Goal: Task Accomplishment & Management: Use online tool/utility

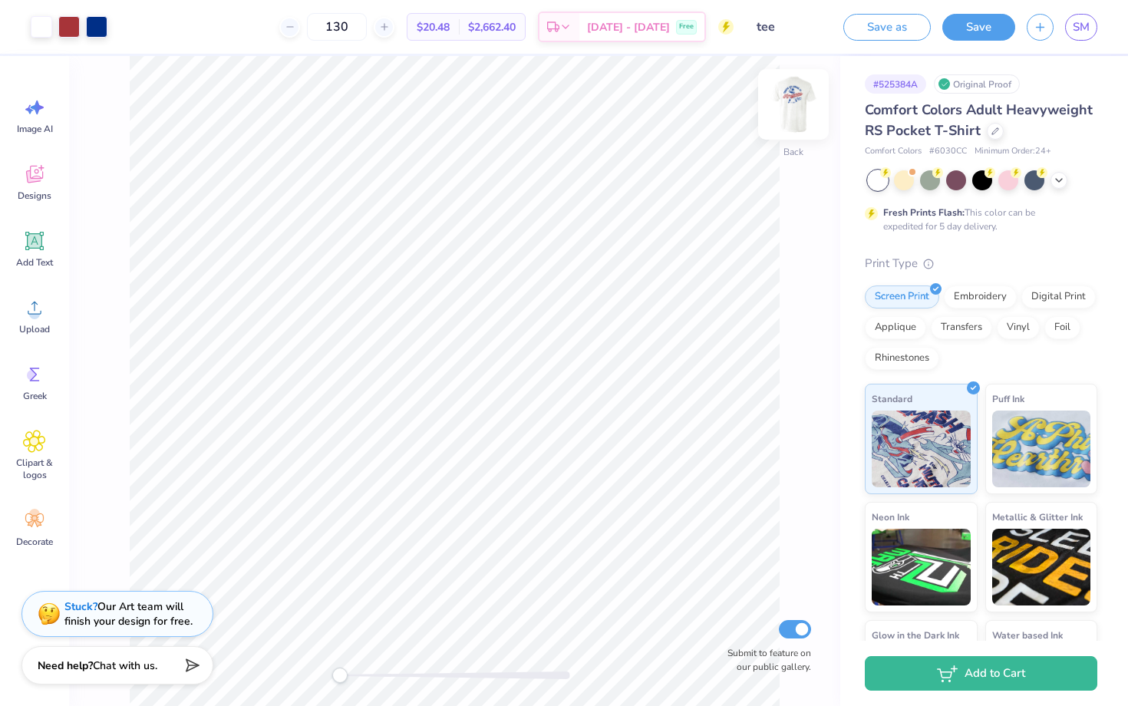
click at [795, 97] on img at bounding box center [793, 104] width 61 height 61
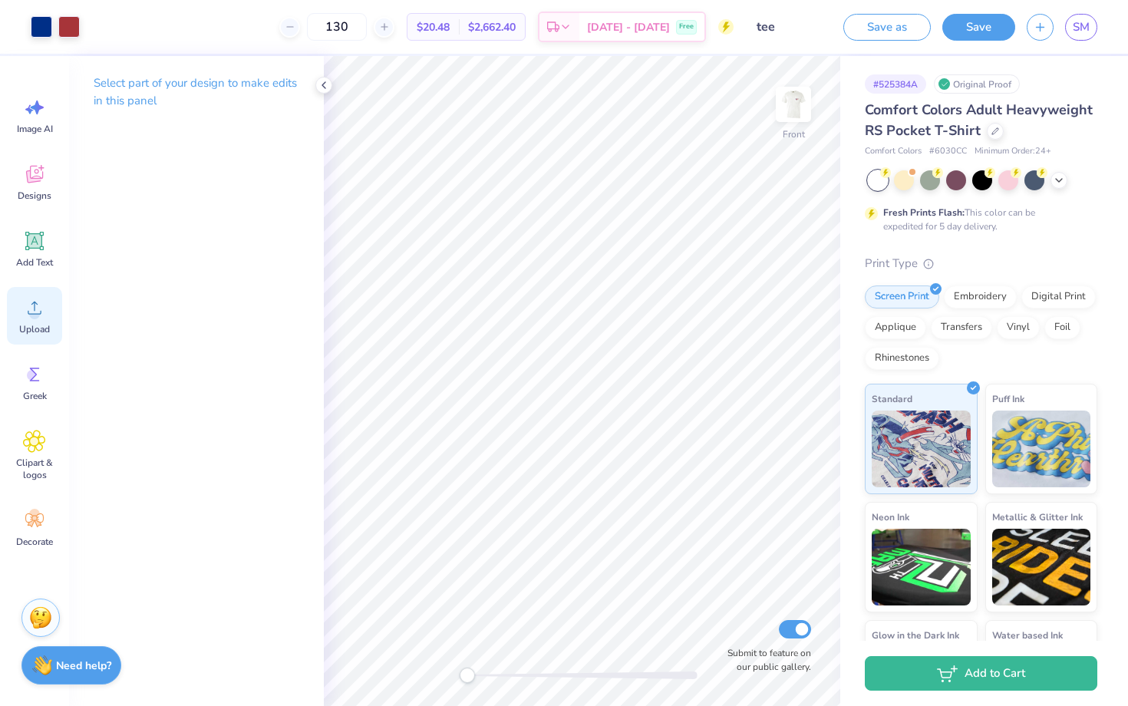
click at [33, 317] on circle at bounding box center [34, 314] width 11 height 11
click at [37, 127] on span "Image AI" at bounding box center [35, 129] width 36 height 12
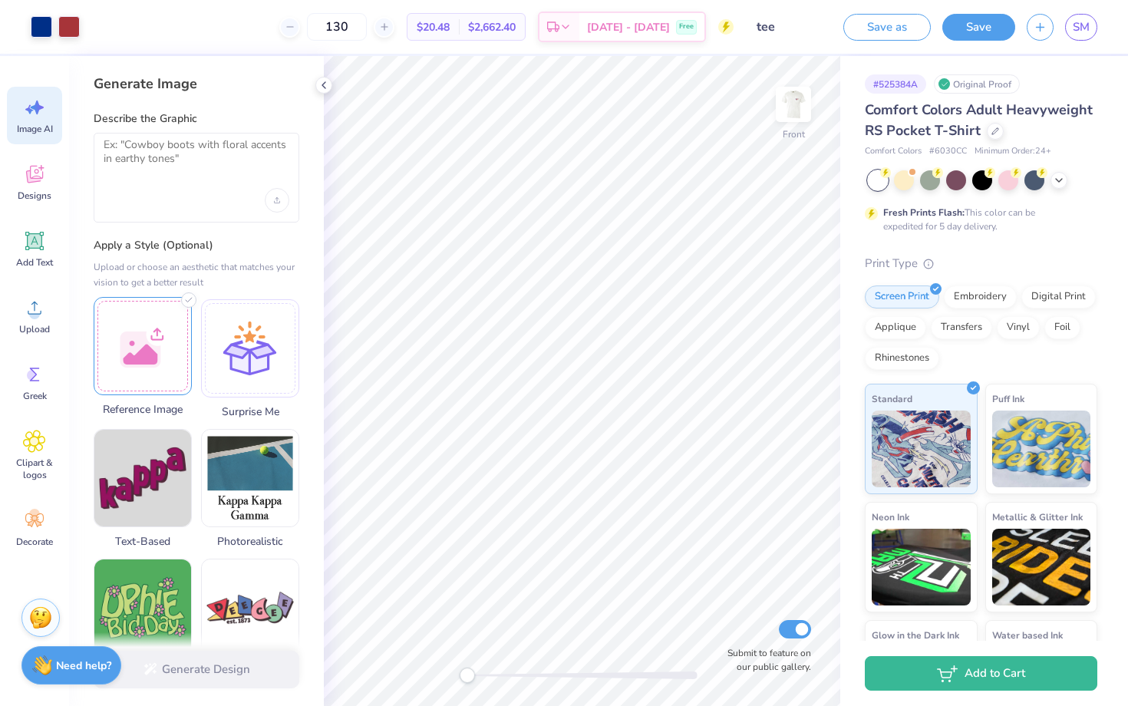
click at [159, 346] on div at bounding box center [143, 346] width 98 height 98
click at [106, 306] on icon at bounding box center [107, 311] width 18 height 18
click at [162, 339] on div at bounding box center [143, 346] width 98 height 98
click at [180, 198] on div at bounding box center [197, 200] width 186 height 25
click at [180, 173] on textarea at bounding box center [197, 157] width 186 height 38
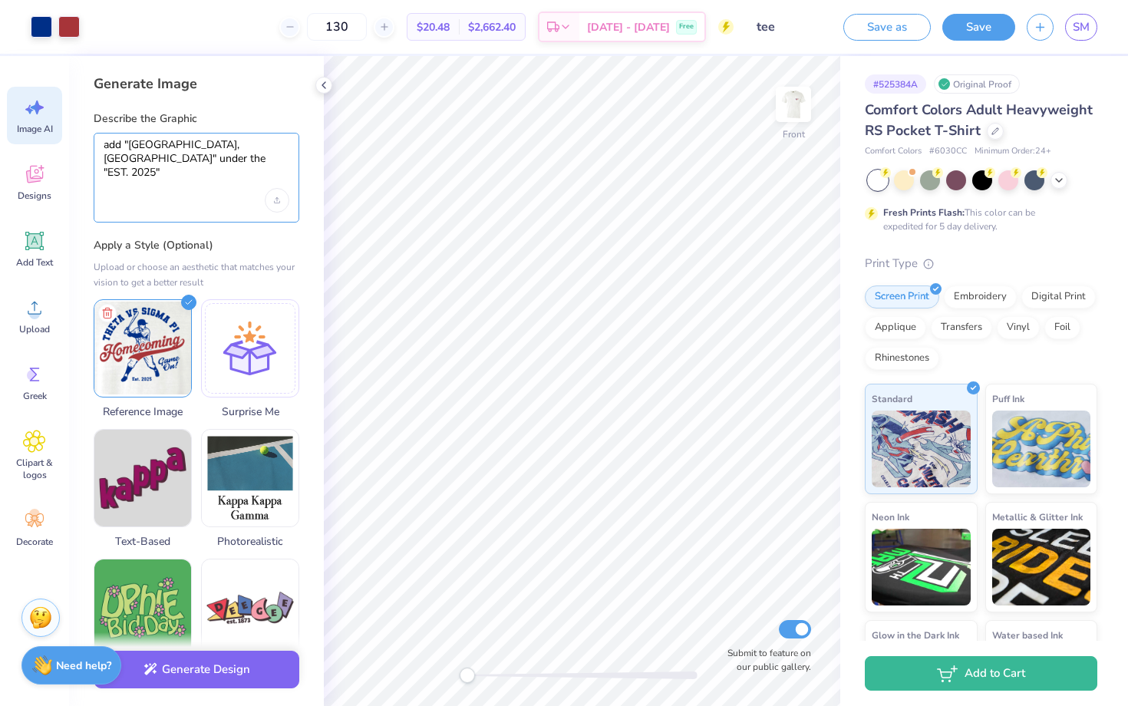
click at [127, 159] on textarea "add "Williamsburg, VA" under the "EST. 2025"" at bounding box center [197, 157] width 186 height 38
click at [185, 157] on textarea "add "Williamsburg, VA" under the "Est. 2025"" at bounding box center [197, 157] width 186 height 38
click at [125, 142] on textarea "add "Williamsburg, VA" under the "Est. 2025" in the same font and color" at bounding box center [197, 157] width 186 height 38
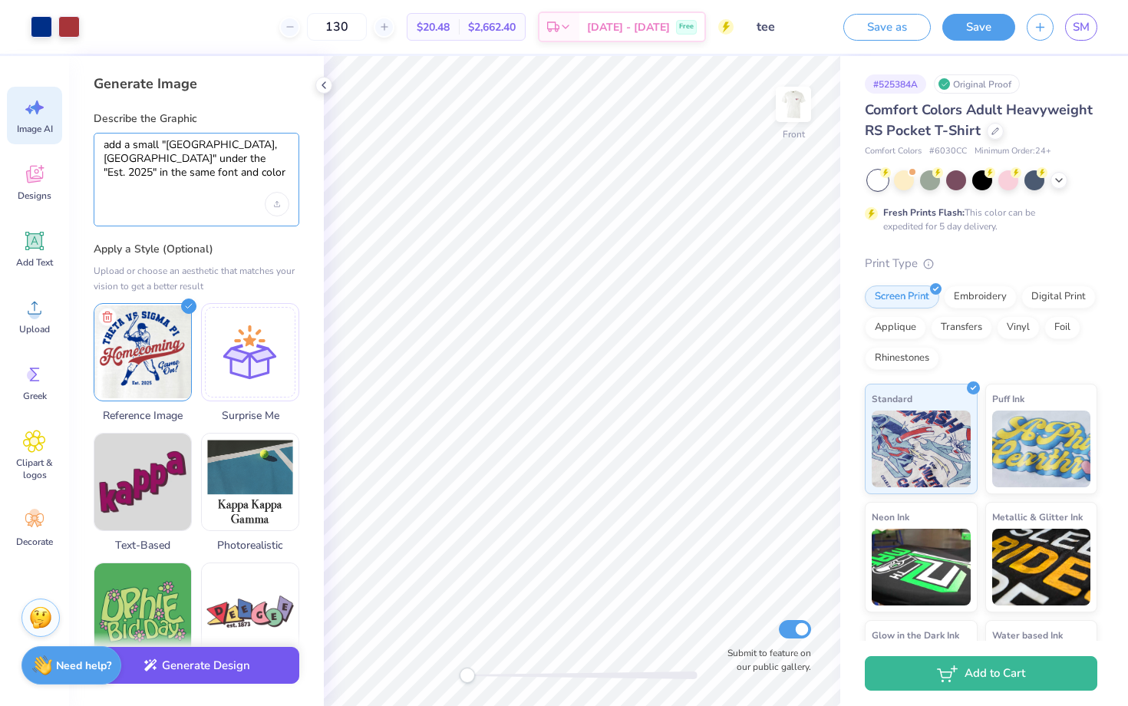
type textarea "add a small "Williamsburg, VA" under the "Est. 2025" in the same font and color"
click at [210, 670] on button "Generate Design" at bounding box center [197, 666] width 206 height 38
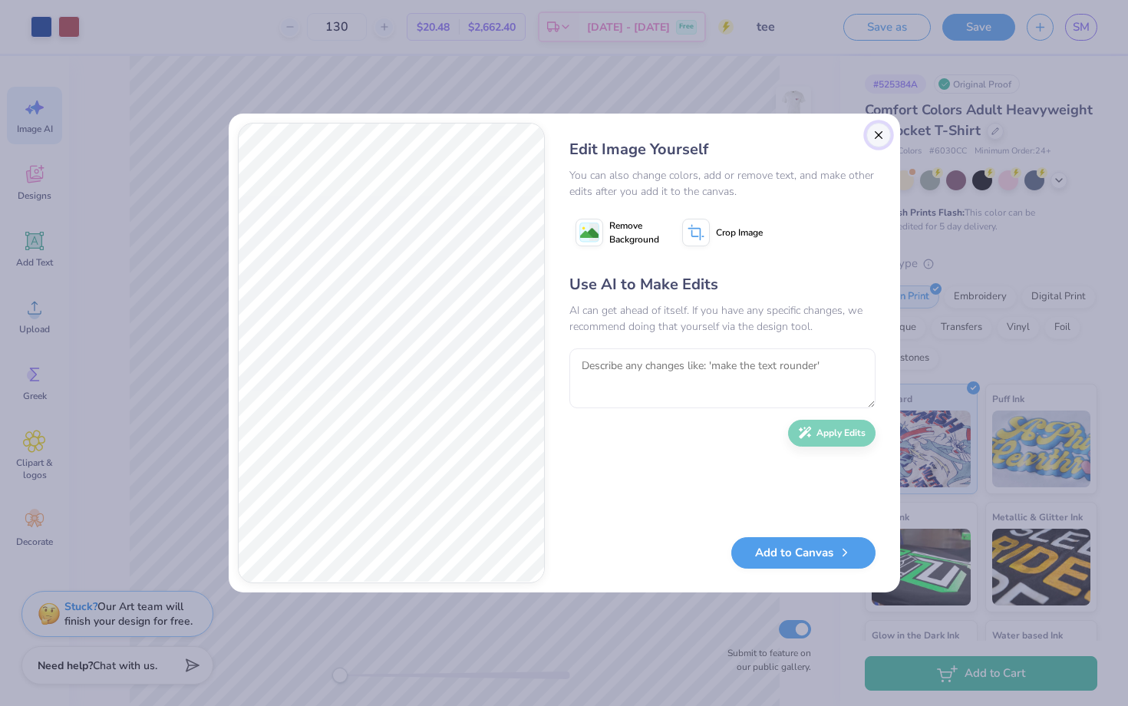
click at [883, 134] on button "Close" at bounding box center [879, 135] width 25 height 25
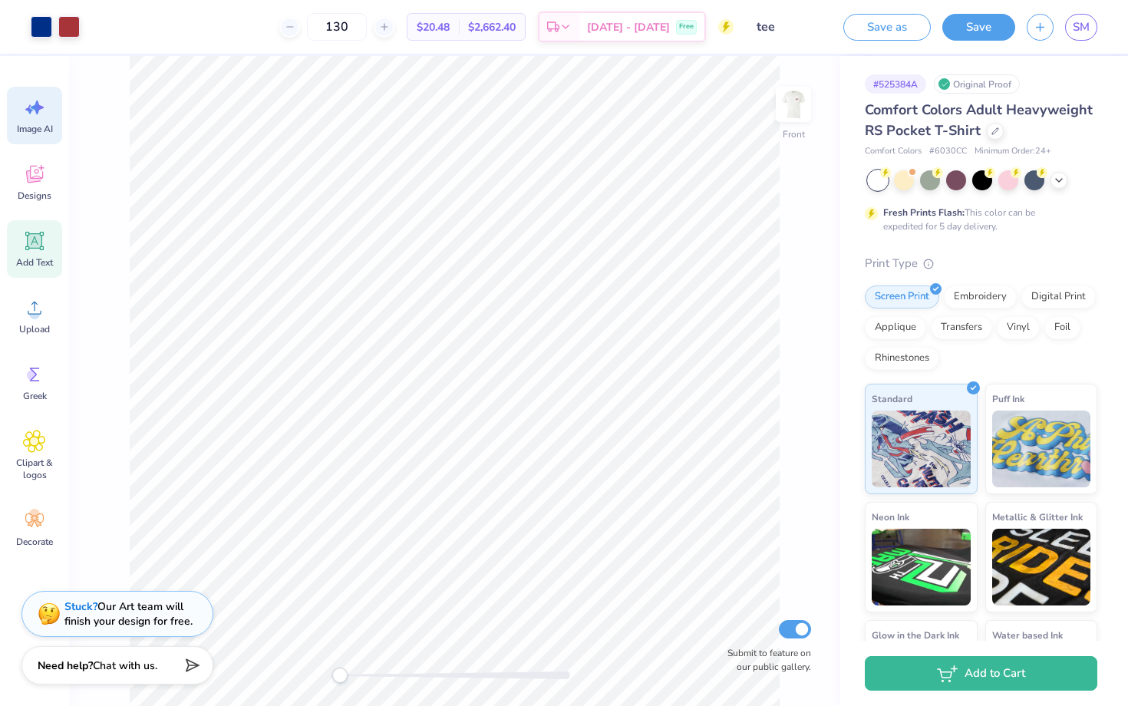
click at [39, 257] on span "Add Text" at bounding box center [34, 262] width 37 height 12
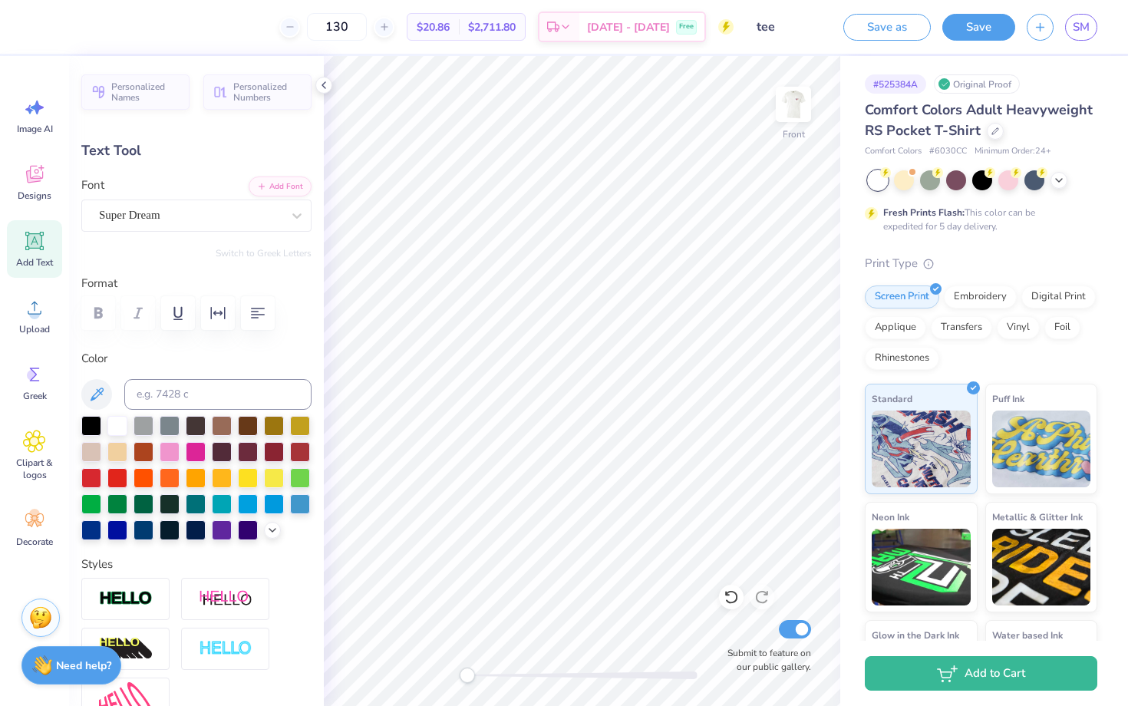
scroll to position [0, 4]
type textarea "Williamsburg, VA"
click at [140, 530] on div at bounding box center [144, 529] width 20 height 20
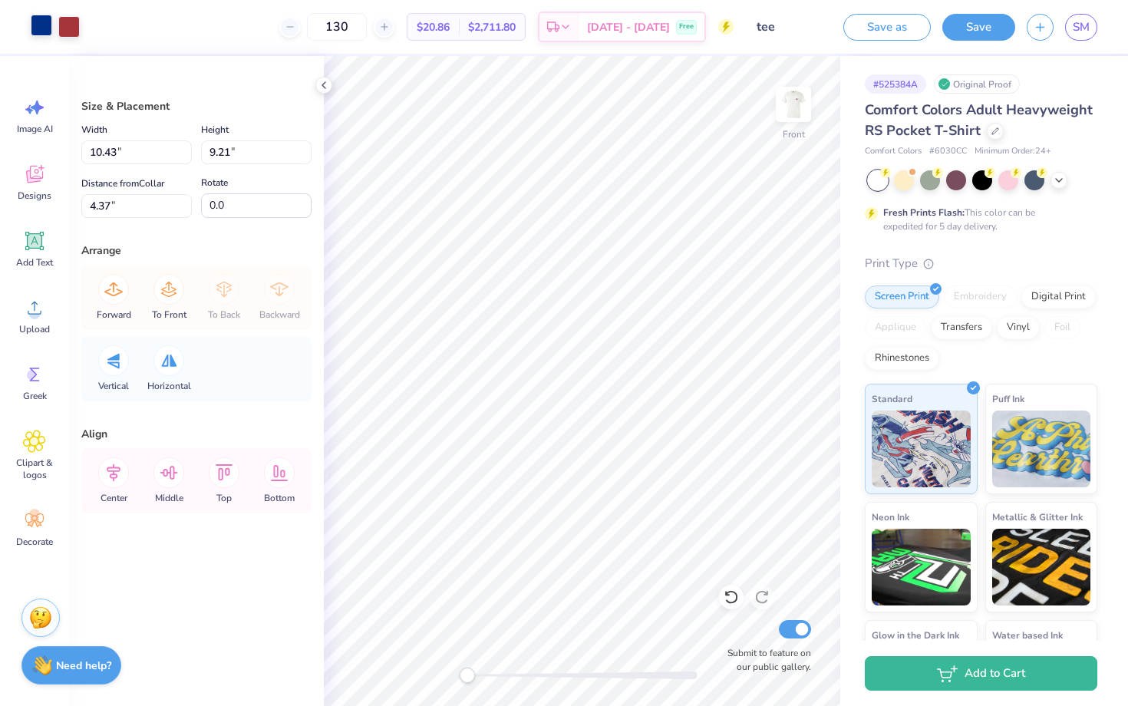
click at [33, 36] on div at bounding box center [41, 25] width 21 height 21
click at [43, 32] on div at bounding box center [41, 25] width 21 height 21
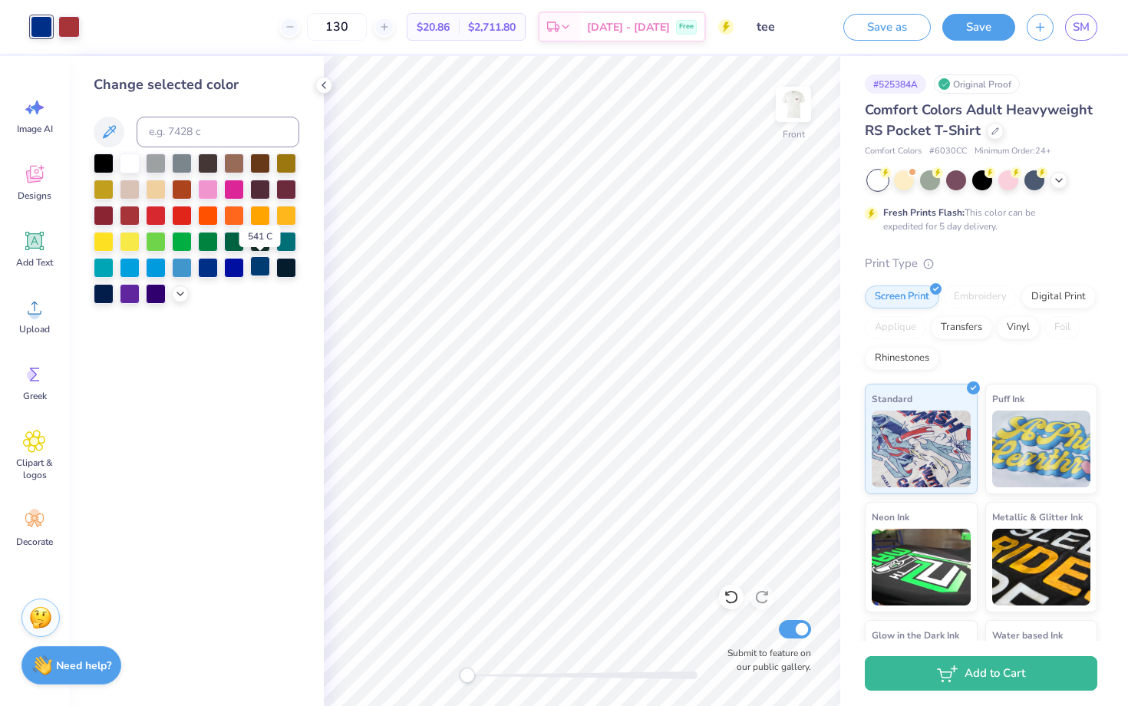
click at [259, 268] on div at bounding box center [260, 266] width 20 height 20
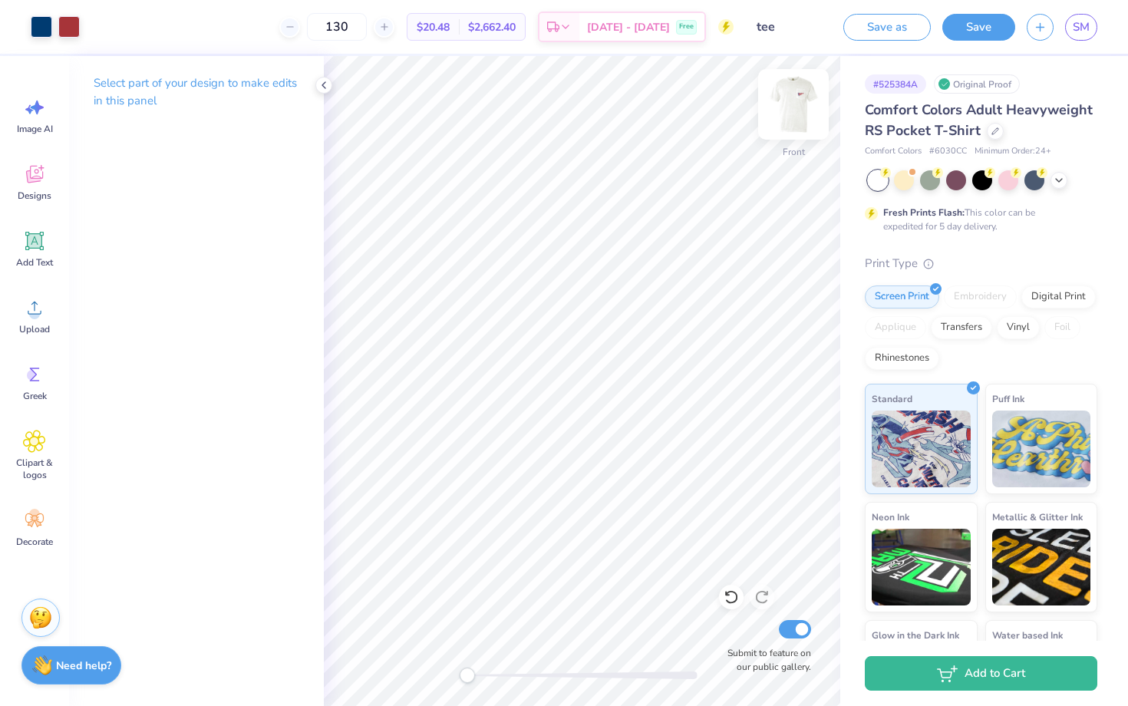
click at [794, 104] on img at bounding box center [793, 104] width 61 height 61
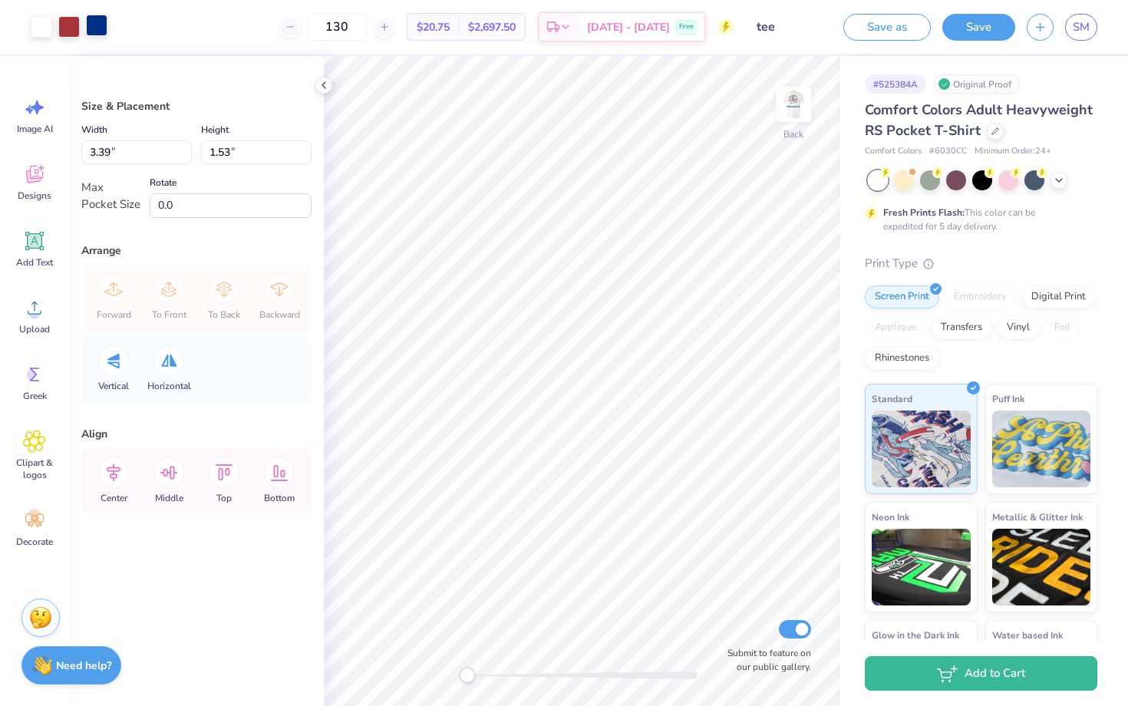
click at [101, 35] on div at bounding box center [96, 25] width 21 height 21
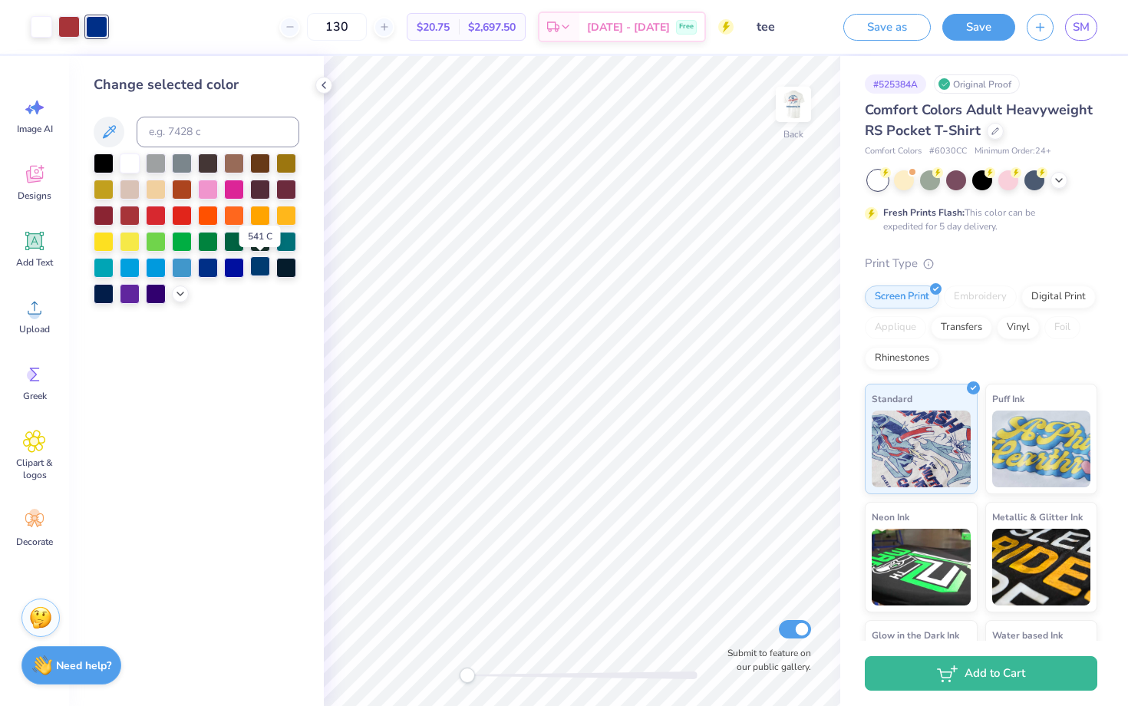
click at [263, 267] on div at bounding box center [260, 266] width 20 height 20
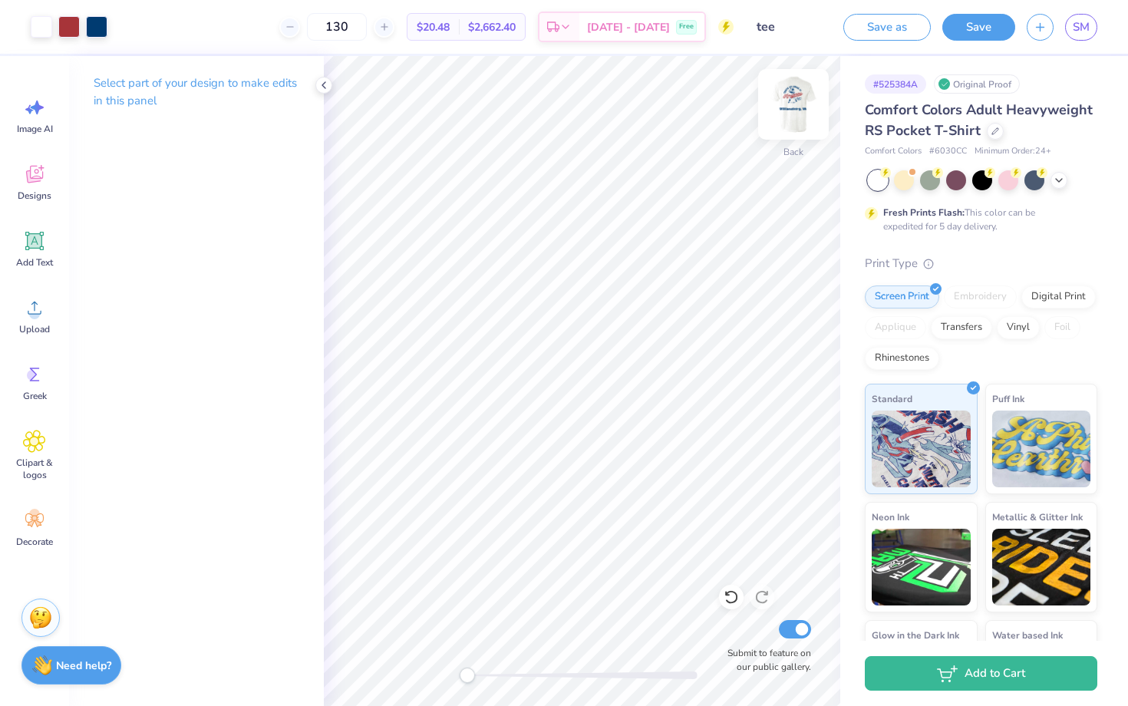
click at [790, 107] on img at bounding box center [793, 104] width 61 height 61
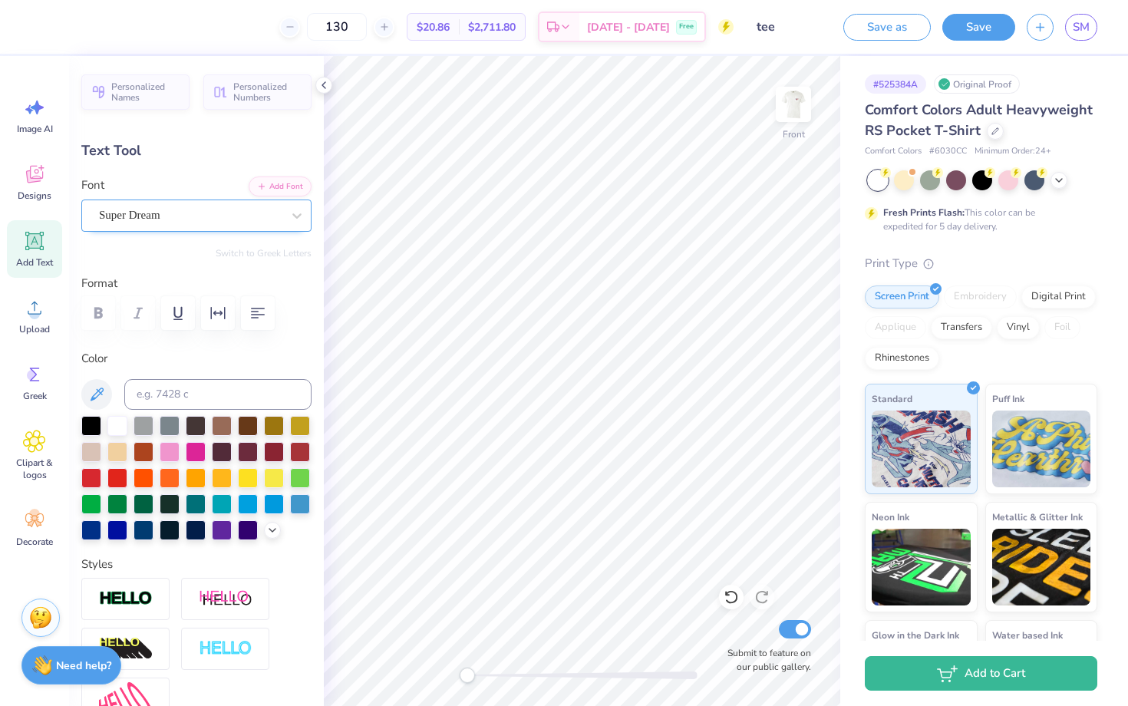
click at [175, 211] on div "Super Dream" at bounding box center [190, 215] width 186 height 24
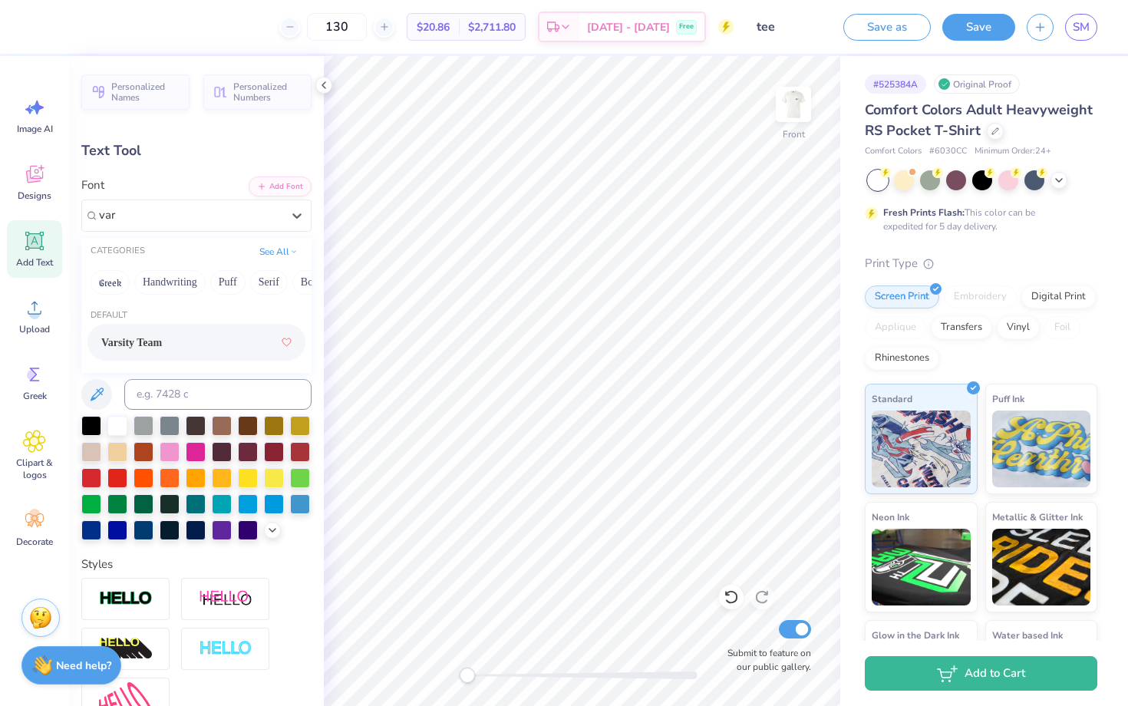
click at [162, 344] on span "Varsity Team" at bounding box center [131, 343] width 61 height 16
type input "var"
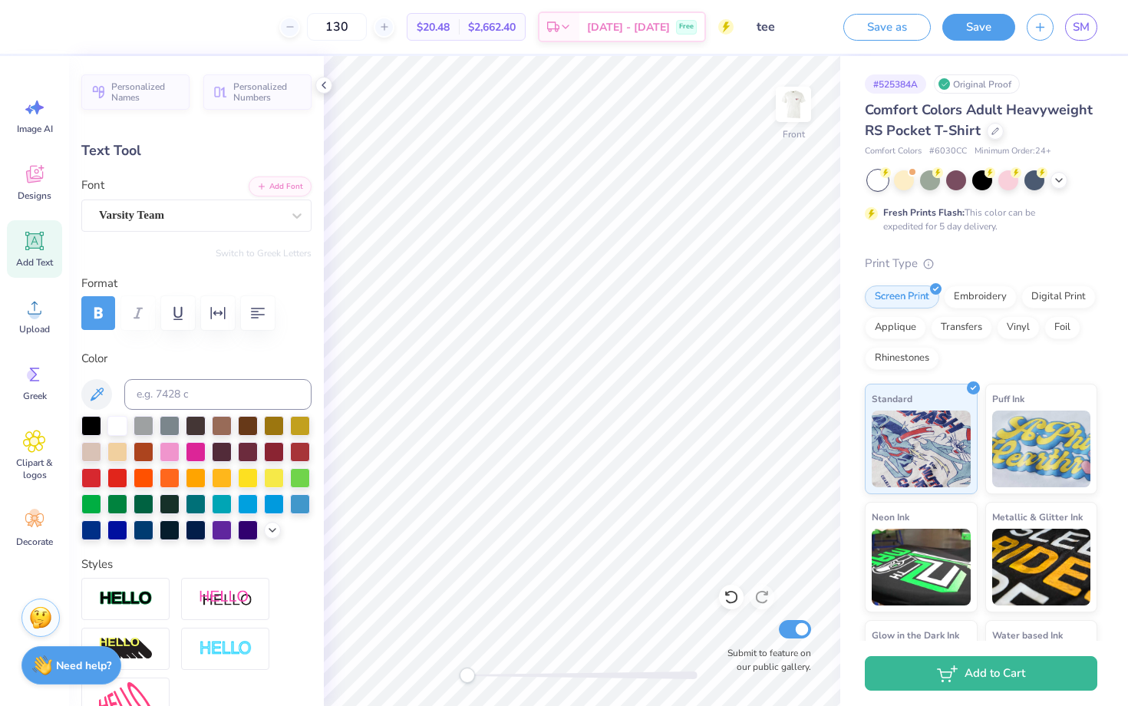
type input "4.35"
type input "0.39"
type input "17.10"
type input "2.99"
type input "0.27"
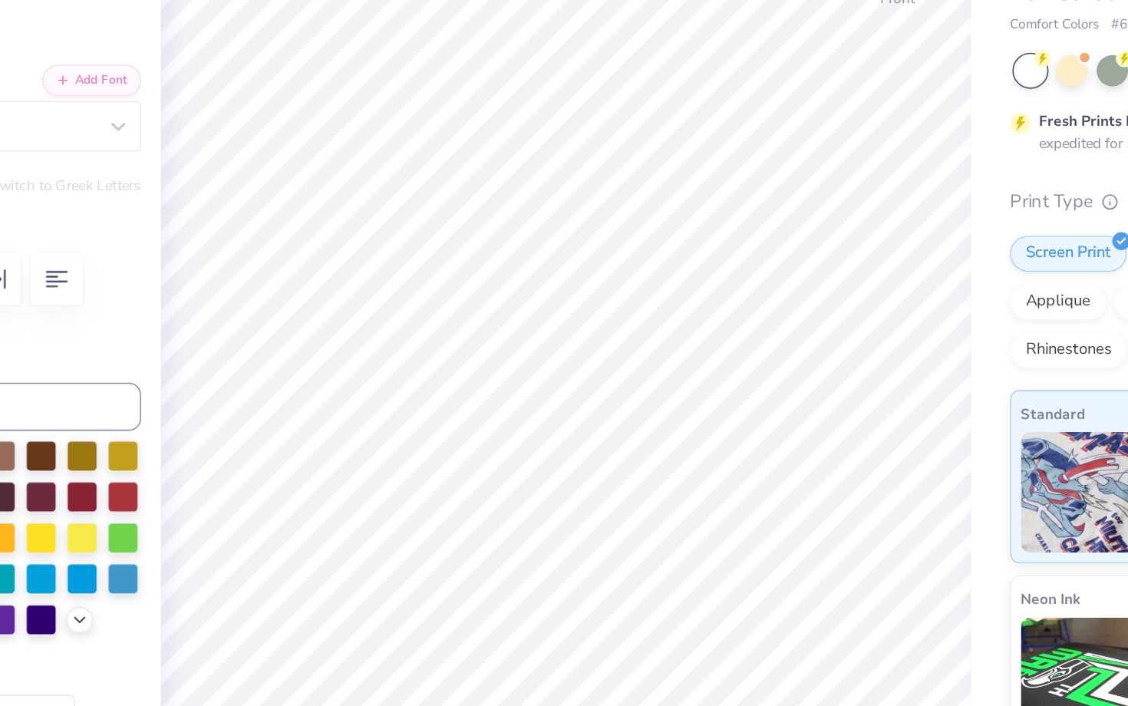
type input "13.59"
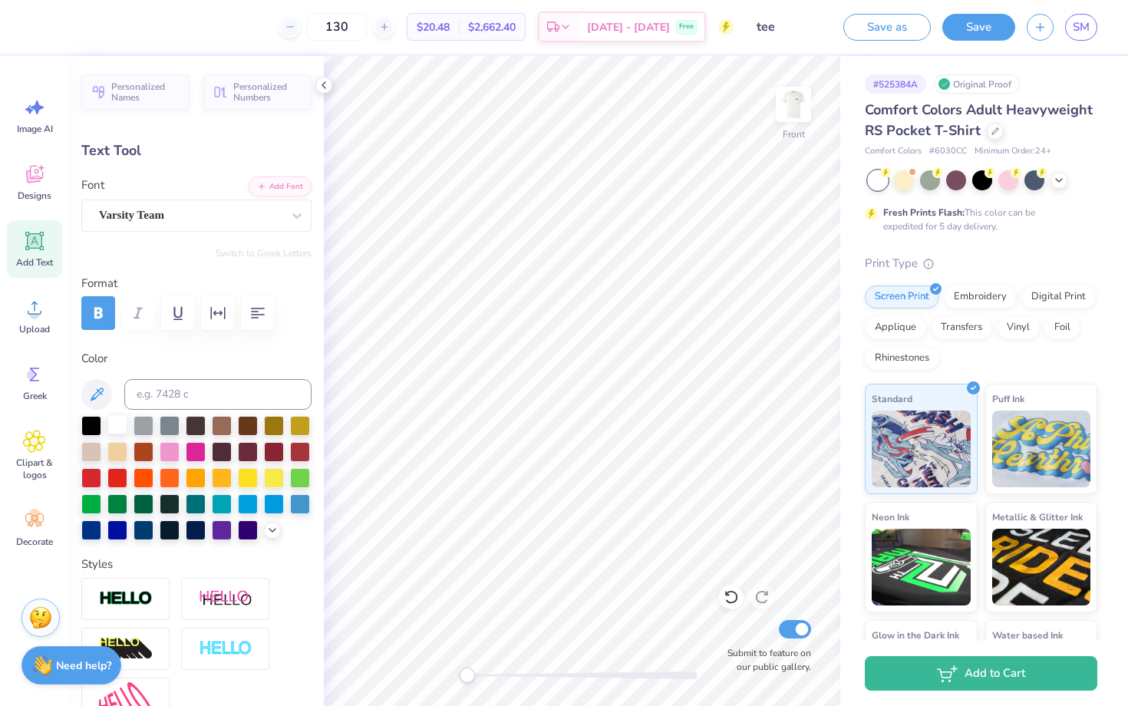
click at [119, 420] on div at bounding box center [117, 424] width 20 height 20
type input "0.0"
type input "0.51"
type input "15.63"
type input "-5.3"
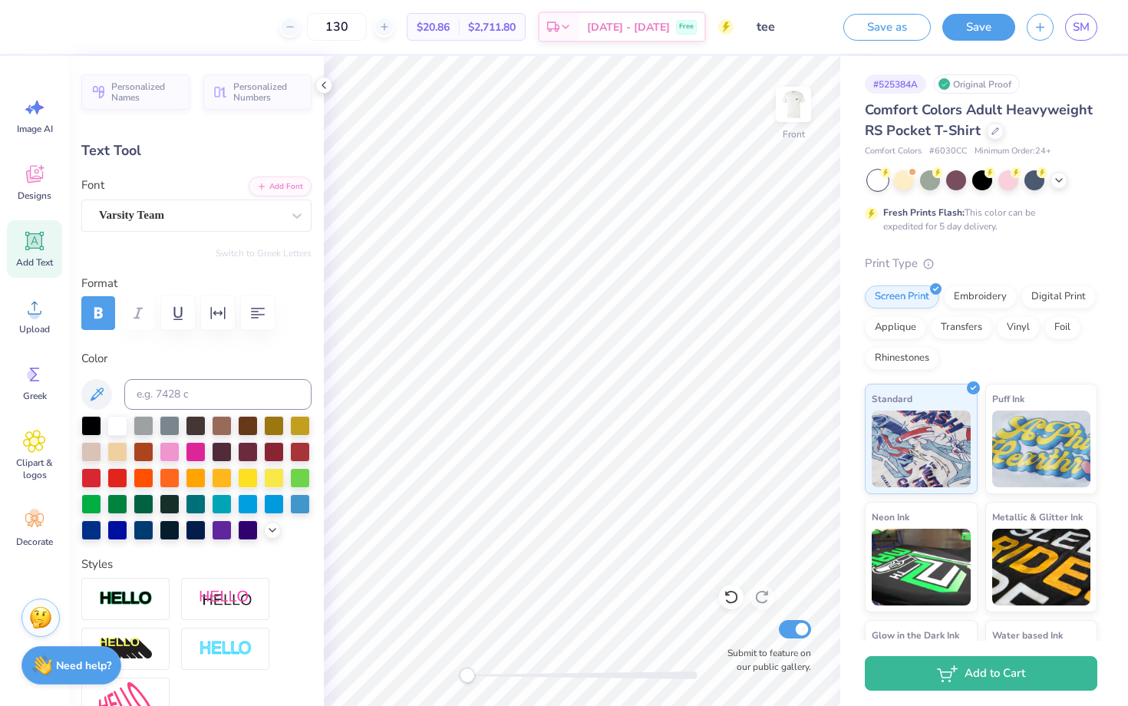
type input "0.0"
type input "2.97"
type input "0.85"
type input "9.69"
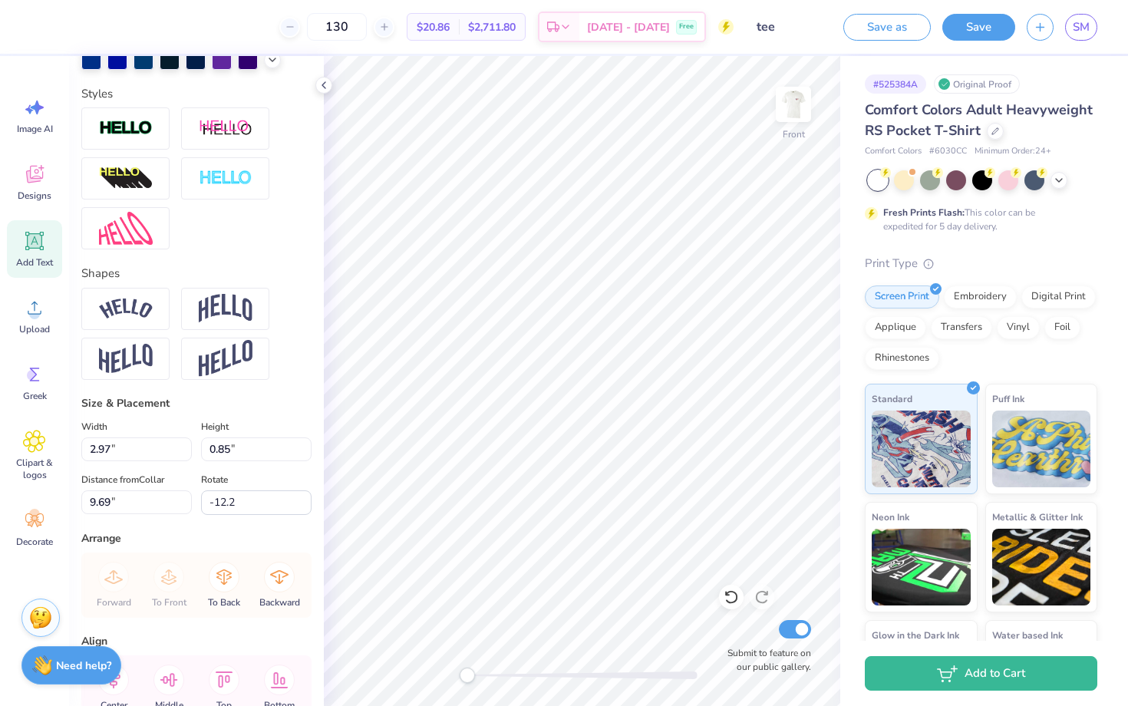
scroll to position [561, 0]
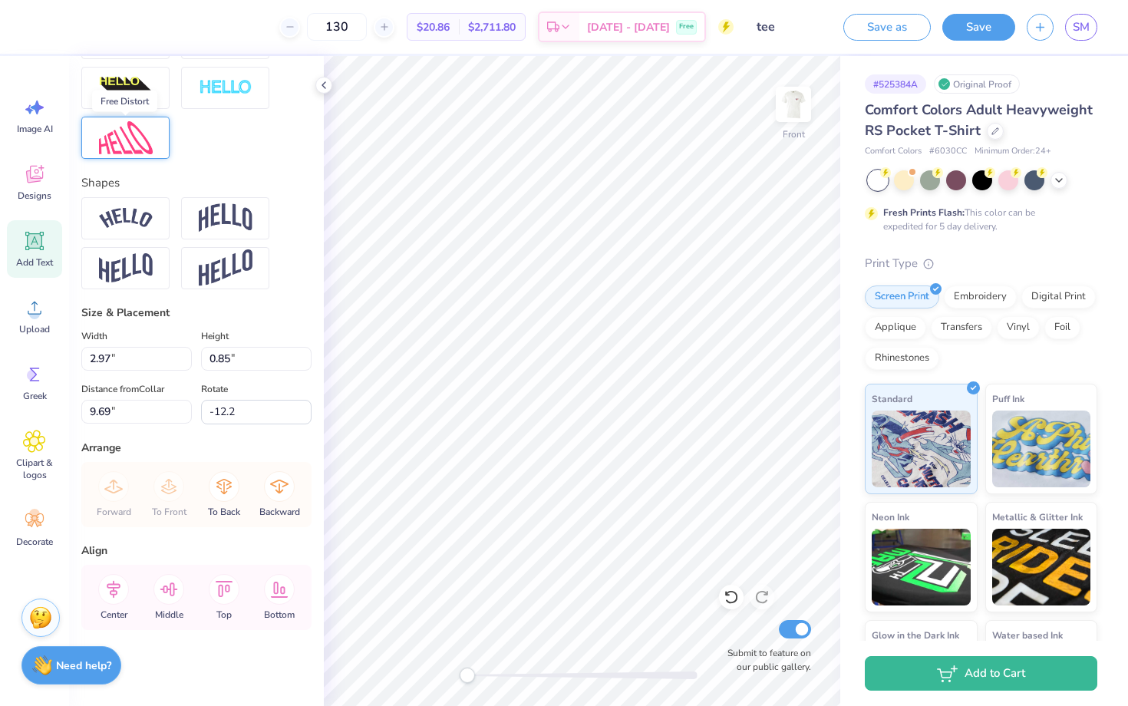
click at [148, 139] on img at bounding box center [126, 137] width 54 height 33
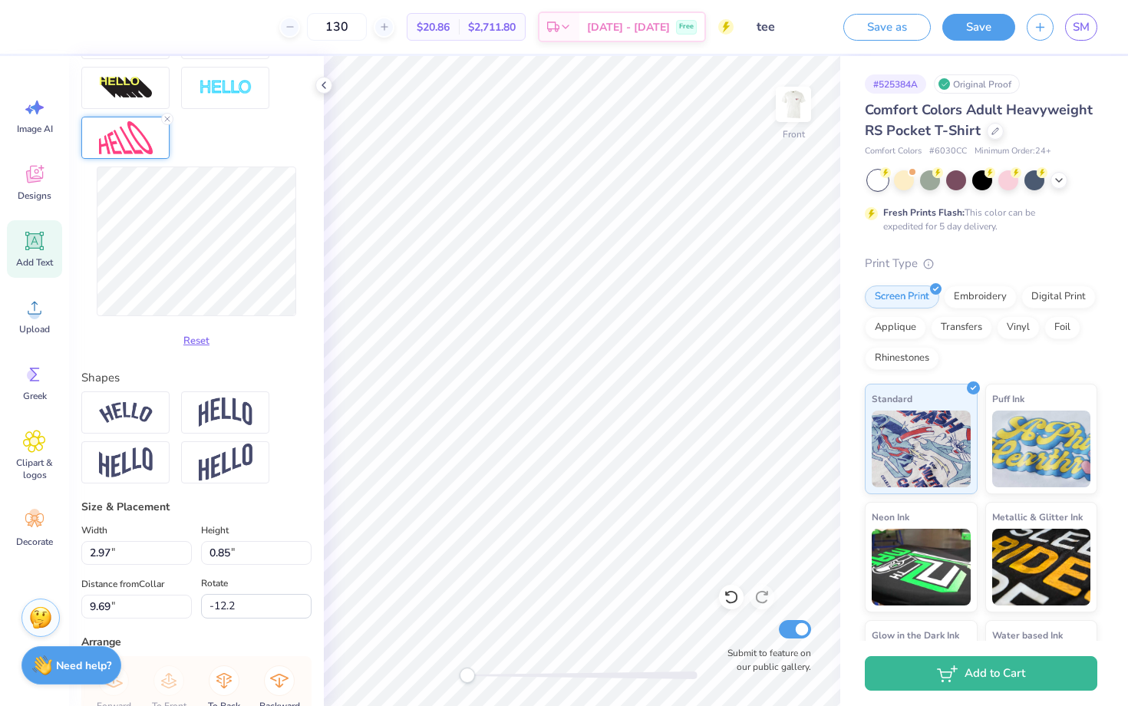
click at [254, 332] on div "Reset" at bounding box center [196, 260] width 230 height 187
type input "0.0"
type input "3.14"
type input "0.82"
type input "9.81"
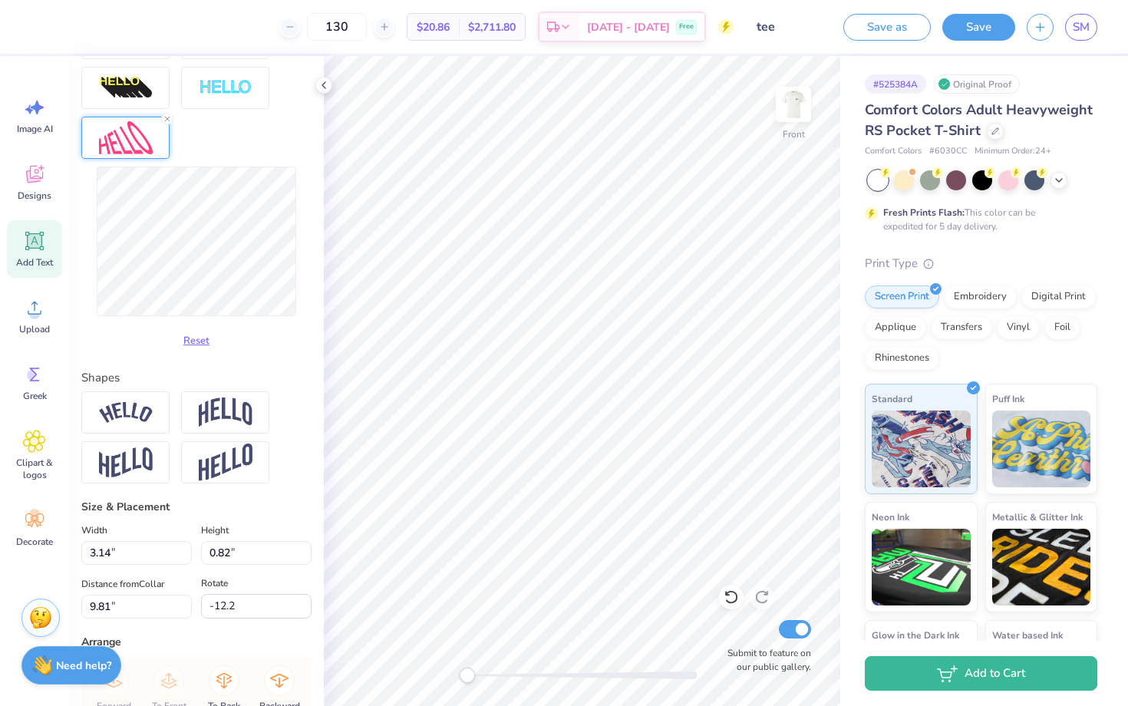
type input "-17.7"
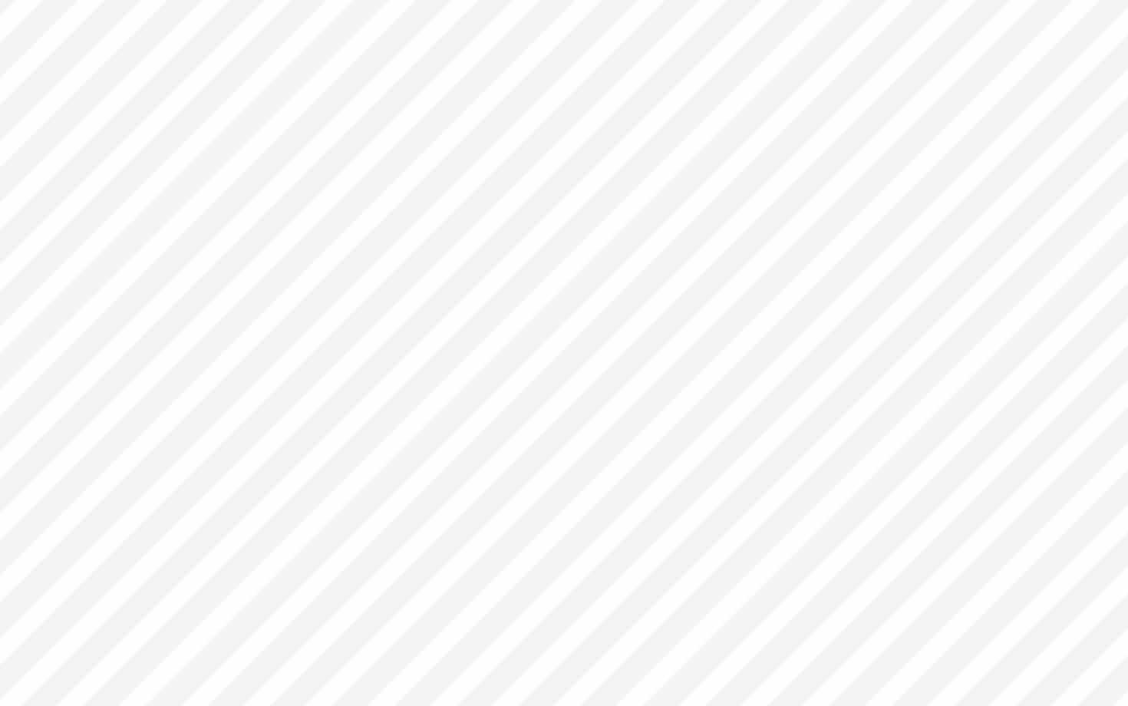
type input "2.86"
type input "1.00"
type input "9.72"
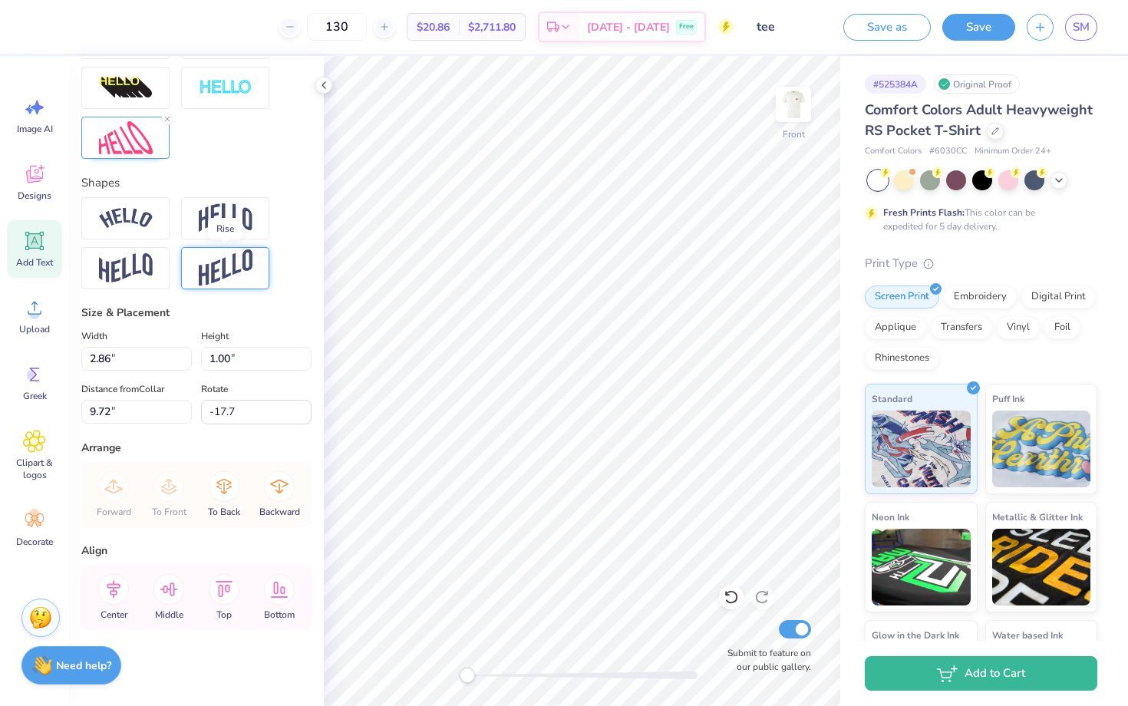
click at [216, 262] on img at bounding box center [226, 268] width 54 height 38
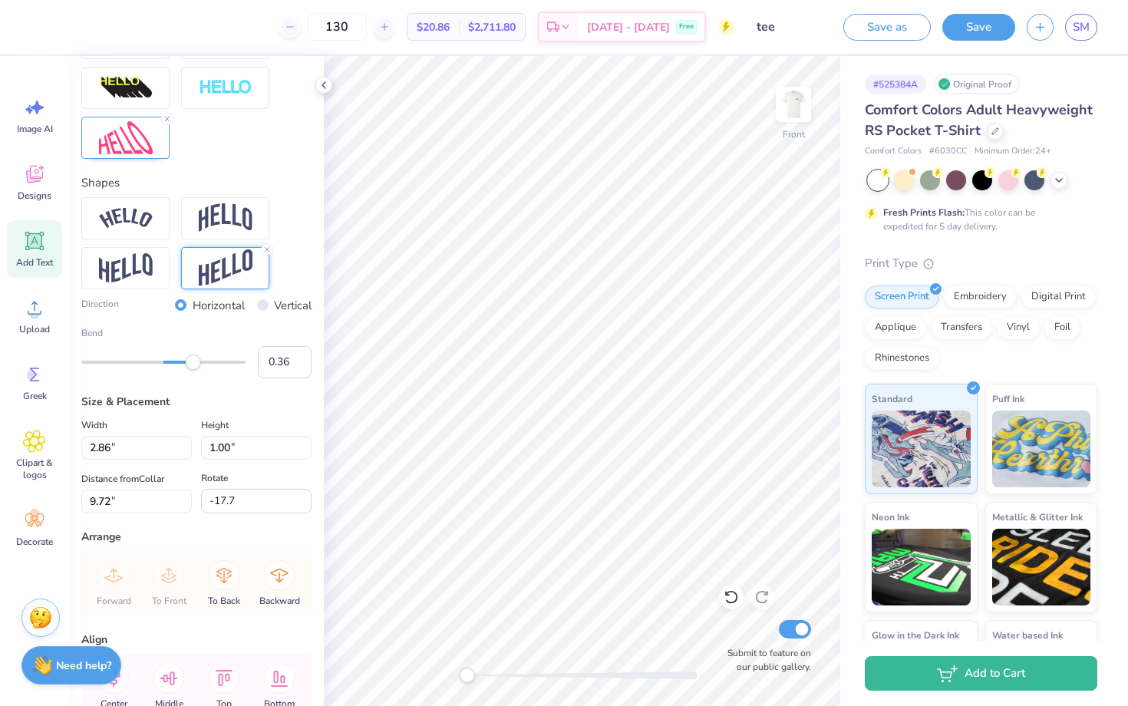
type input "0.37"
drag, startPoint x: 204, startPoint y: 365, endPoint x: 194, endPoint y: 365, distance: 10.0
click at [194, 365] on div "Accessibility label" at bounding box center [194, 362] width 15 height 15
type input "0.0"
type input "2.72"
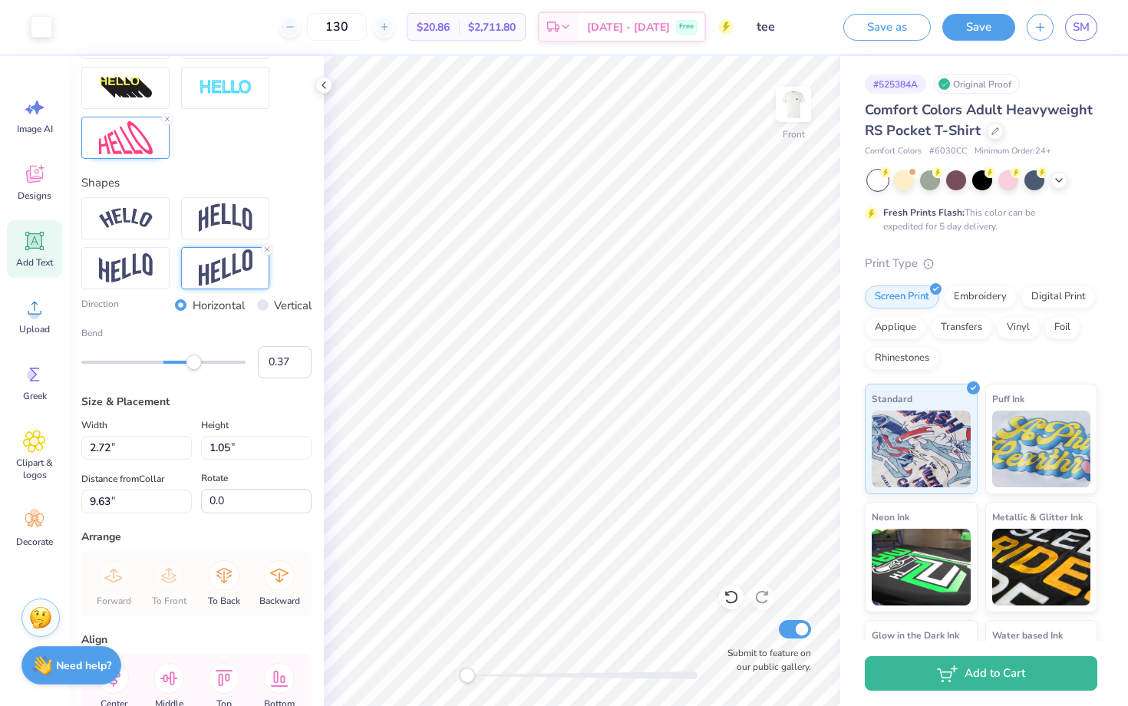
type input "1.05"
type input "9.63"
type input "-17.7"
type input "-0.21"
drag, startPoint x: 190, startPoint y: 367, endPoint x: 147, endPoint y: 366, distance: 43.8
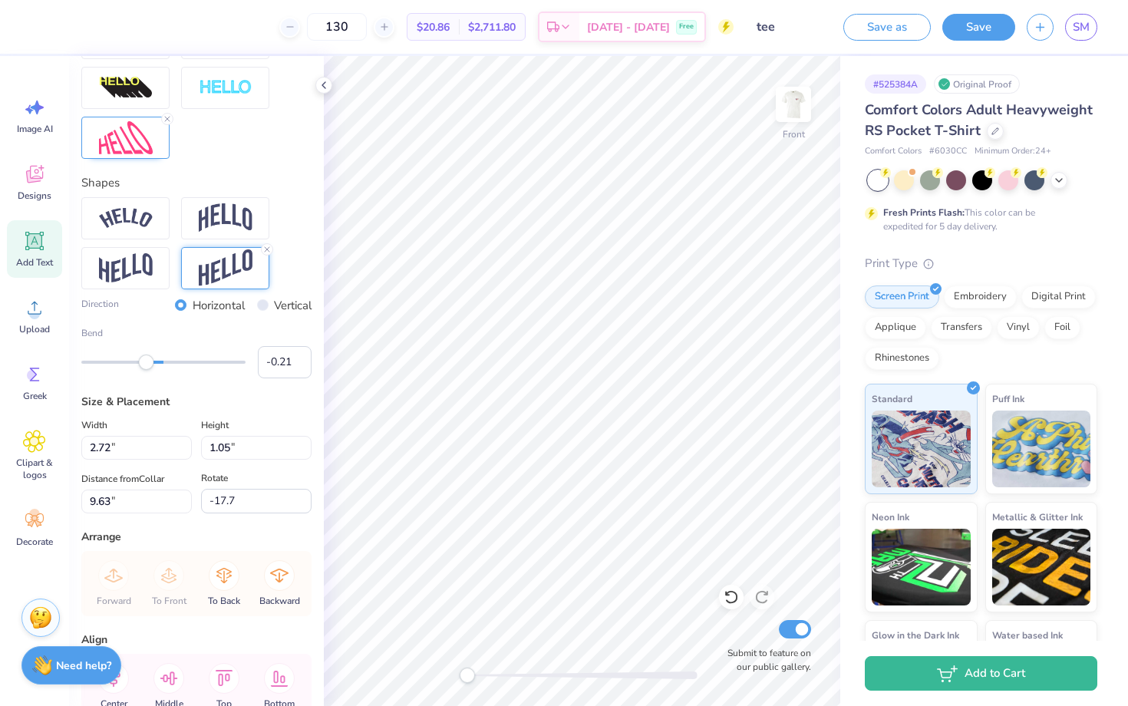
click at [147, 366] on div "Accessibility label" at bounding box center [146, 362] width 15 height 15
type input "-0.19"
click at [148, 365] on div "Accessibility label" at bounding box center [147, 362] width 15 height 15
type input "0.0"
type input "0.16"
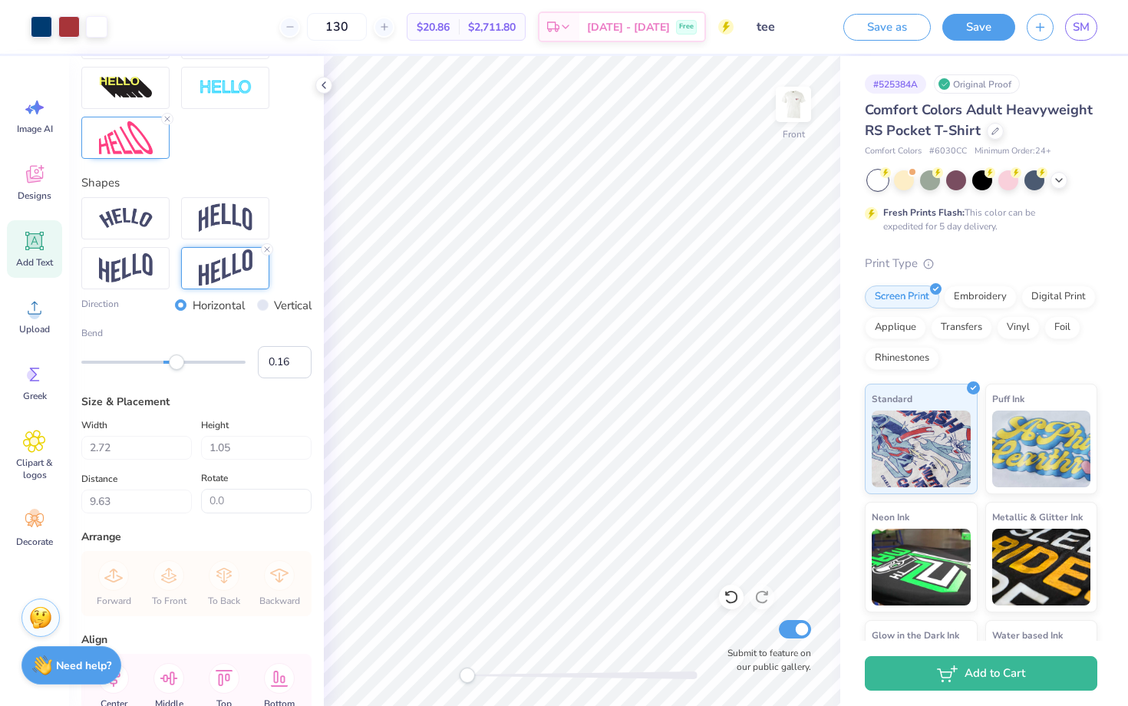
drag, startPoint x: 147, startPoint y: 365, endPoint x: 177, endPoint y: 365, distance: 29.2
click at [177, 365] on div "Accessibility label" at bounding box center [176, 362] width 15 height 15
type input "0.13"
click at [174, 365] on div "Accessibility label" at bounding box center [174, 362] width 15 height 15
type input "-0.04"
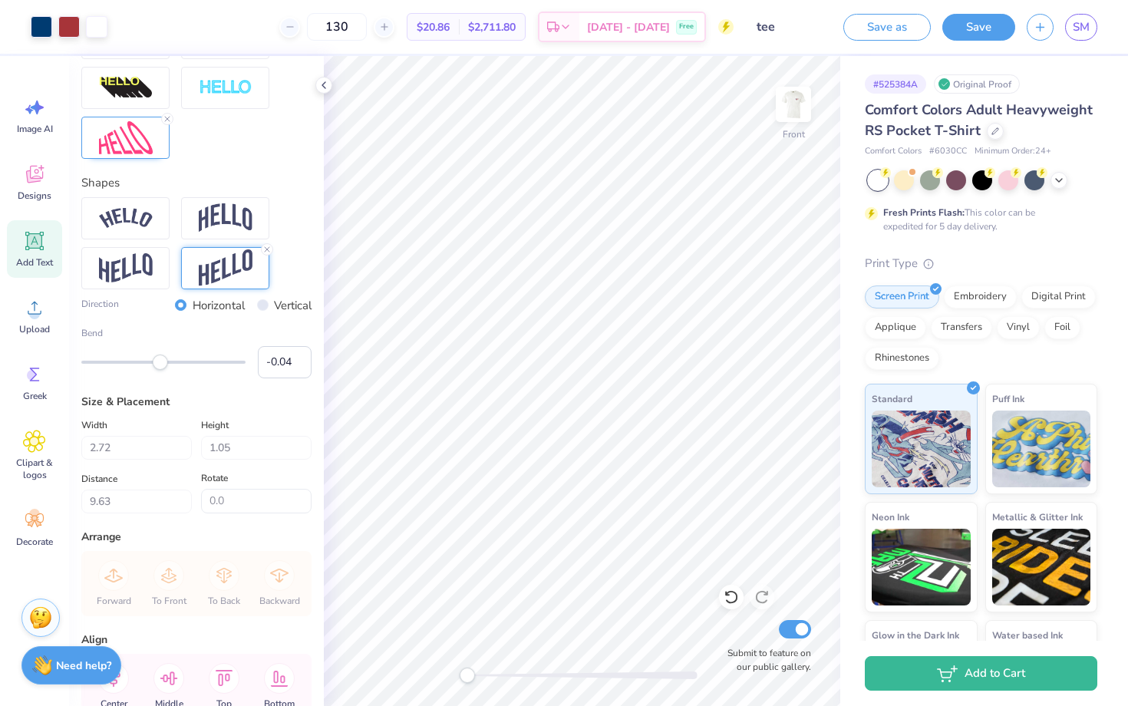
drag, startPoint x: 175, startPoint y: 366, endPoint x: 160, endPoint y: 367, distance: 14.6
click at [160, 367] on div "Accessibility label" at bounding box center [160, 362] width 15 height 15
type input "-0.12"
click at [154, 366] on div "Accessibility label" at bounding box center [158, 362] width 15 height 15
click at [322, 84] on polyline at bounding box center [323, 85] width 3 height 6
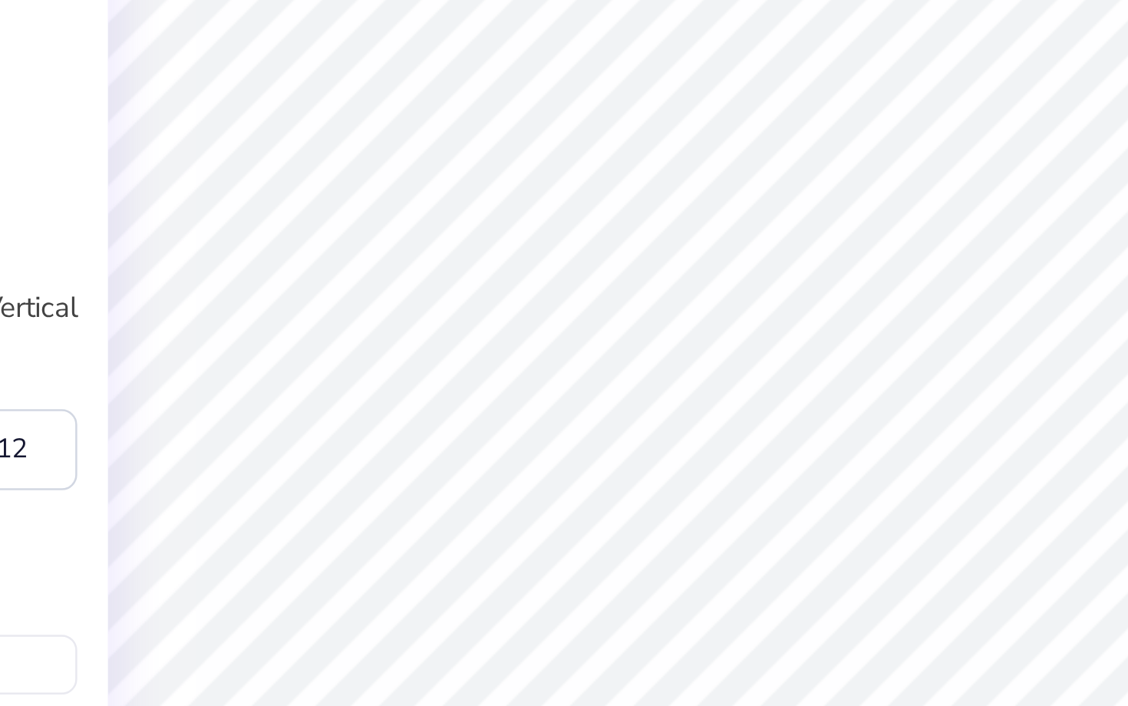
type input "2.86"
type input "0.88"
type input "9.77"
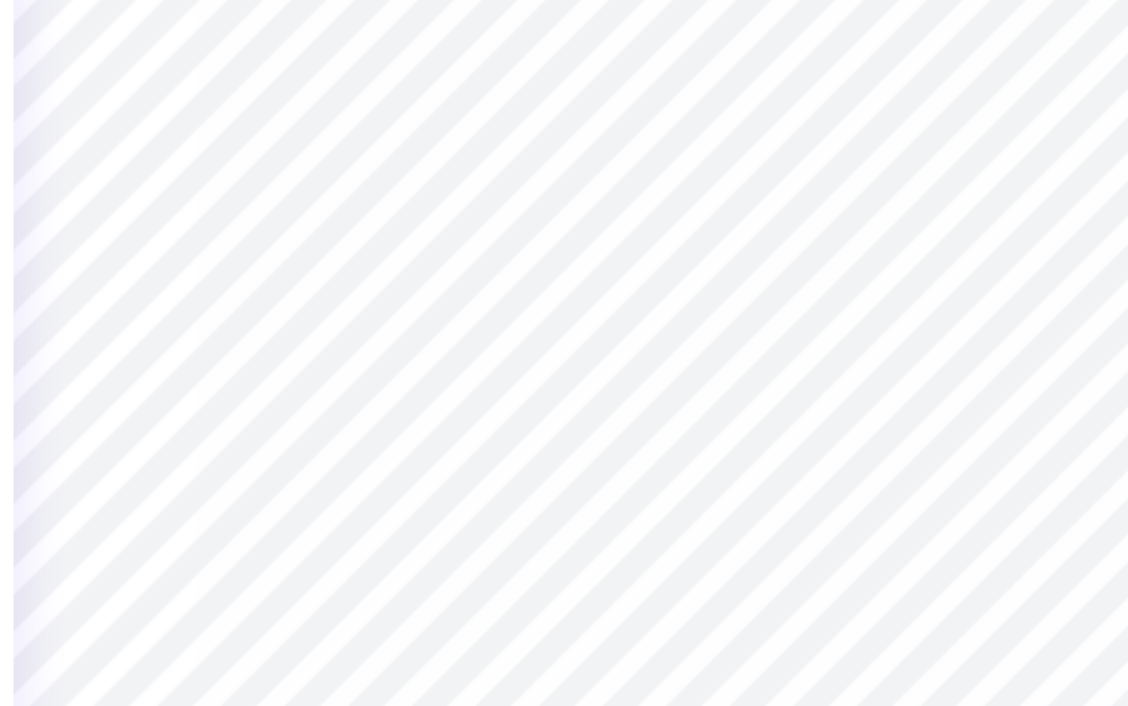
type input "-19.1"
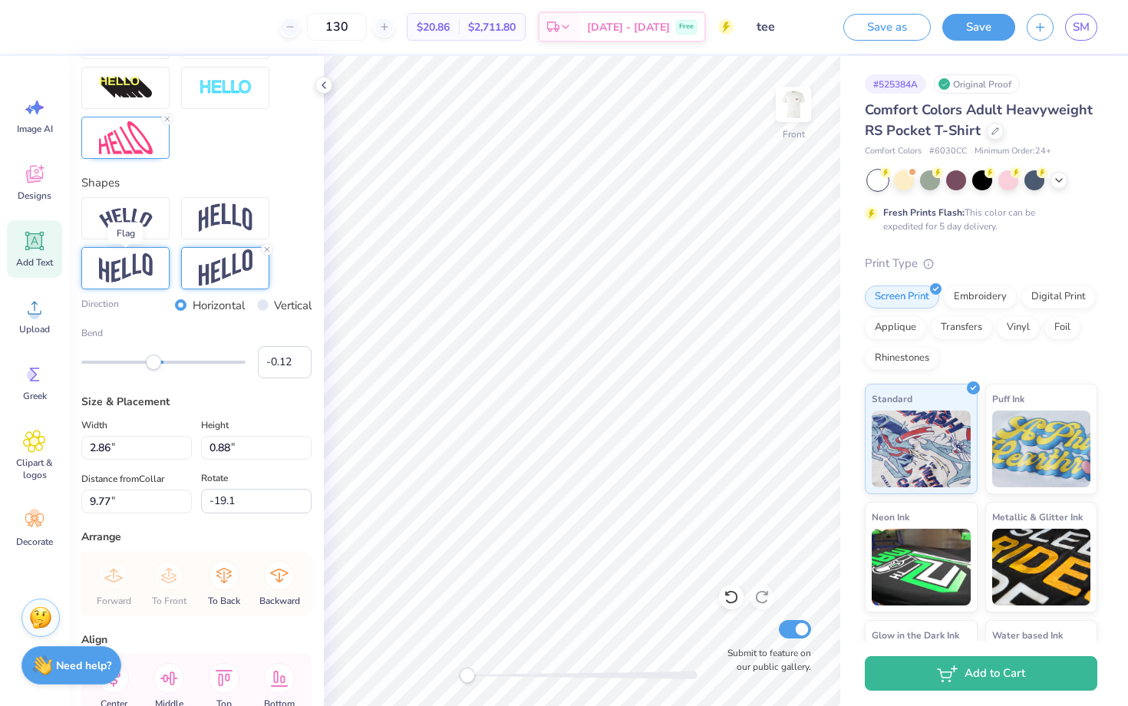
click at [151, 263] on img at bounding box center [126, 268] width 54 height 30
type input "0.08"
drag, startPoint x: 150, startPoint y: 362, endPoint x: 170, endPoint y: 364, distance: 20.0
click at [170, 364] on div "Accessibility label" at bounding box center [168, 362] width 15 height 15
type input "0.0"
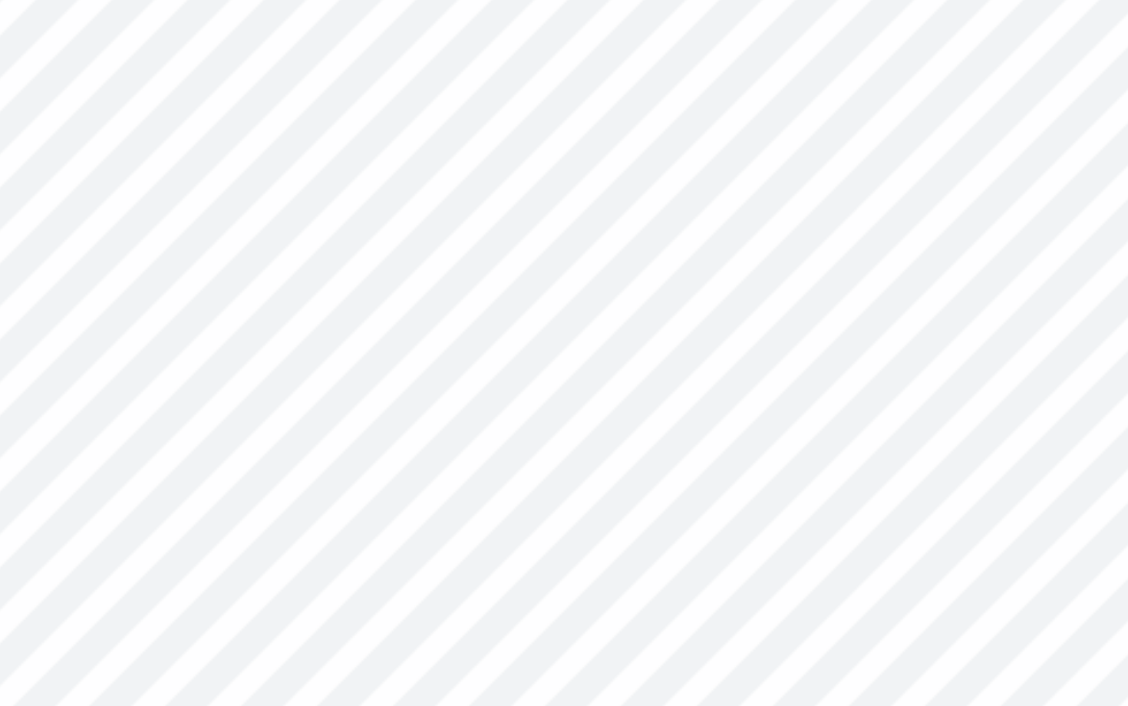
type input "2.84"
type input "1.07"
type input "9.65"
type input "0.0"
type input "2.86"
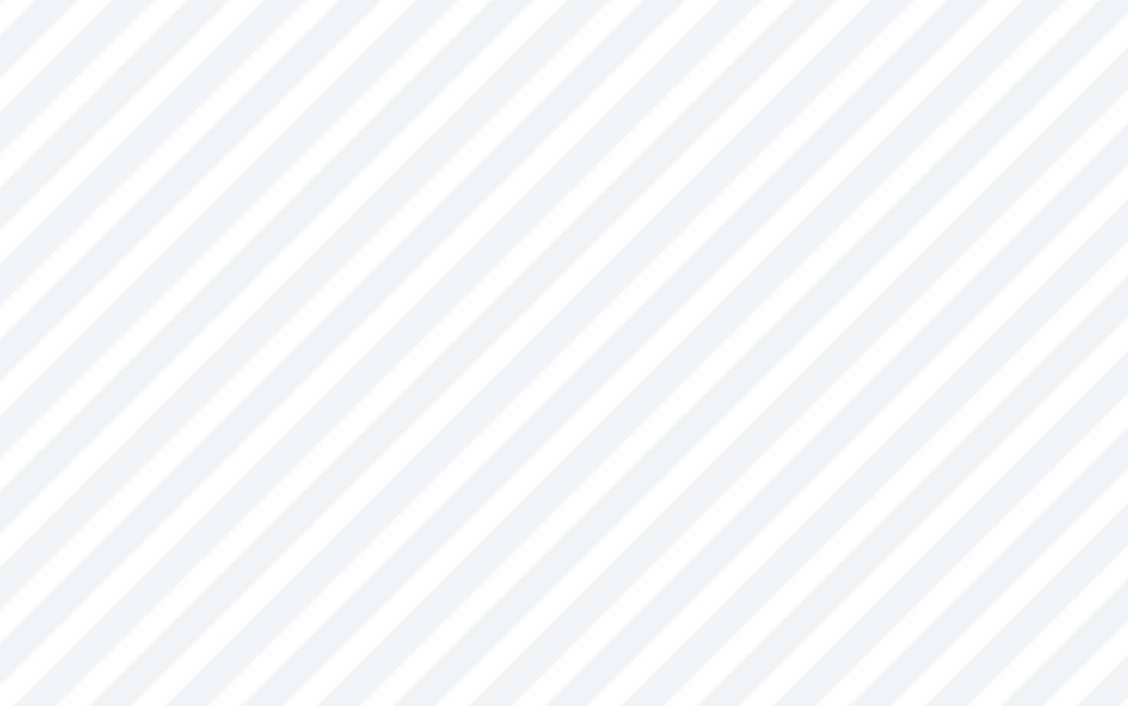
type input "0.99"
type input "9.69"
type input "0.0"
type input "0.94"
type input "9.72"
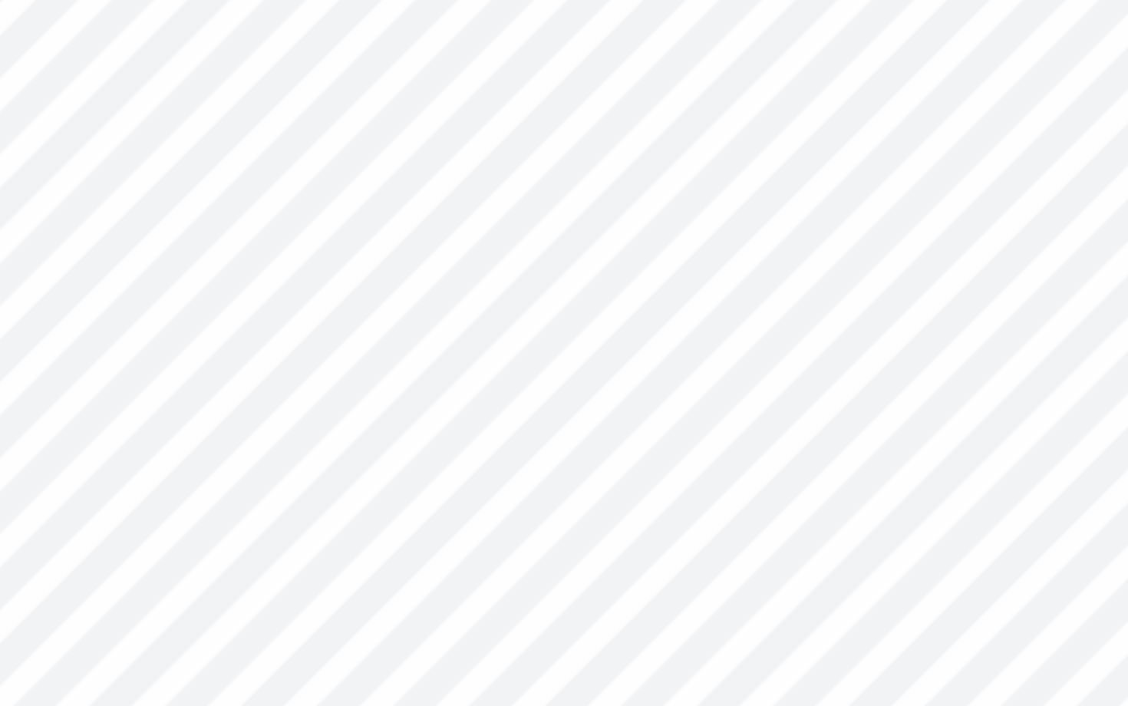
type input "0.0"
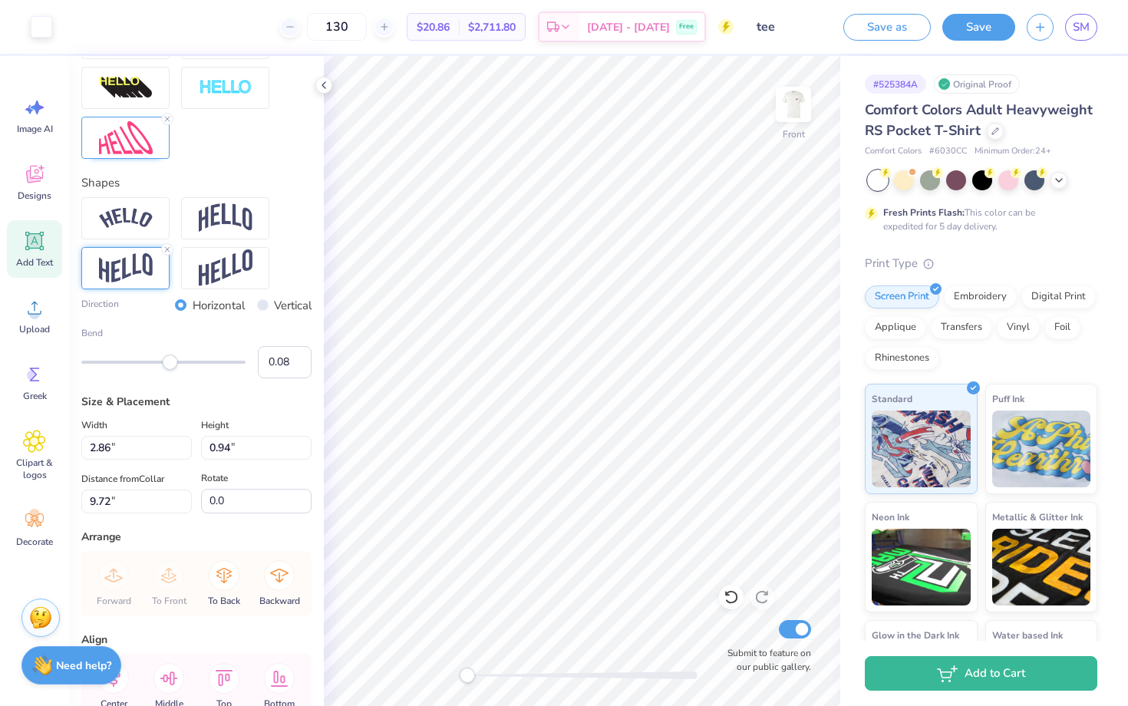
type input "2.87"
type input "0.90"
type input "9.74"
type input "-15.3"
click at [214, 272] on img at bounding box center [226, 268] width 54 height 38
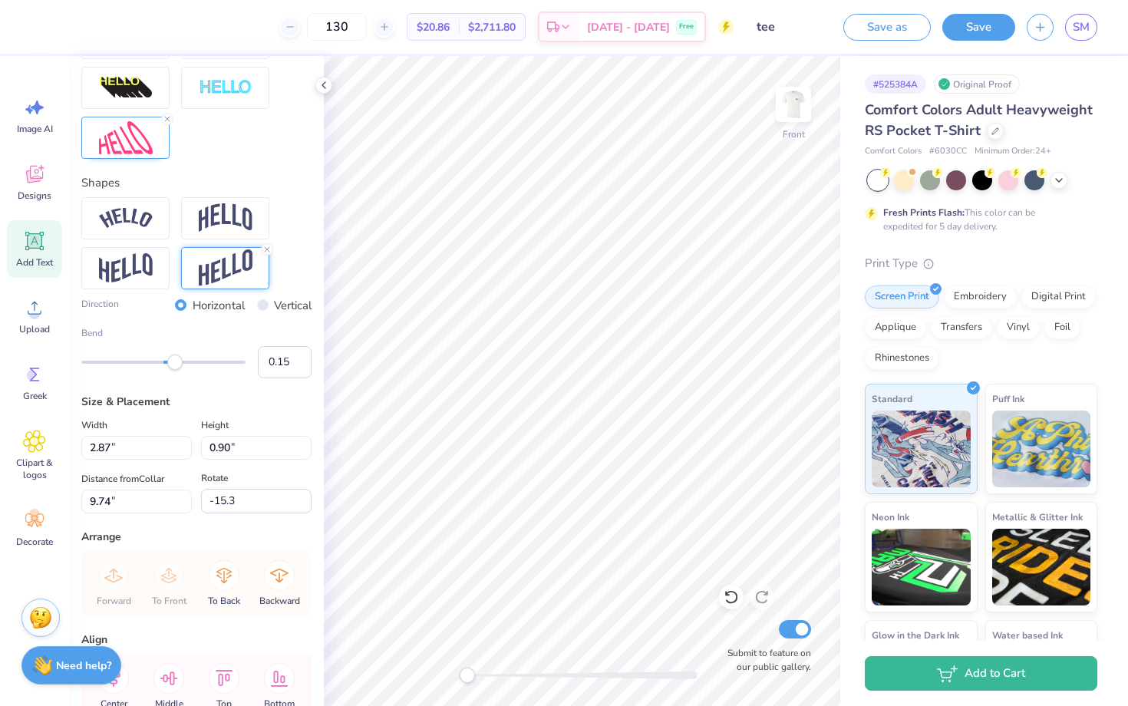
type input "0.16"
click at [177, 363] on div "Accessibility label" at bounding box center [174, 362] width 15 height 15
type input "0.22"
click at [182, 365] on div "Accessibility label" at bounding box center [180, 362] width 15 height 15
click at [129, 148] on img at bounding box center [126, 137] width 54 height 33
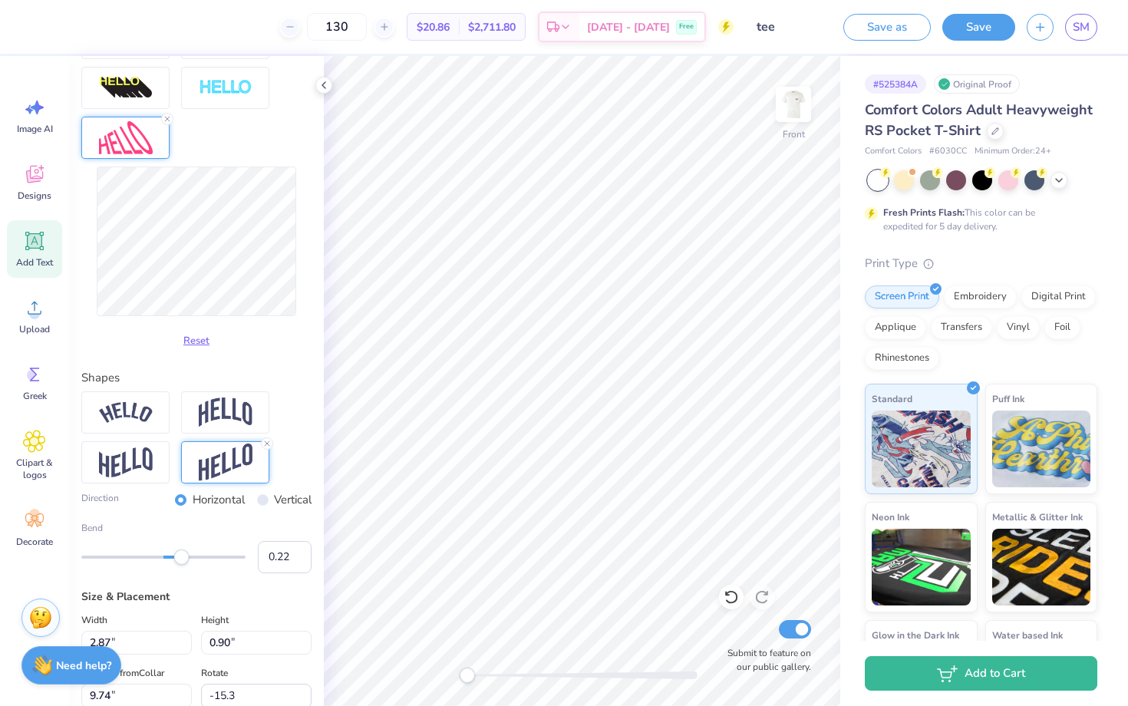
type input "0.0"
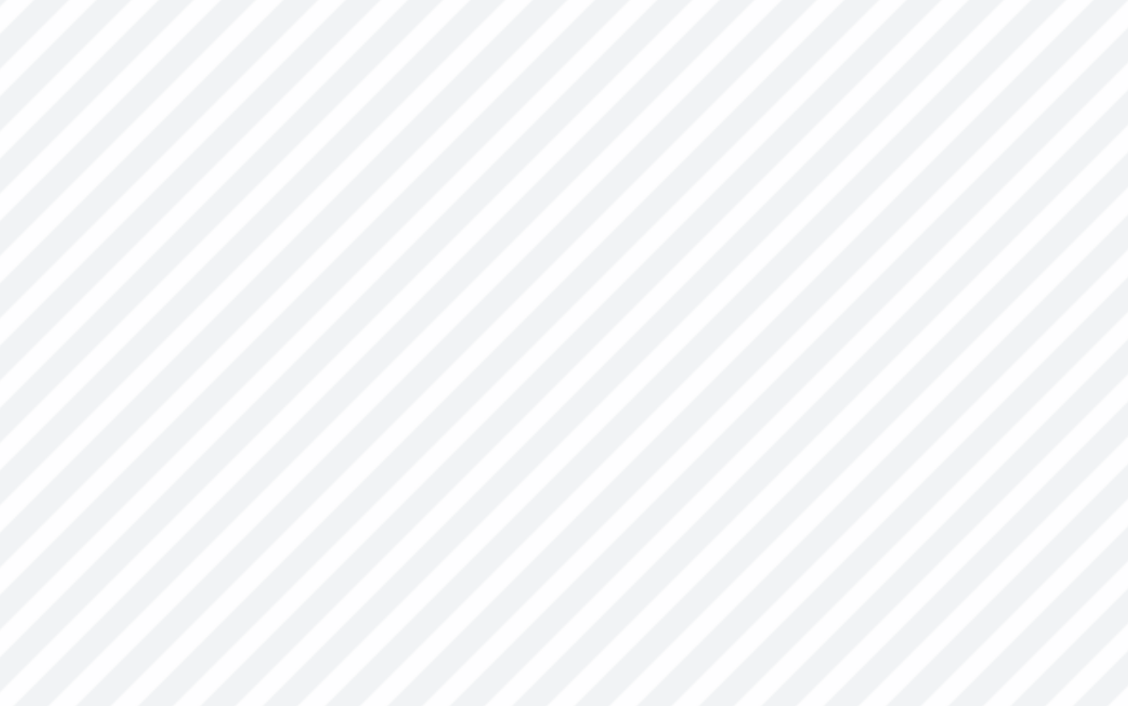
type input "2.81"
type input "0.95"
type input "9.69"
type input "0.0"
type input "9.73"
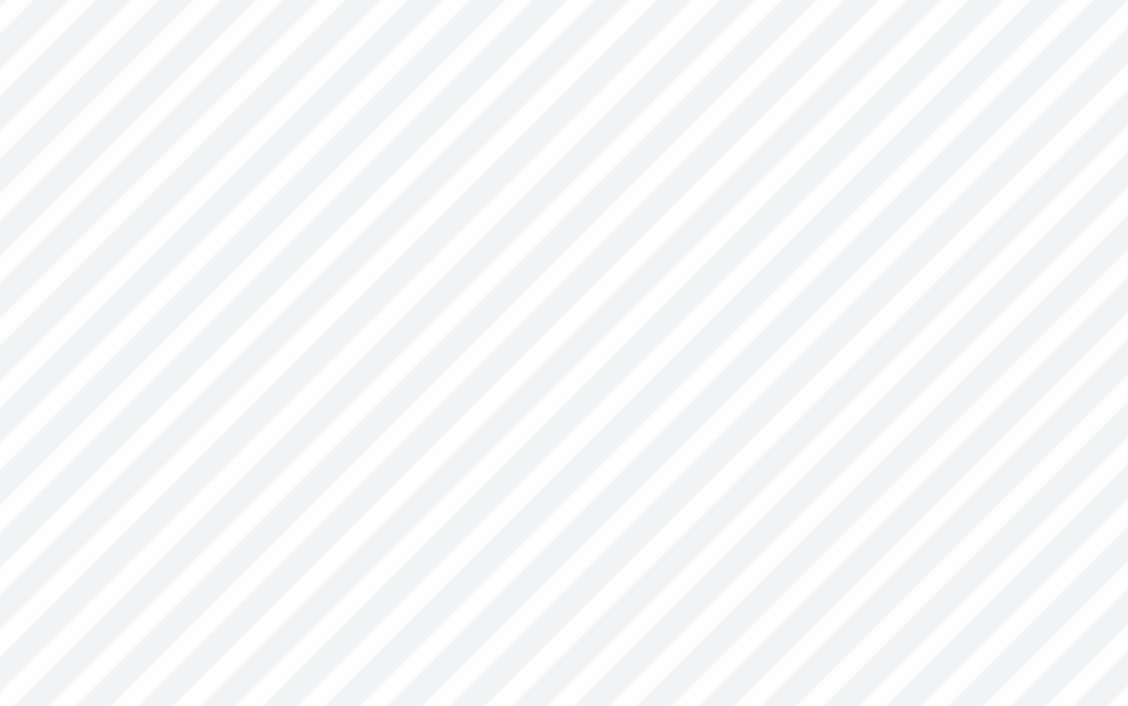
type input "-15.3"
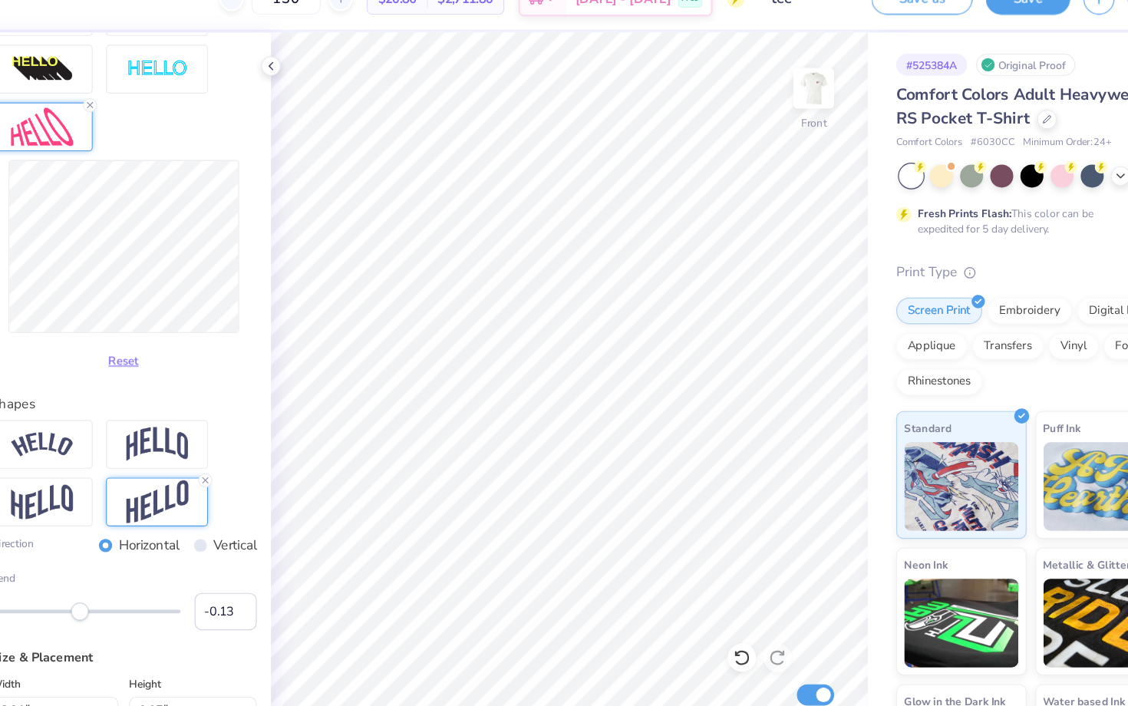
type input "-0.14"
drag, startPoint x: 177, startPoint y: 556, endPoint x: 153, endPoint y: 556, distance: 23.8
click at [153, 556] on div "Accessibility label" at bounding box center [151, 557] width 15 height 15
type input "0.0"
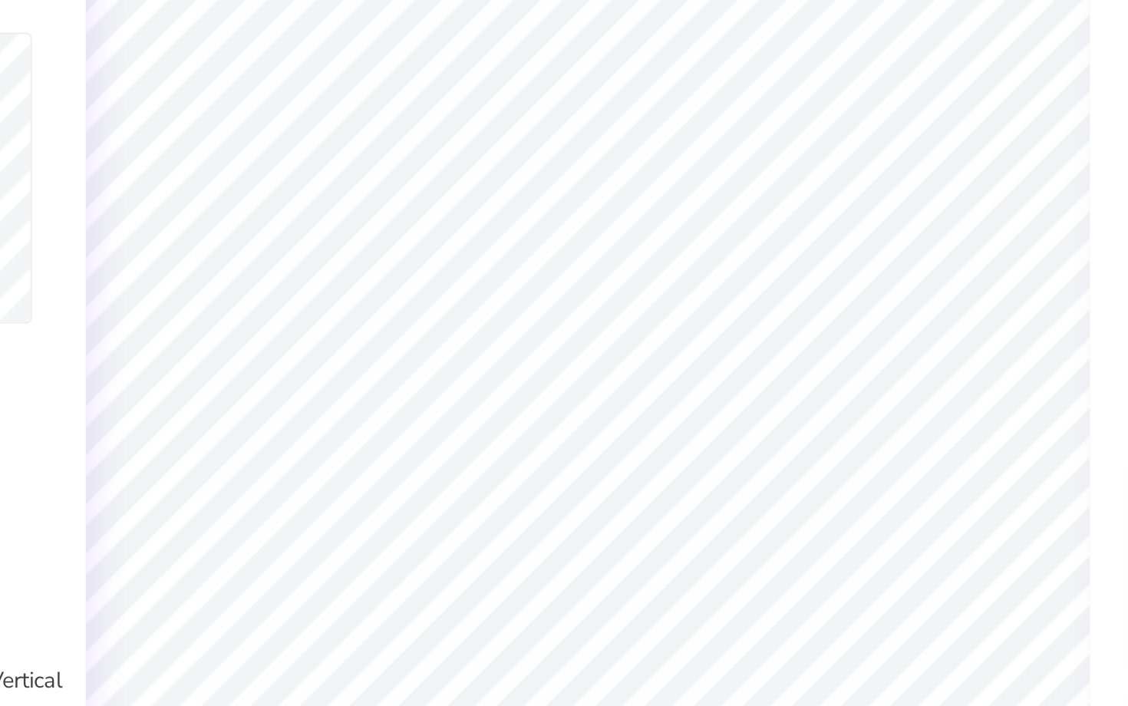
type input "2.91"
type input "0.74"
type input "9.88"
type input "0.0"
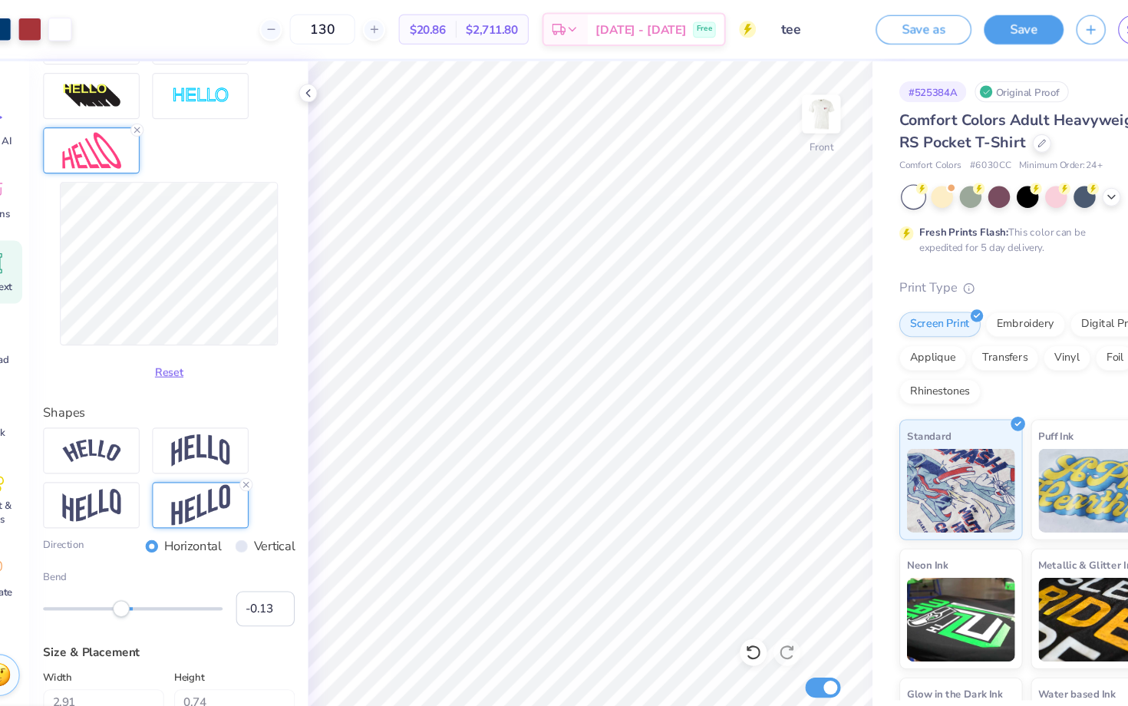
type input "2.89"
type input "0.96"
type input "9.72"
type input "-20.1"
type input "-0.11"
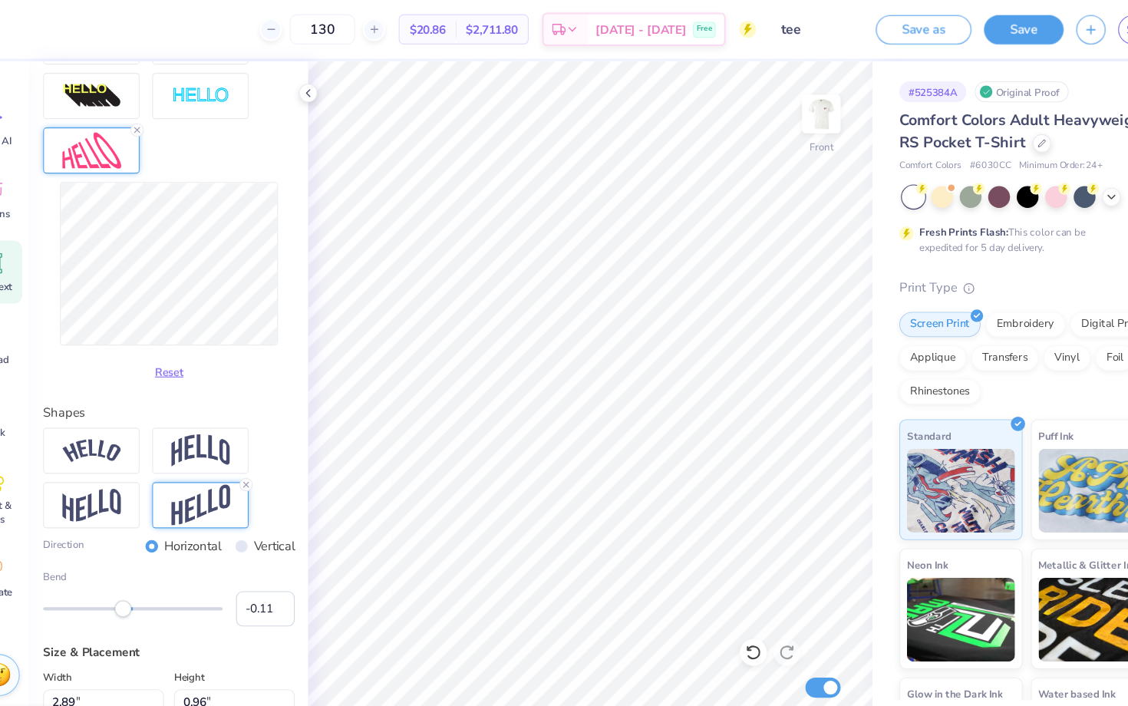
click at [154, 558] on div "Accessibility label" at bounding box center [154, 557] width 15 height 15
type input "-0.10"
click at [155, 559] on div "Accessibility label" at bounding box center [154, 557] width 15 height 15
type input "0.0"
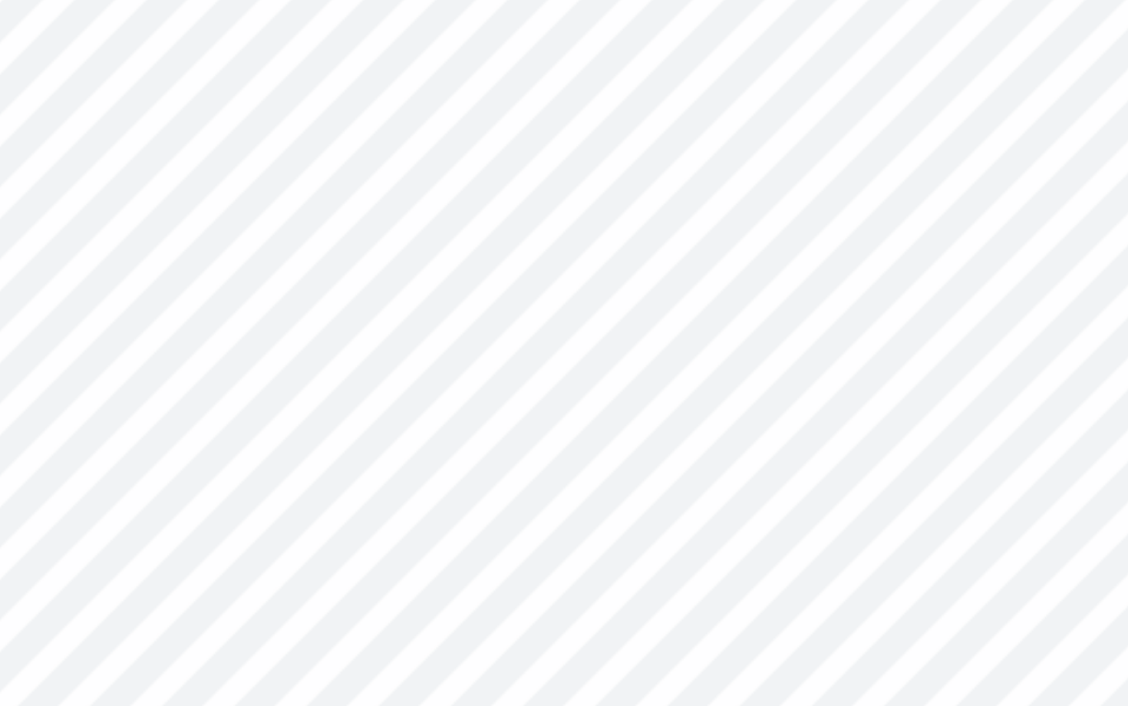
type input "2.88"
type input "0.98"
type input "9.71"
type input "0.0"
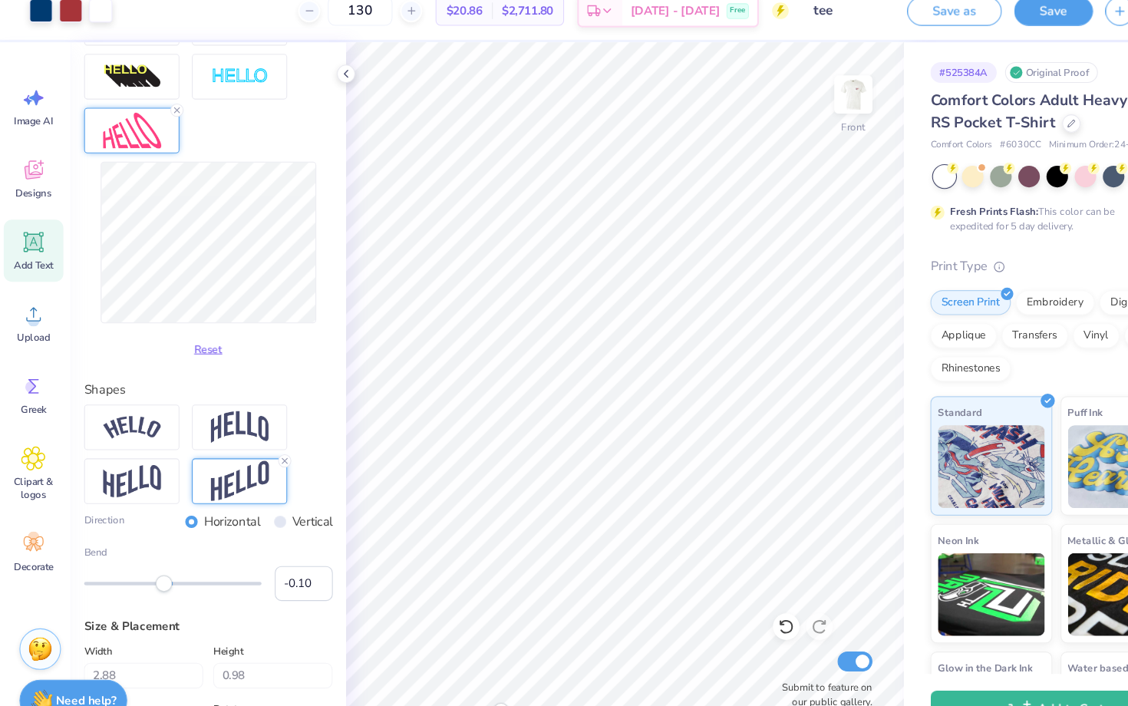
type input "2.89"
type input "0.94"
type input "9.74"
type input "0.0"
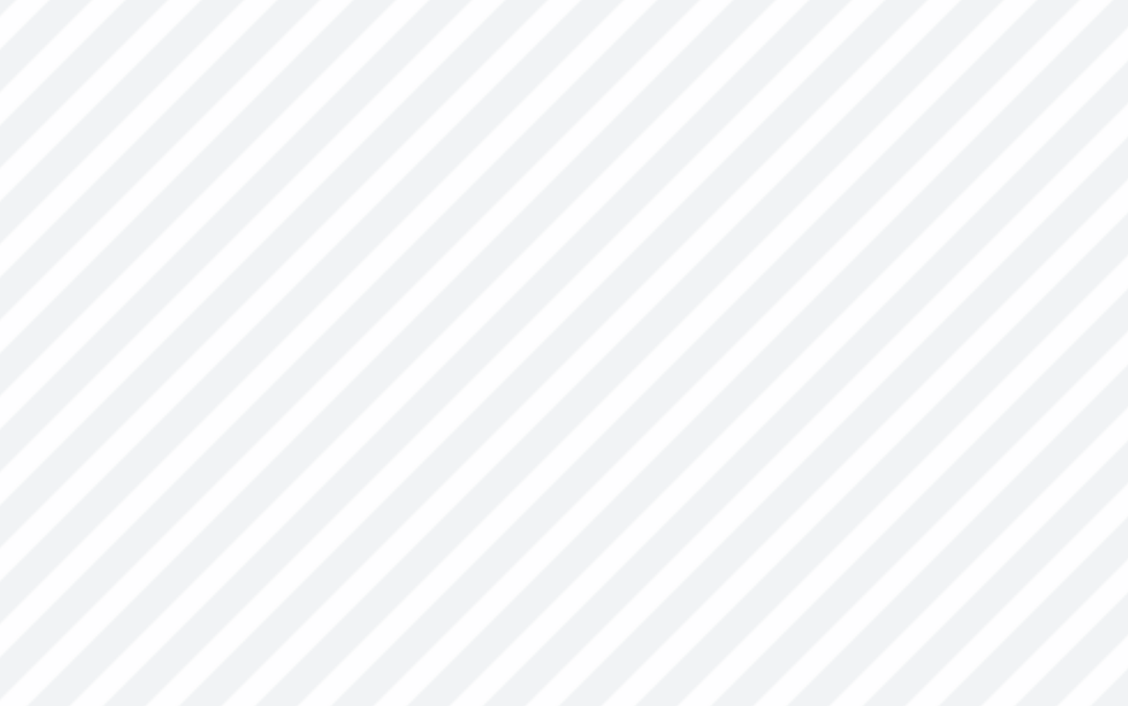
type input "2.91"
type input "1.01"
type input "9.73"
type input "-19.0"
type input "2.84"
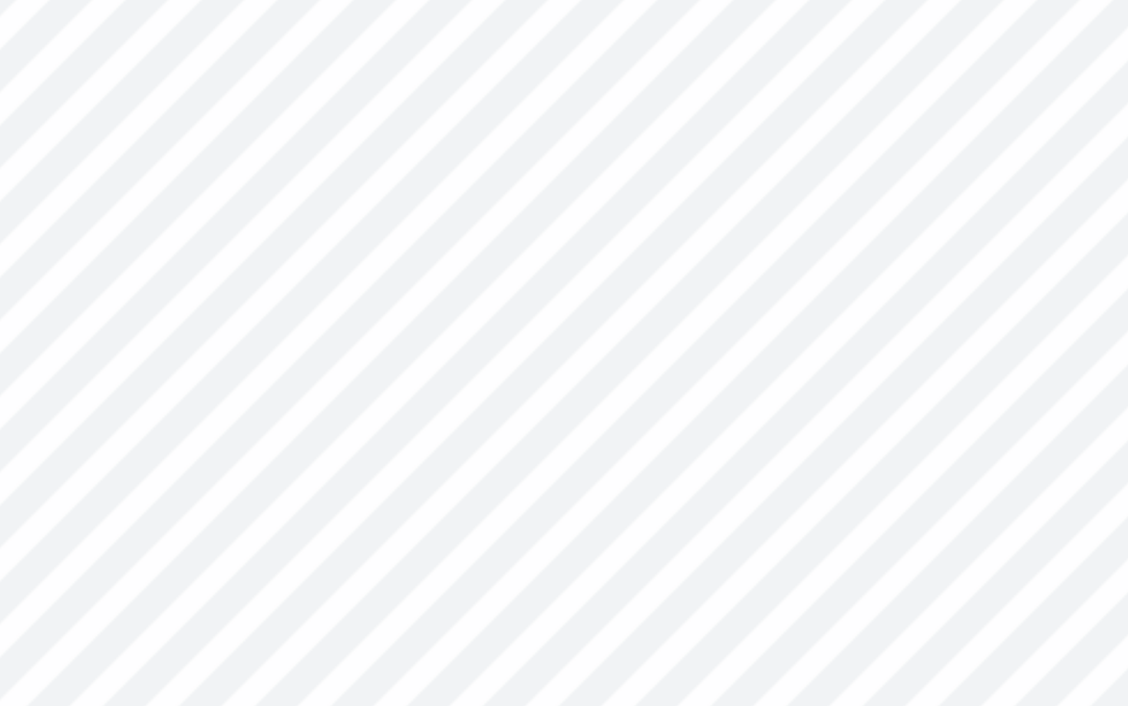
type input "0.98"
type input "9.72"
type input "-19.0"
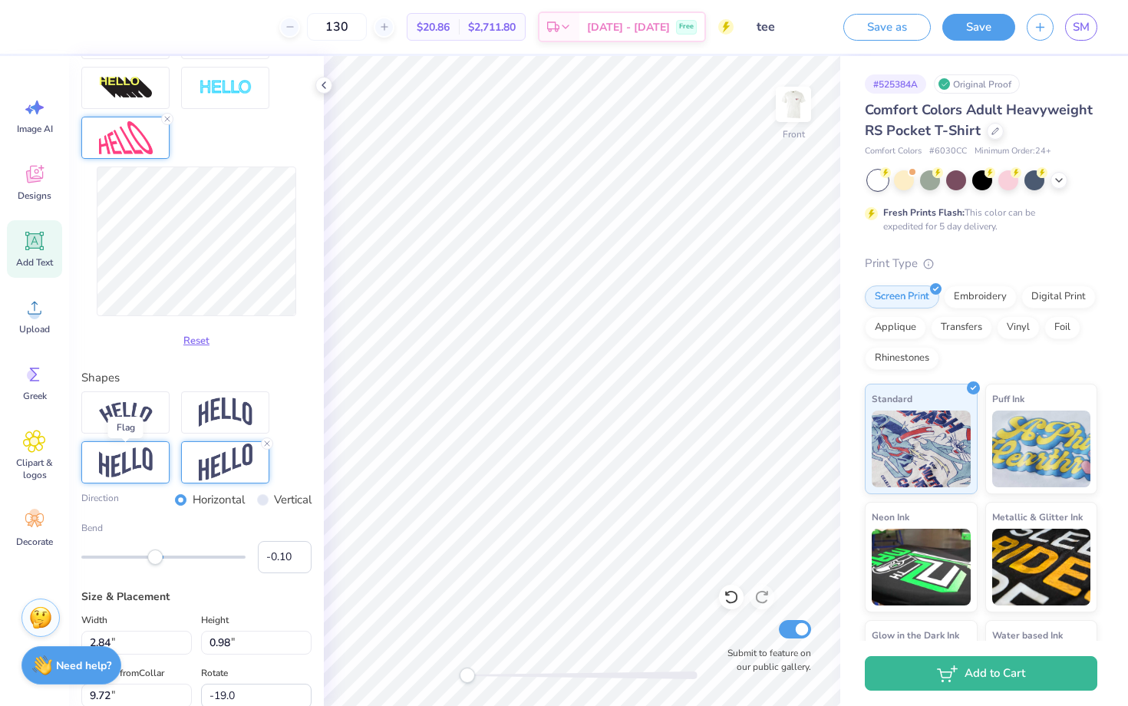
click at [141, 470] on img at bounding box center [126, 462] width 54 height 30
type input "0.03"
click at [166, 562] on div "Accessibility label" at bounding box center [164, 557] width 15 height 15
type input "-0.13"
drag, startPoint x: 166, startPoint y: 562, endPoint x: 153, endPoint y: 562, distance: 13.0
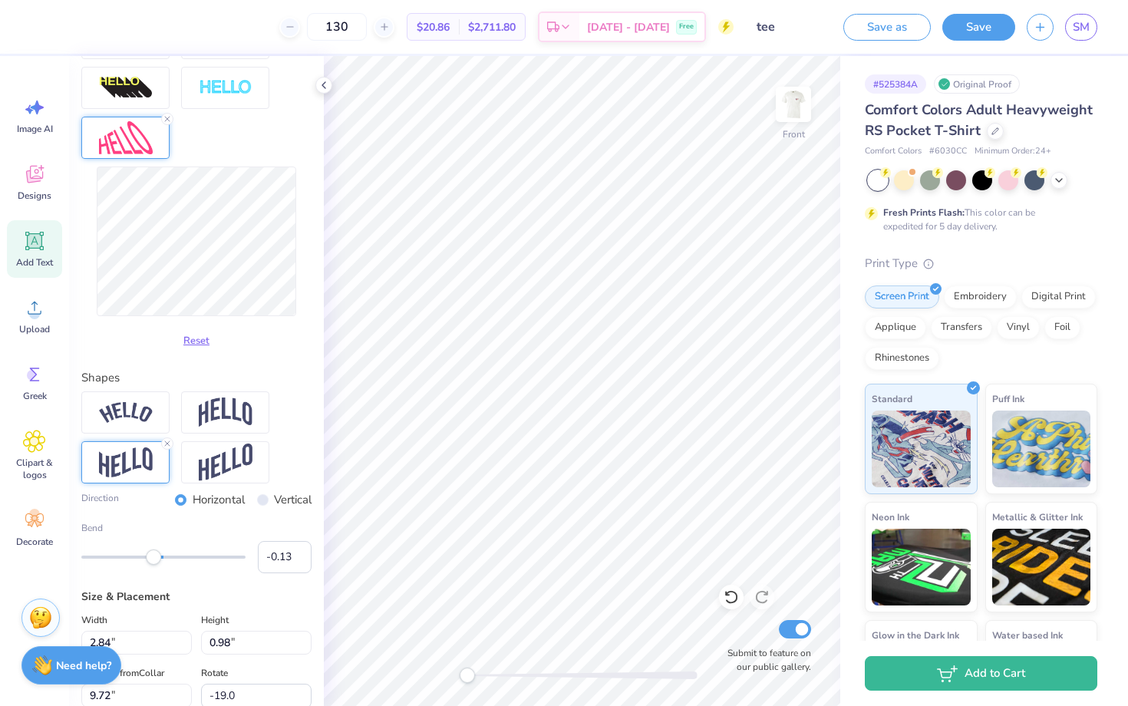
click at [153, 562] on div "Accessibility label" at bounding box center [153, 557] width 15 height 15
type input "-0.44"
drag, startPoint x: 153, startPoint y: 562, endPoint x: 127, endPoint y: 560, distance: 26.1
click at [139, 560] on div "Accessibility label" at bounding box center [146, 557] width 15 height 15
type input "-0.29"
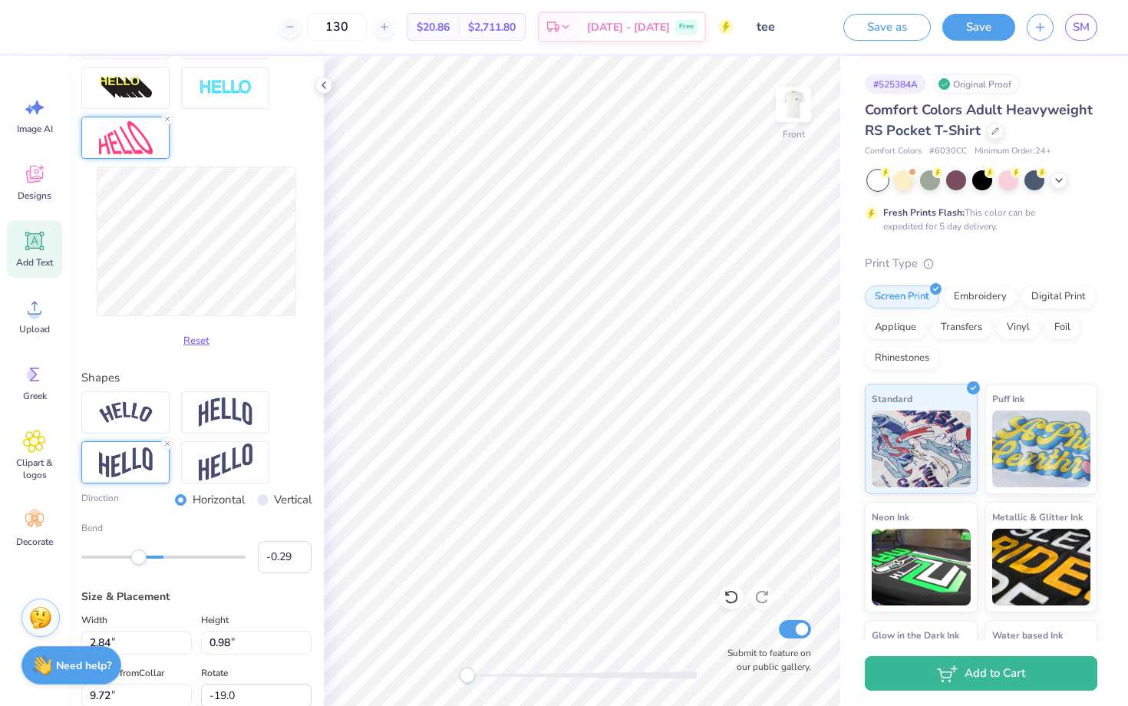
drag, startPoint x: 127, startPoint y: 560, endPoint x: 140, endPoint y: 561, distance: 13.1
click at [140, 561] on div "Accessibility label" at bounding box center [138, 557] width 15 height 15
type input "-0.21"
click at [147, 561] on div "Accessibility label" at bounding box center [146, 557] width 15 height 15
type input "-0.15"
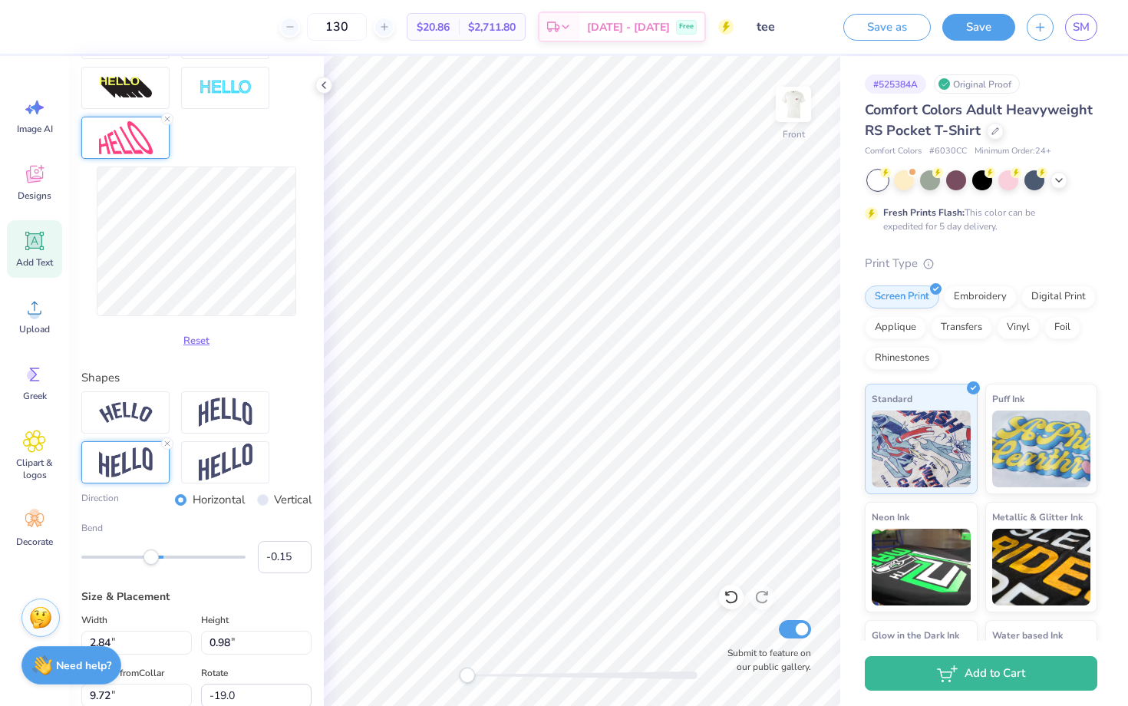
click at [151, 560] on div "Accessibility label" at bounding box center [151, 557] width 15 height 15
type input "0.0"
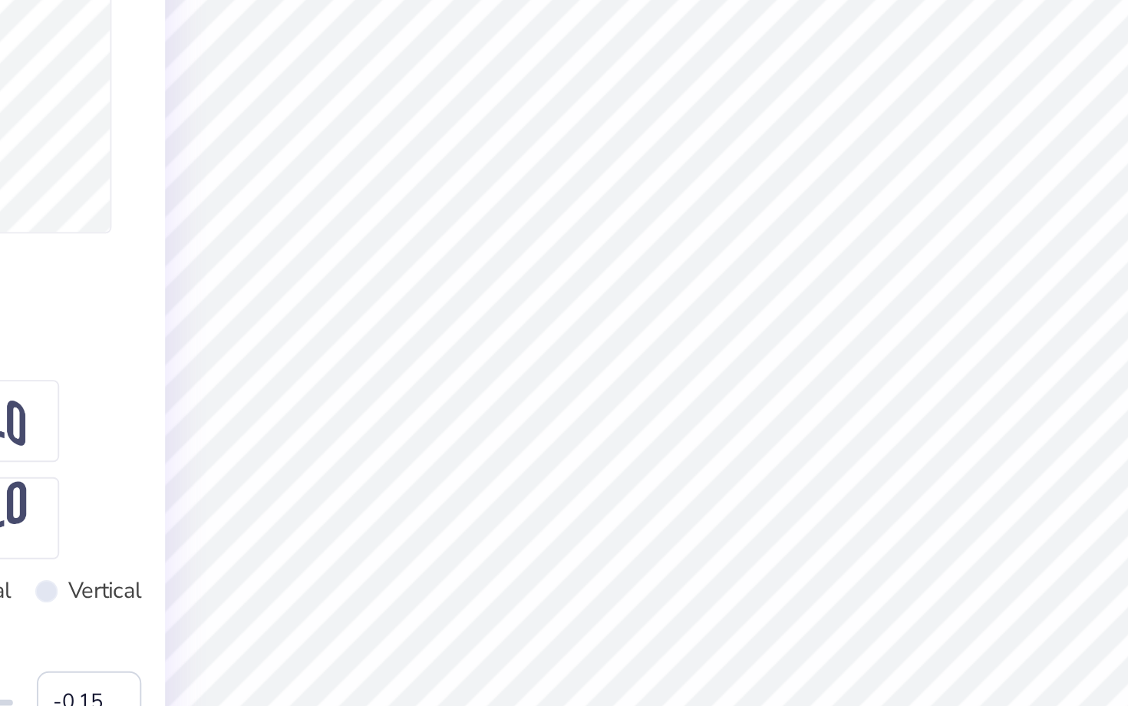
type input "2.81"
type input "1.06"
type input "9.67"
type input "0.0"
type input "2.82"
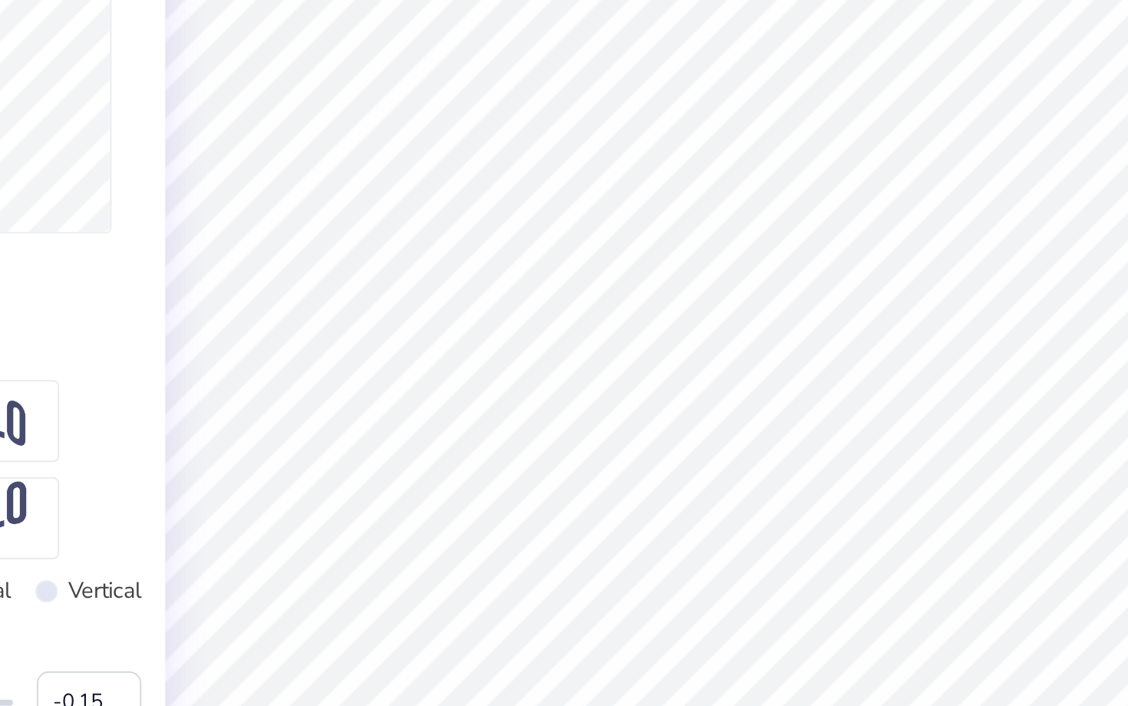
type input "0.96"
type input "9.69"
type input "-16.7"
type input "2.69"
type input "0.91"
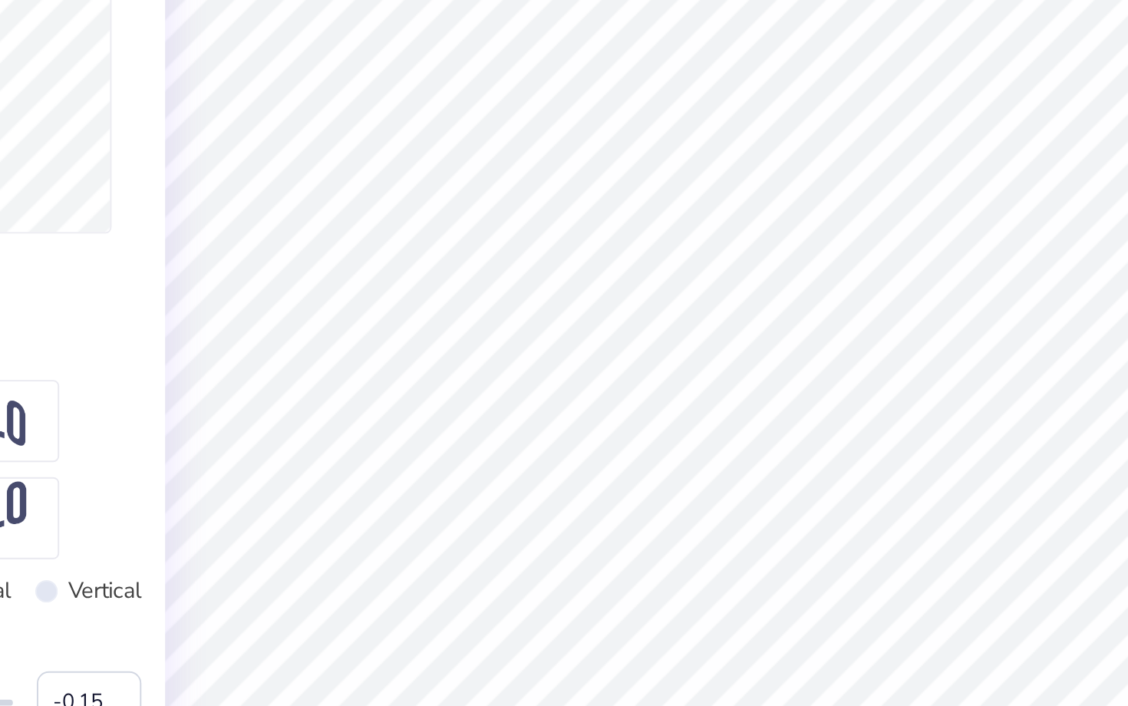
type input "9.70"
type input "0.0"
type input "9.71"
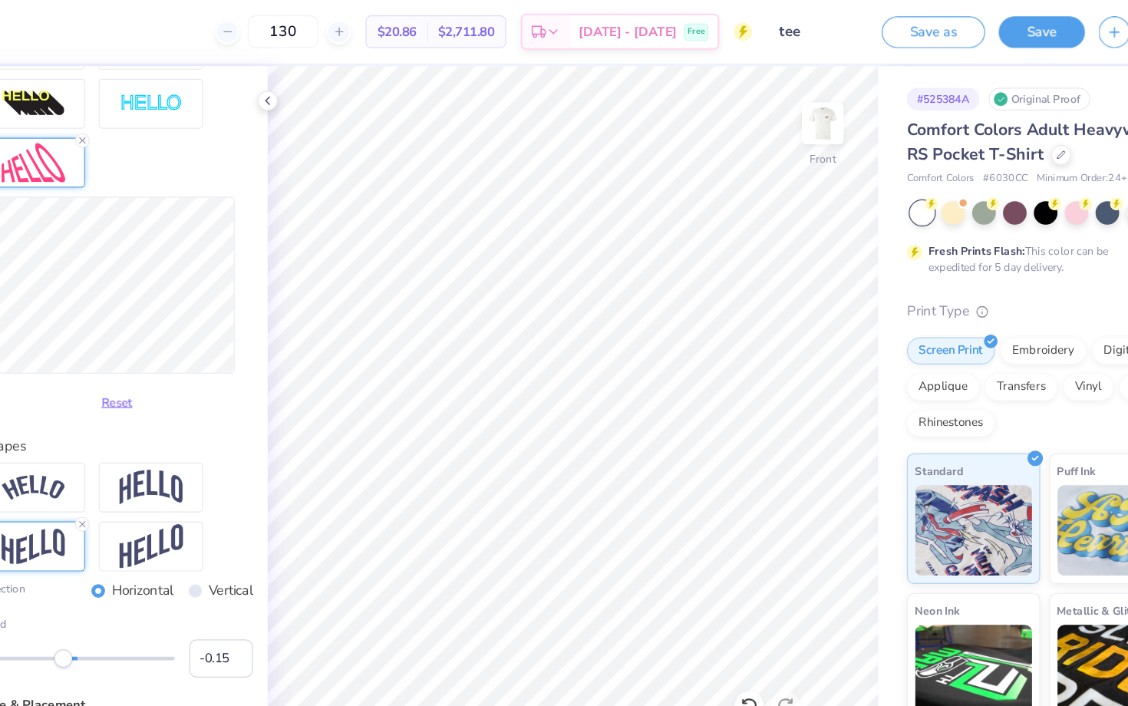
type input "0.0"
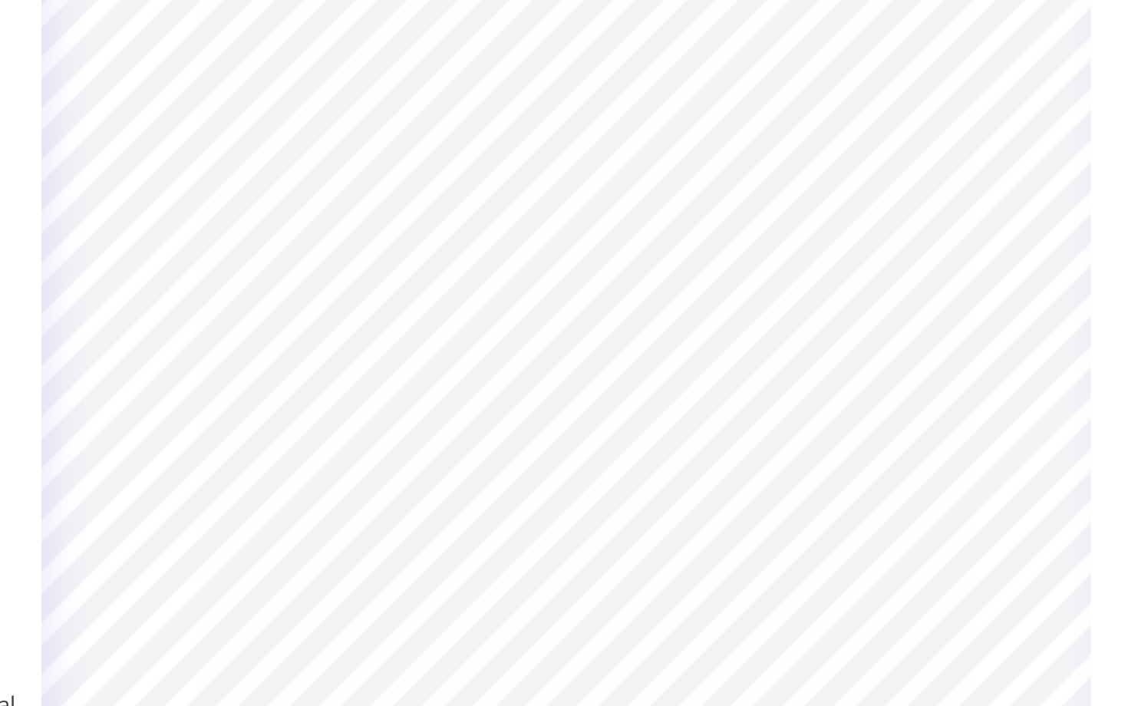
type input "2.65"
type input "0.92"
type input "9.70"
type input "0.0"
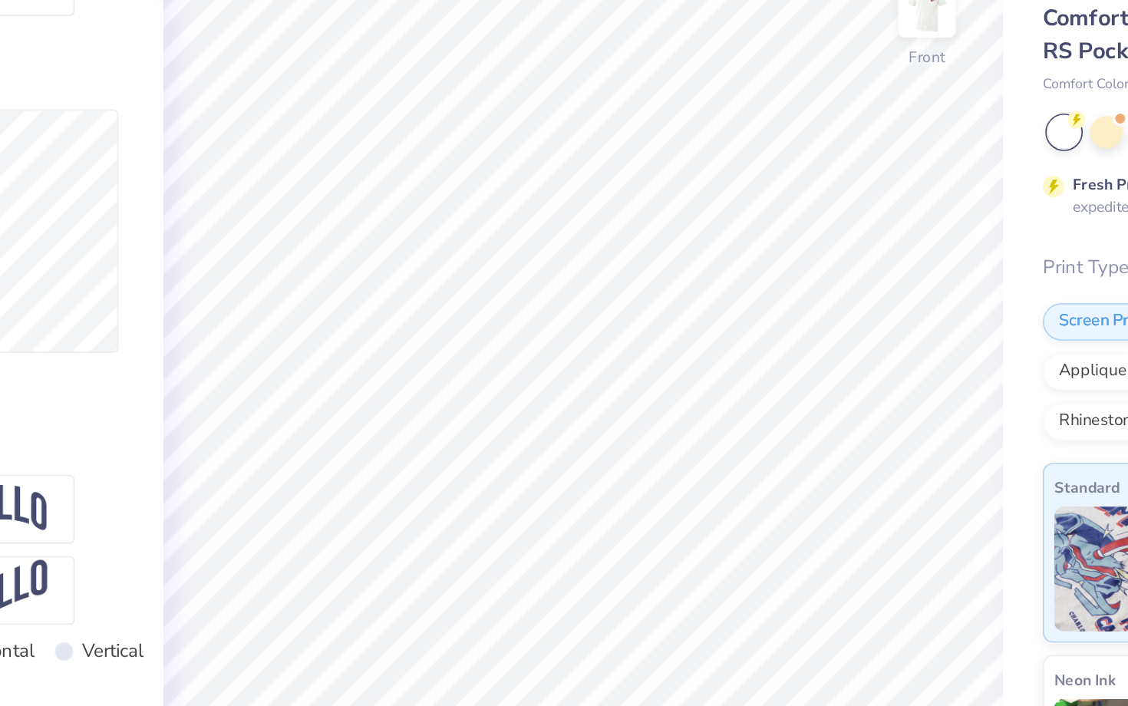
type input "2.68"
type input "0.89"
type input "9.74"
type input "-21.6"
type input "2.58"
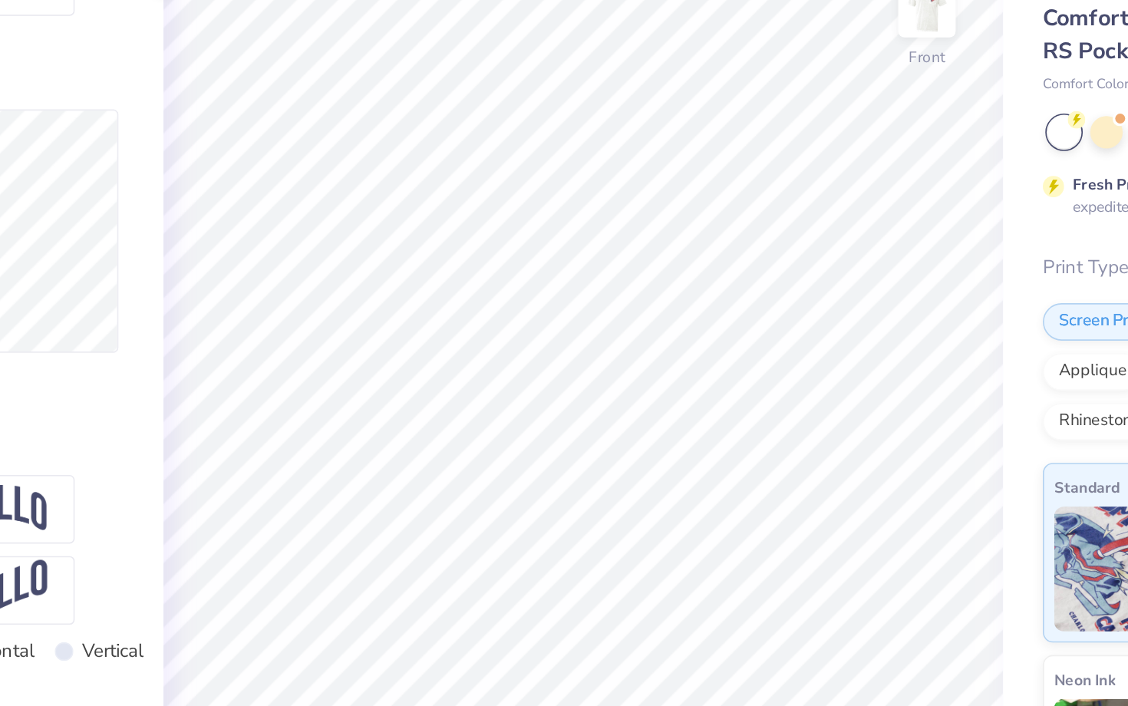
type input "0.96"
type input "9.69"
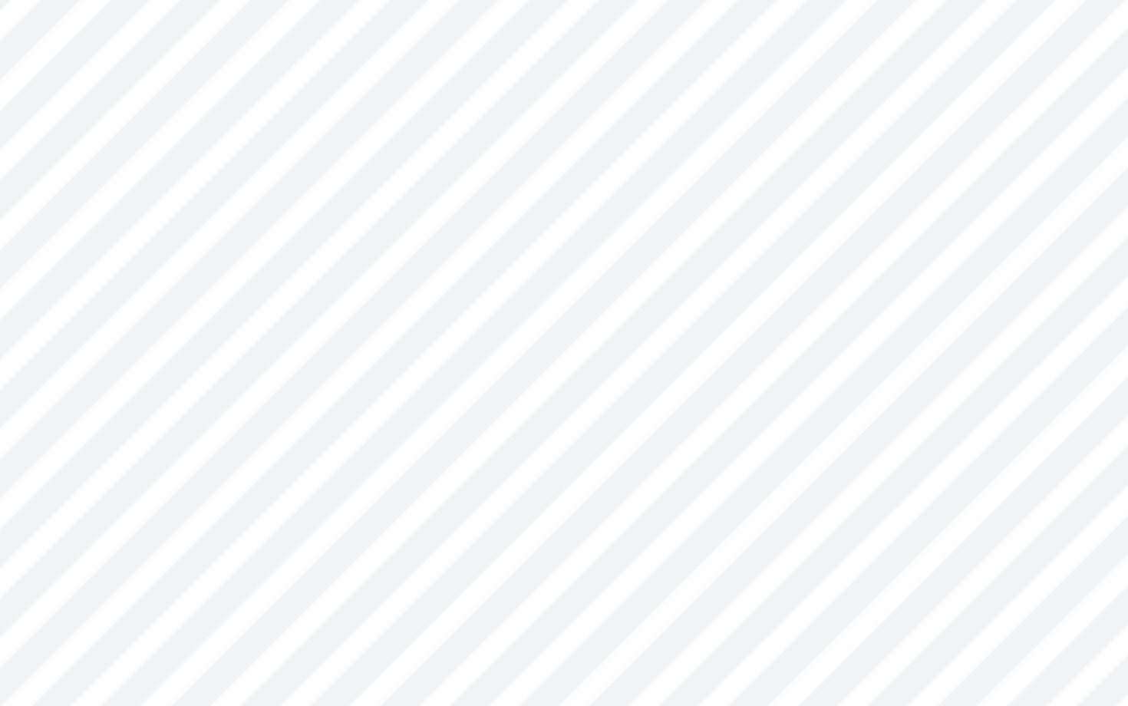
type input "-21.7"
type input "2.49"
type input "0.93"
type input "9.73"
type input "-21.7"
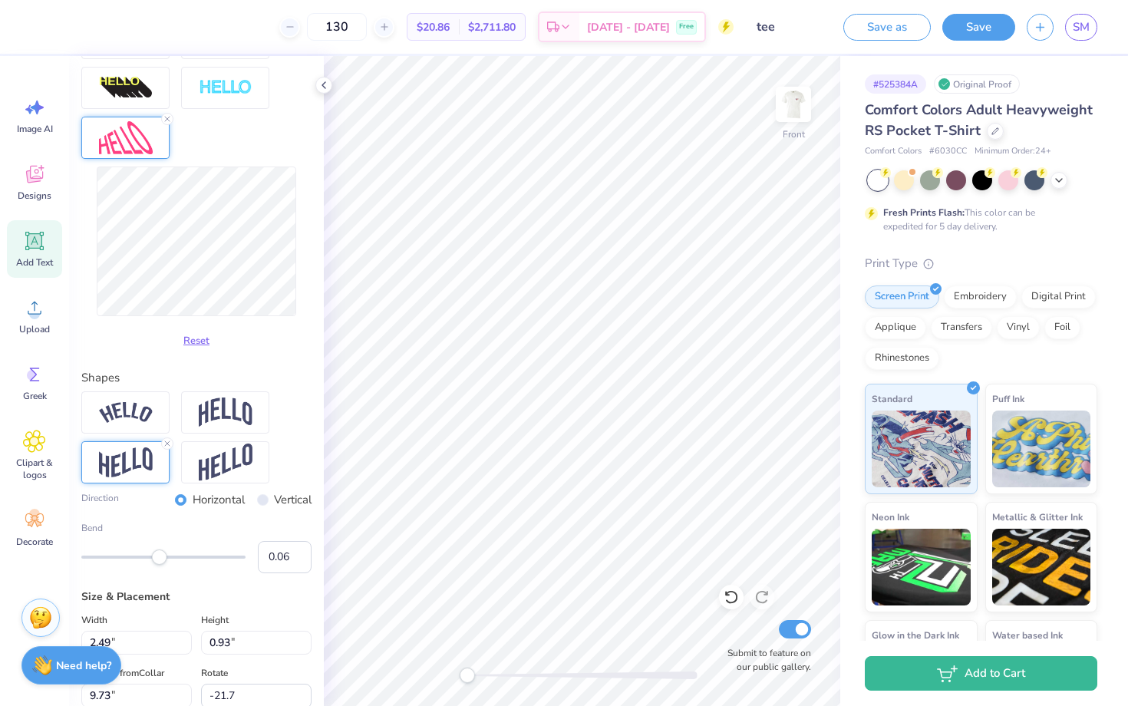
type input "0.07"
drag, startPoint x: 155, startPoint y: 557, endPoint x: 169, endPoint y: 557, distance: 13.8
click at [169, 557] on div "Accessibility label" at bounding box center [168, 557] width 15 height 15
click at [210, 458] on img at bounding box center [226, 463] width 54 height 38
type input "-0.08"
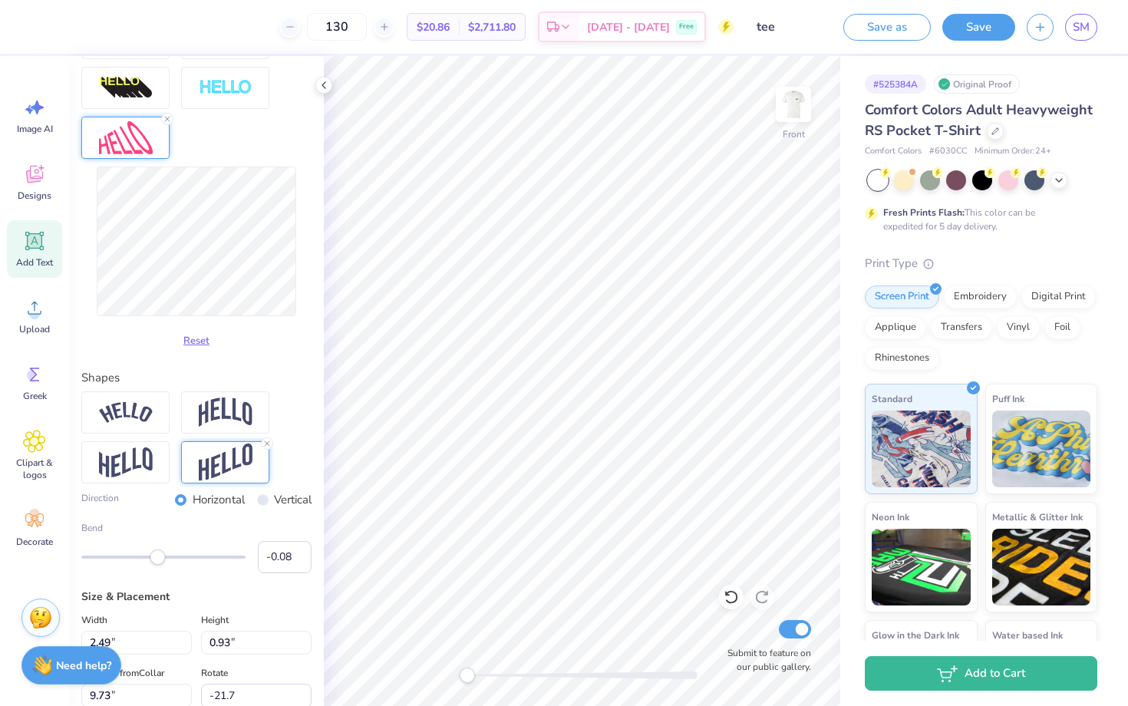
drag, startPoint x: 168, startPoint y: 556, endPoint x: 157, endPoint y: 556, distance: 11.5
click at [157, 556] on div "Accessibility label" at bounding box center [157, 557] width 15 height 15
type input "-0.11"
click at [154, 556] on div "Accessibility label" at bounding box center [154, 557] width 15 height 15
type input "0.0"
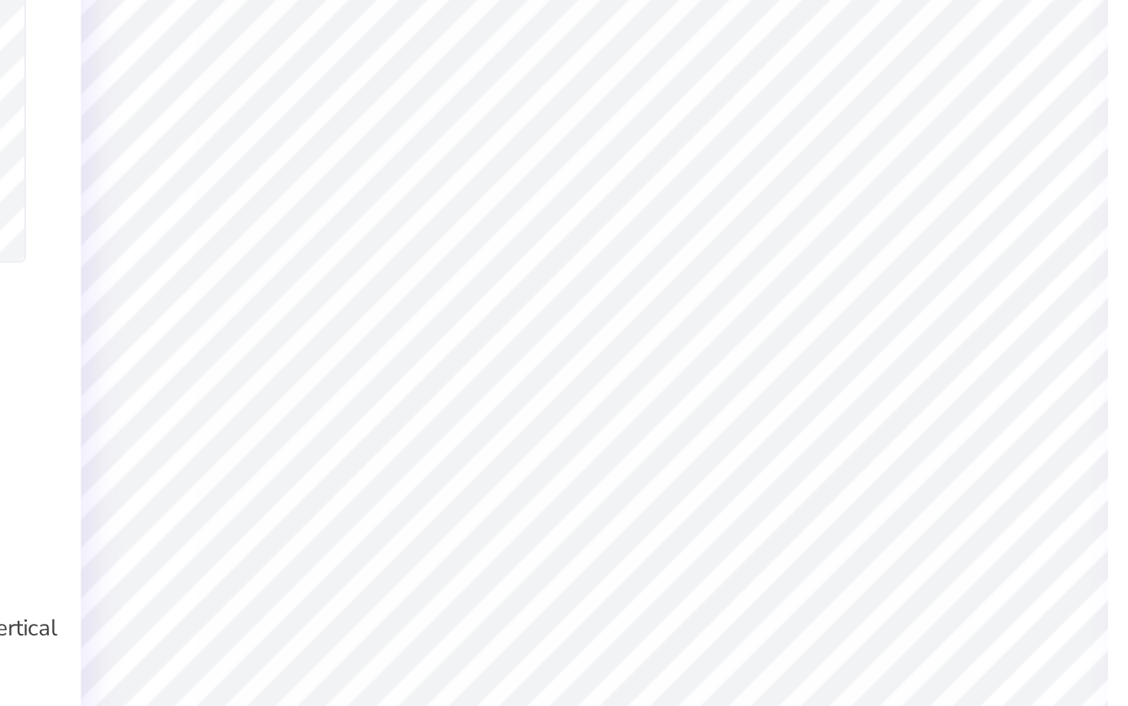
type input "2.46"
type input "0.96"
type input "9.74"
type input "-21.7"
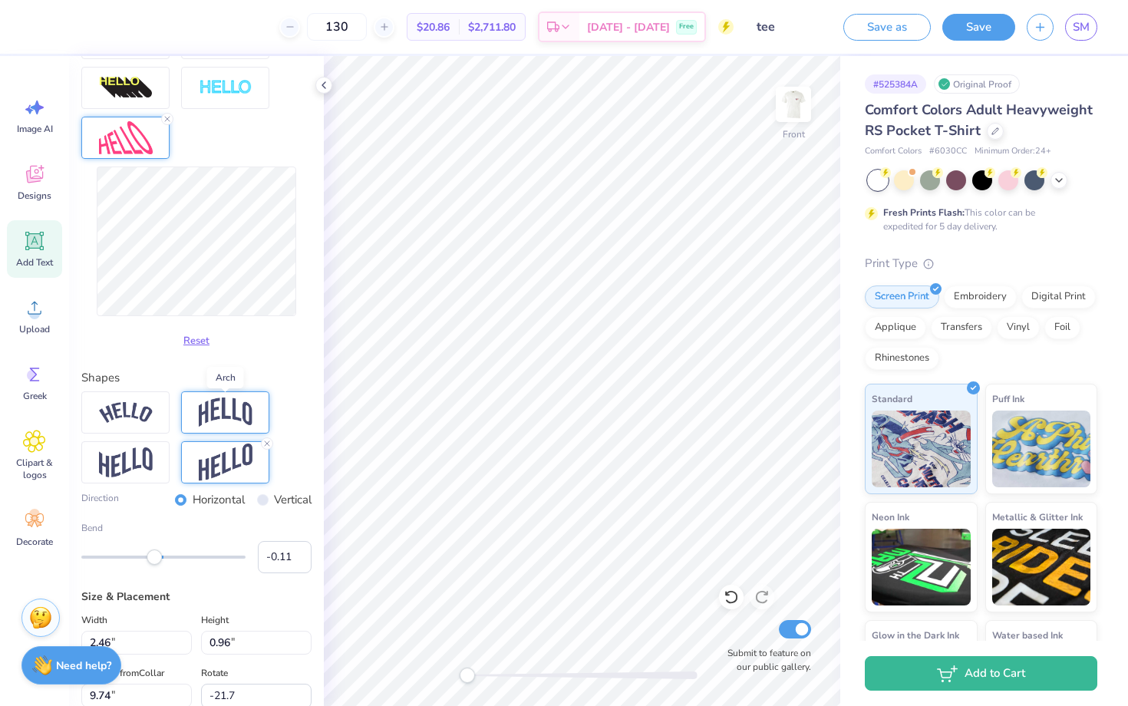
click at [227, 404] on img at bounding box center [226, 412] width 54 height 29
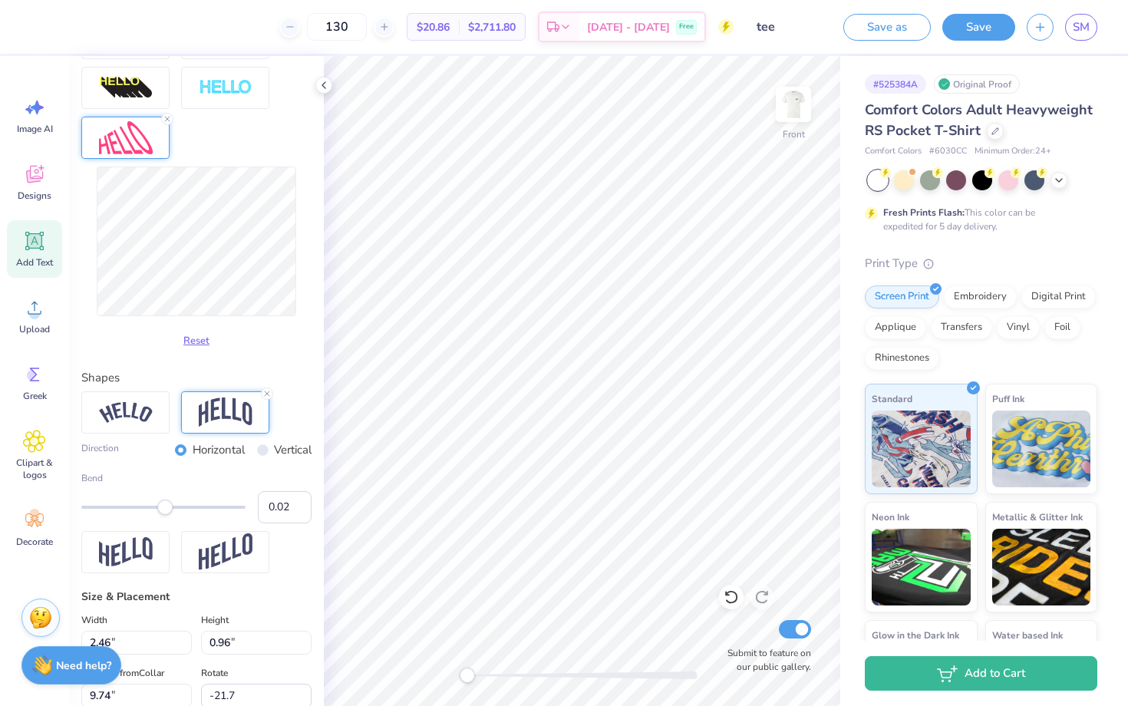
type input "0.03"
drag, startPoint x: 154, startPoint y: 505, endPoint x: 167, endPoint y: 505, distance: 13.0
click at [167, 505] on div "Accessibility label" at bounding box center [164, 507] width 15 height 15
type input "0.0"
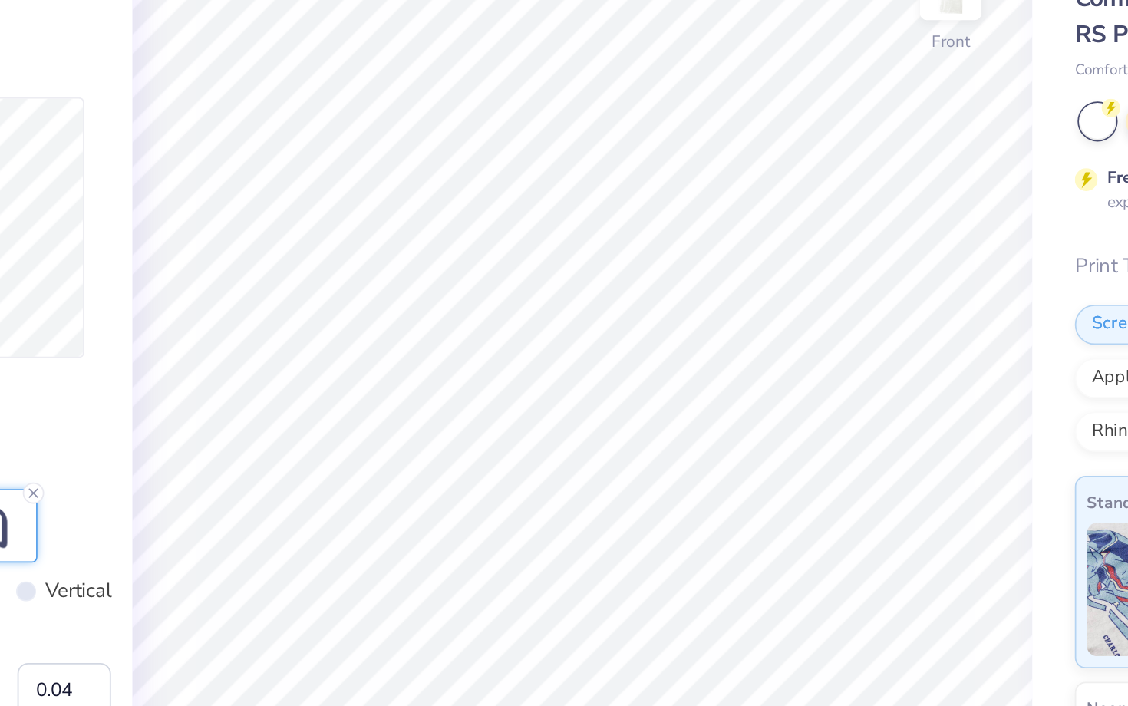
type input "2.41"
type input "1.13"
type input "9.69"
type input "-17.7"
type input "2.27"
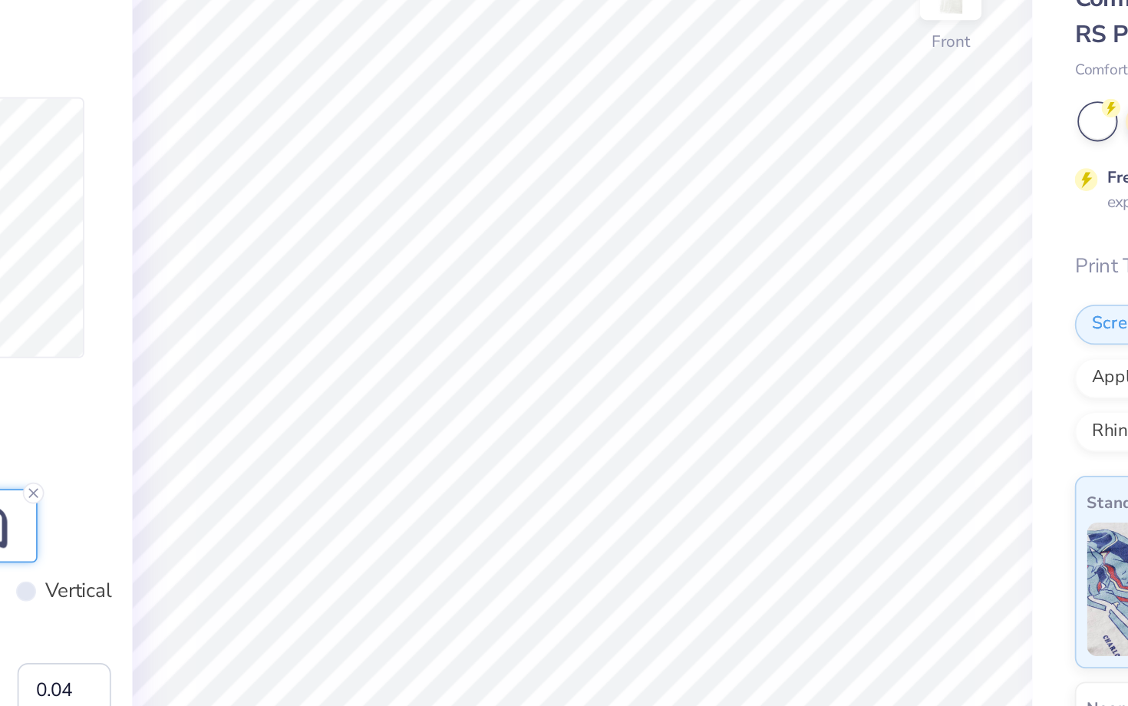
type input "0.92"
type input "9.79"
type input "0.0"
type input "9.86"
type input "0.0"
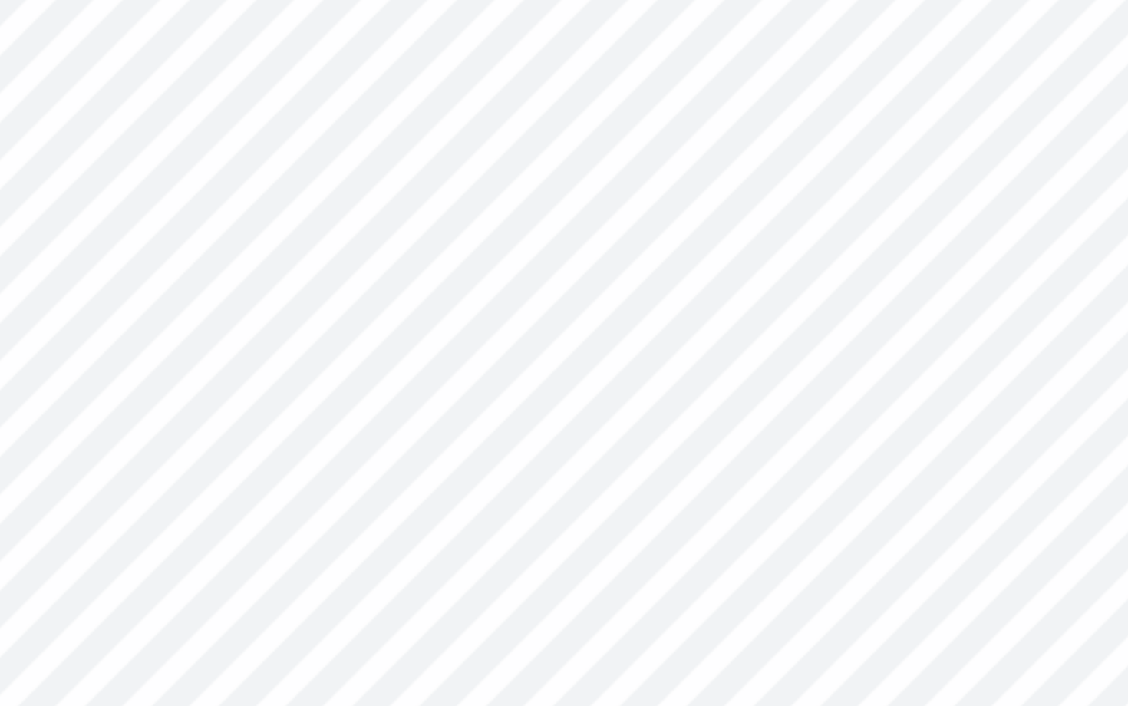
type input "2.26"
type input "0.96"
type input "9.84"
type input "0.0"
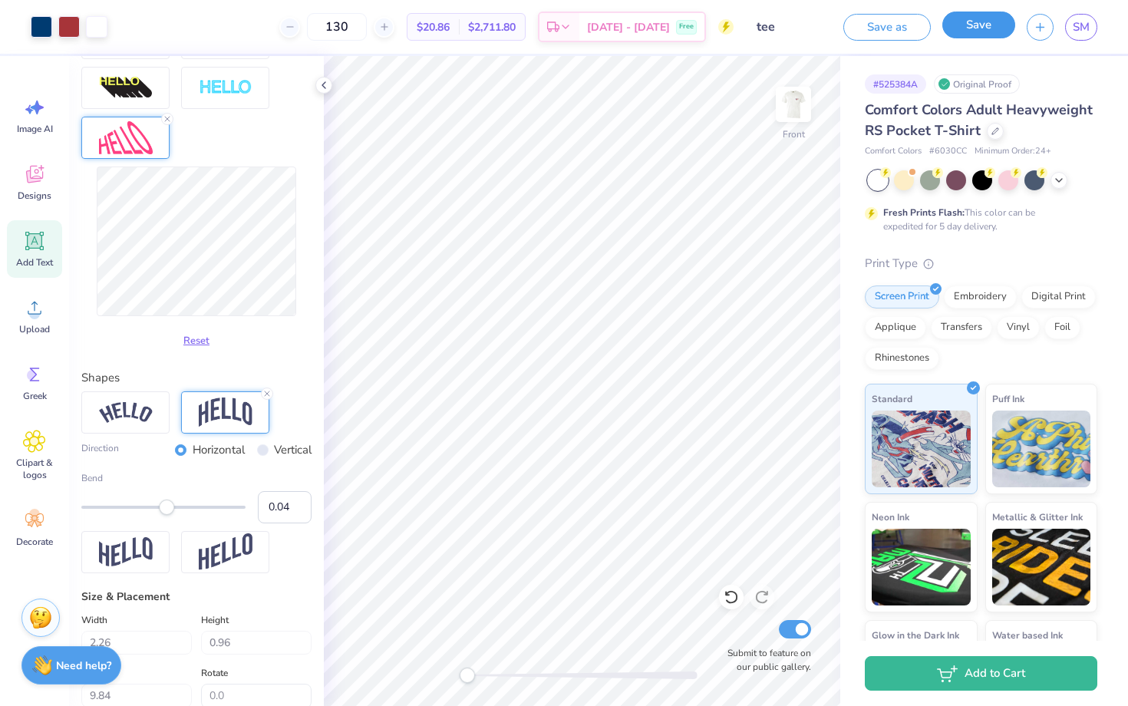
click at [981, 35] on button "Save" at bounding box center [979, 25] width 73 height 27
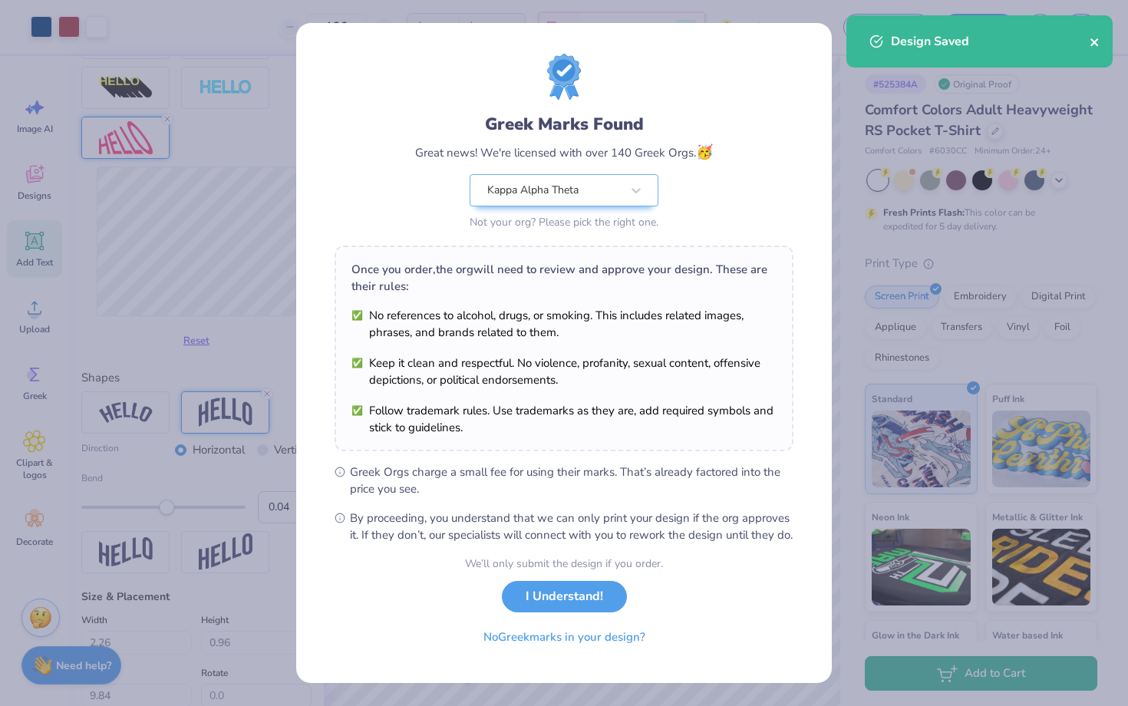
click at [1097, 40] on icon "close" at bounding box center [1095, 42] width 8 height 8
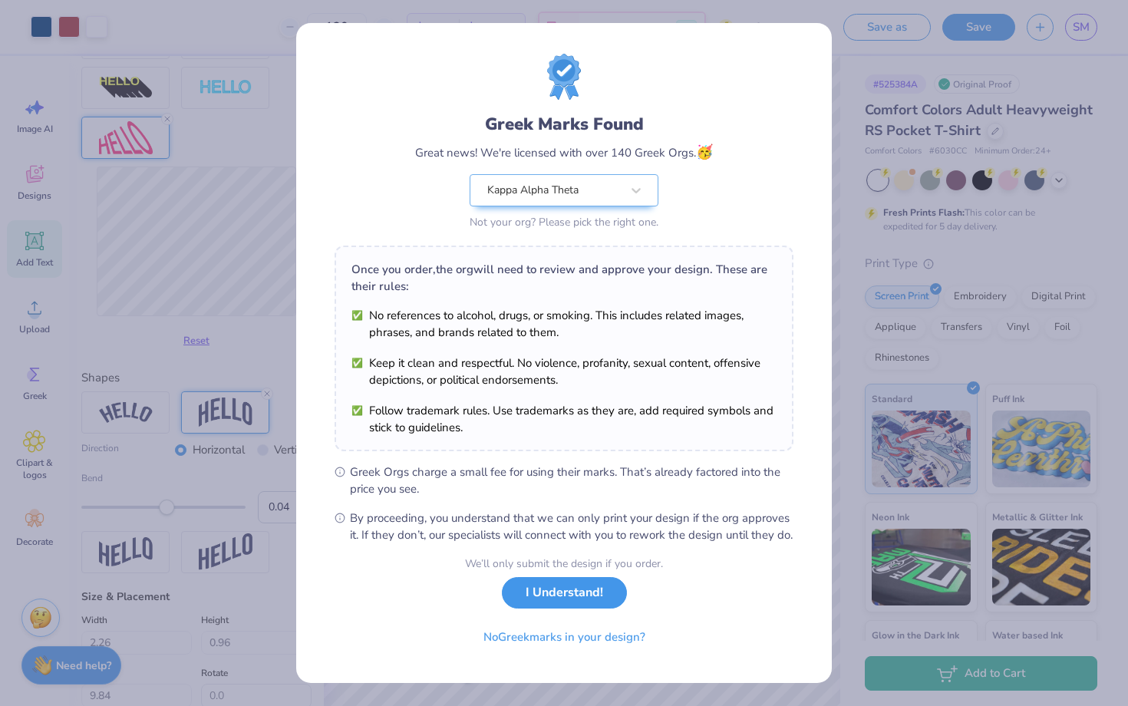
click at [564, 607] on button "I Understand!" at bounding box center [564, 592] width 125 height 31
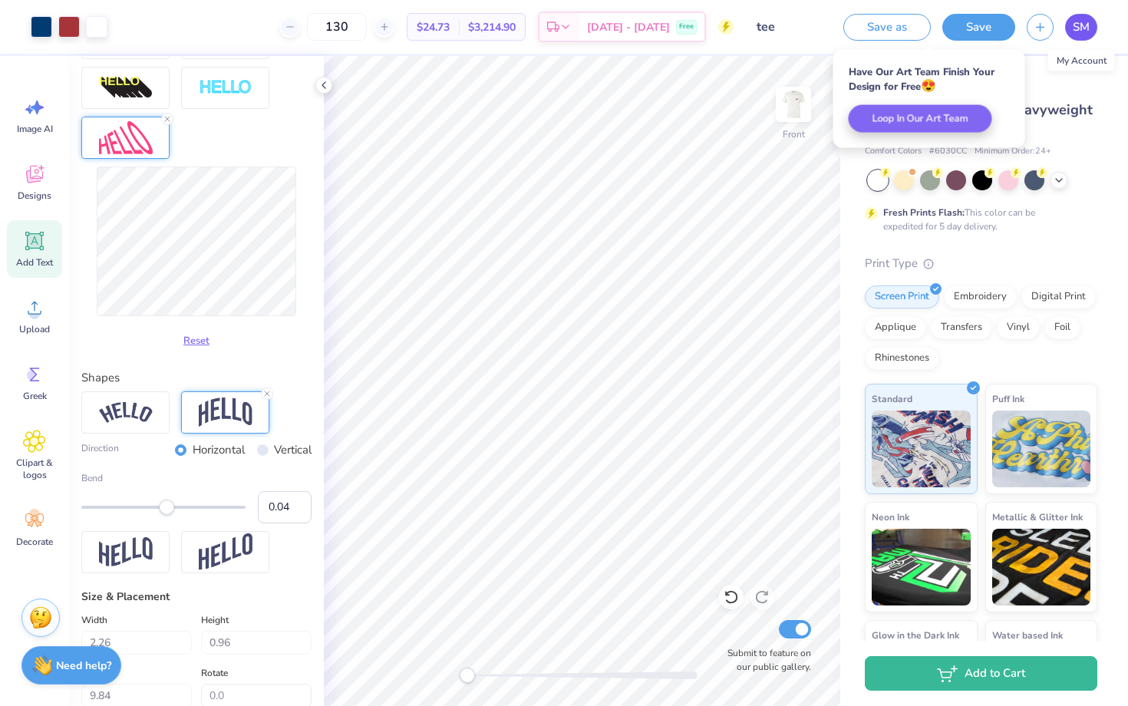
click at [1079, 28] on span "SM" at bounding box center [1081, 27] width 17 height 18
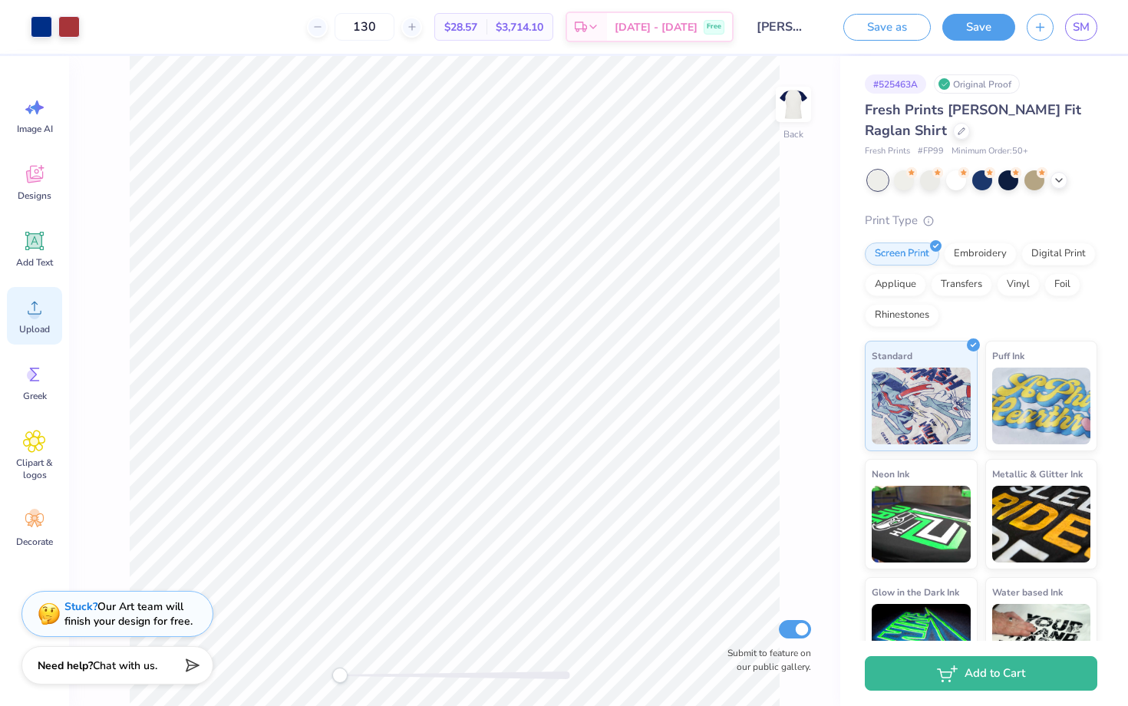
click at [33, 316] on circle at bounding box center [34, 314] width 11 height 11
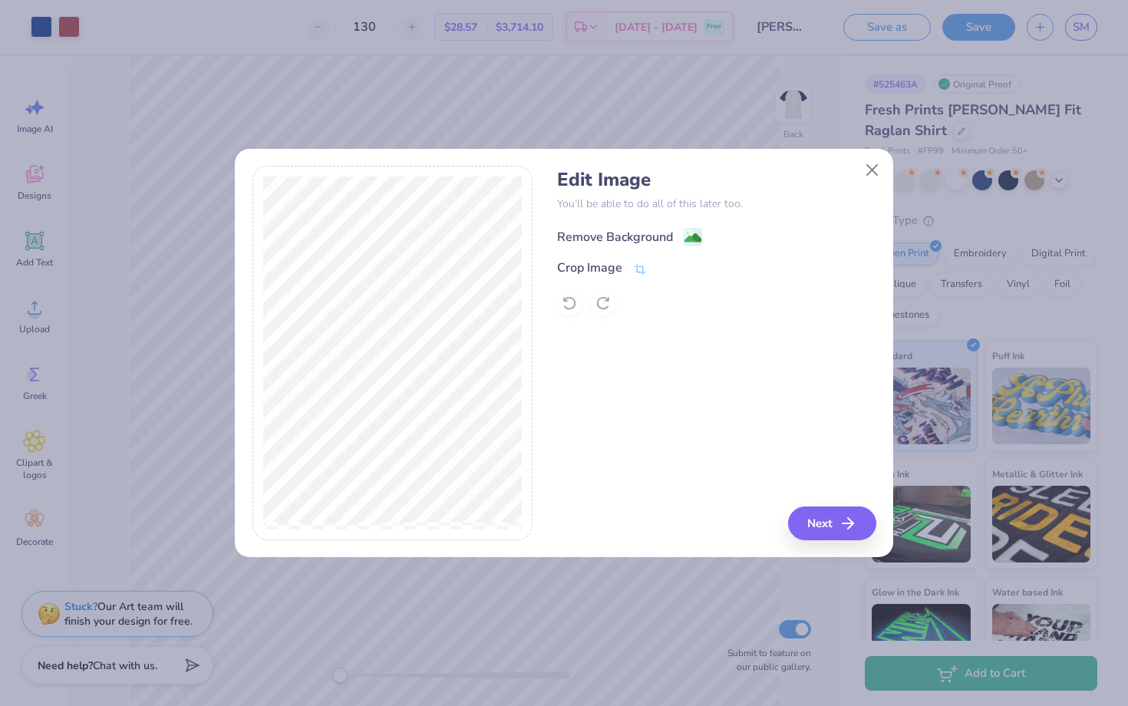
click at [656, 237] on div "Remove Background" at bounding box center [615, 237] width 116 height 18
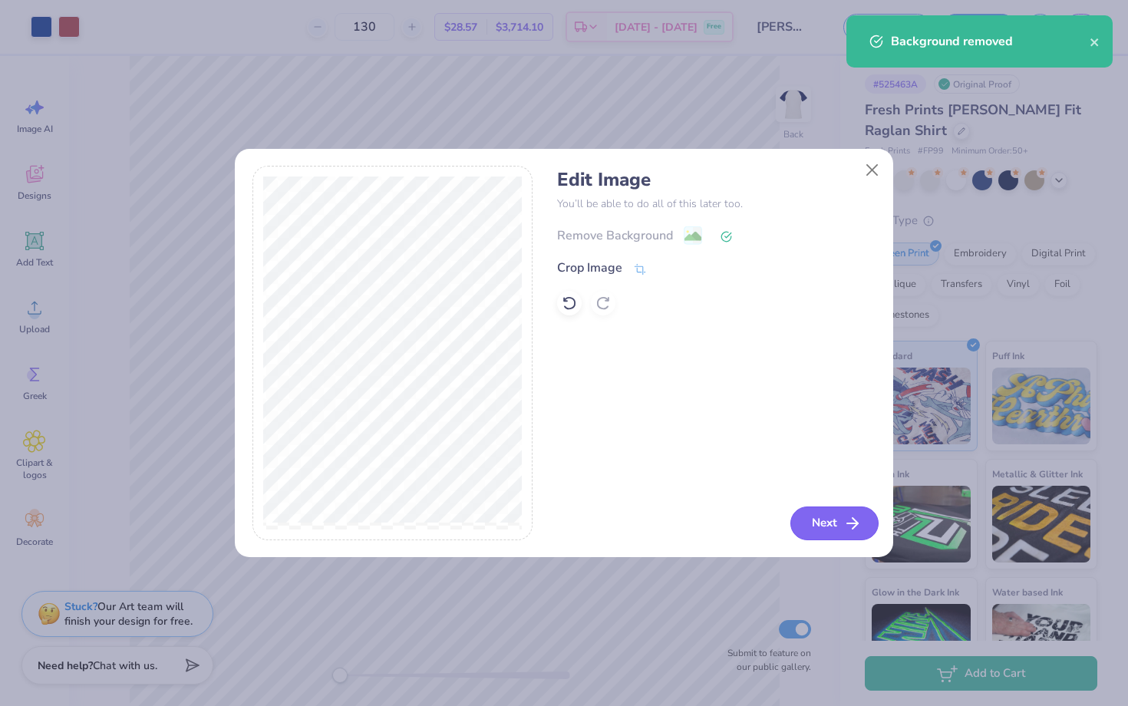
click at [836, 525] on button "Next" at bounding box center [835, 524] width 88 height 34
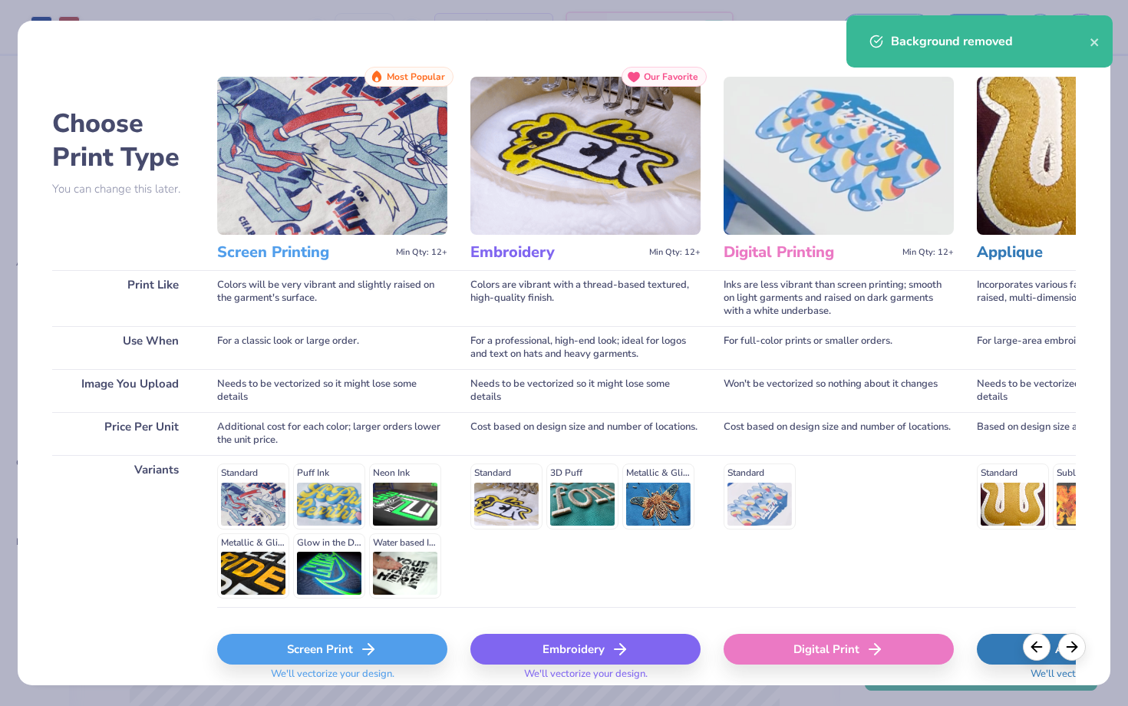
click at [349, 649] on div "Screen Print" at bounding box center [332, 649] width 230 height 31
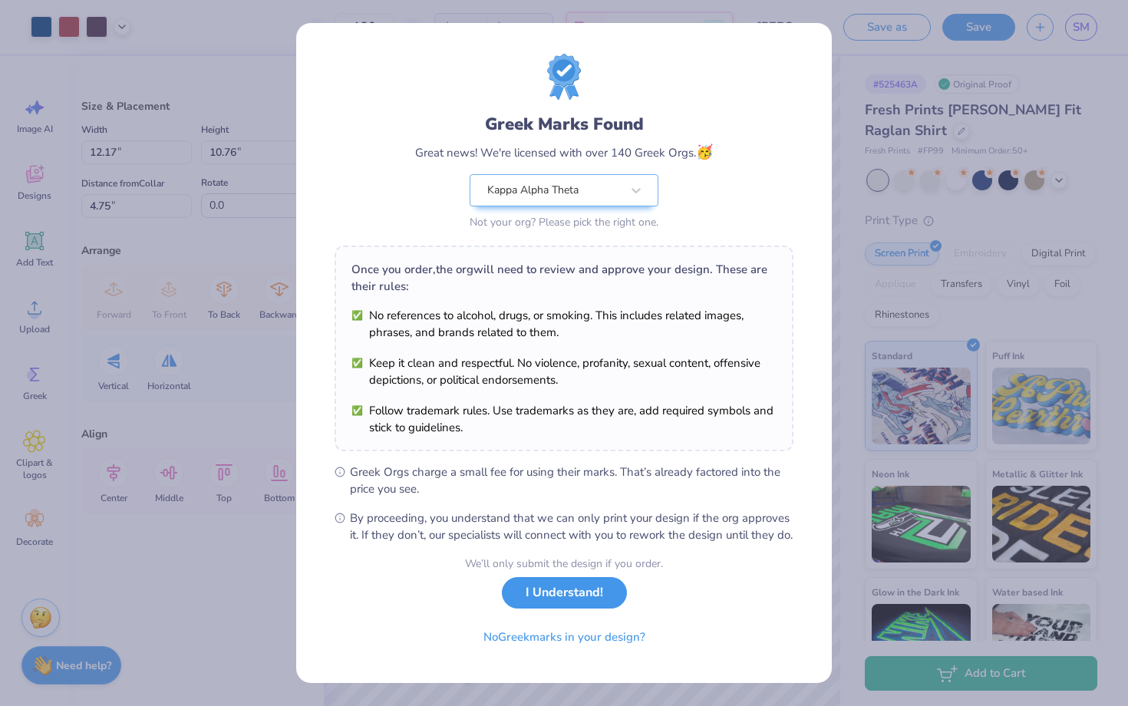
click at [553, 609] on button "I Understand!" at bounding box center [564, 592] width 125 height 31
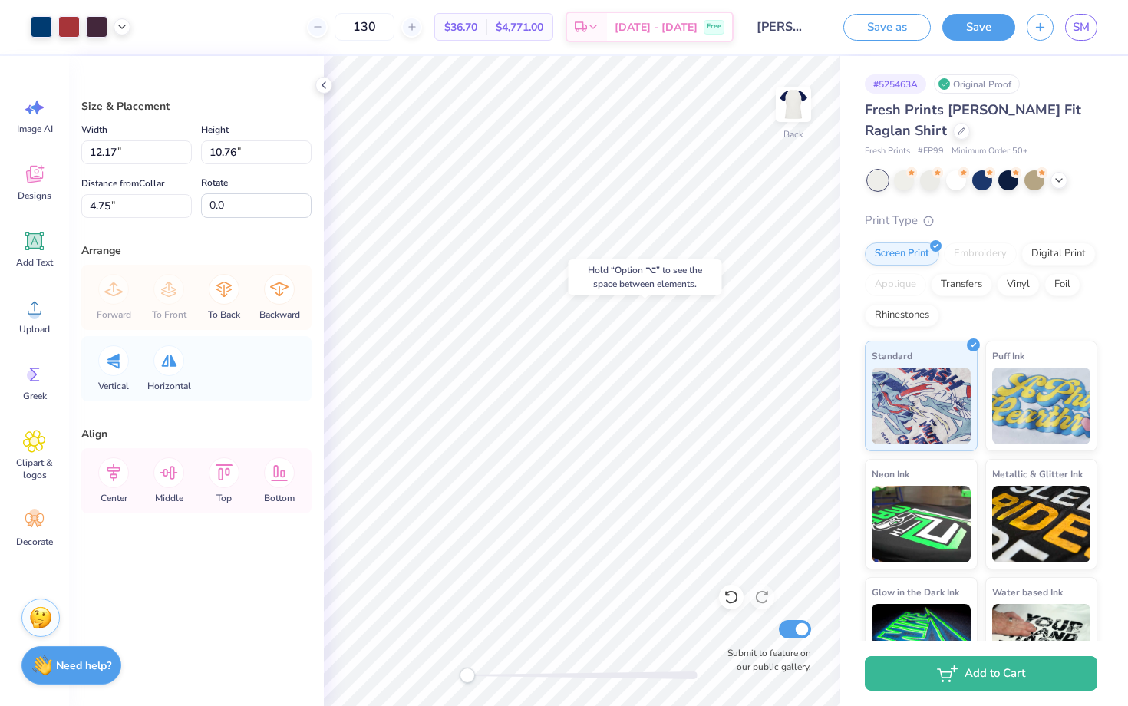
type input "5.42"
type input "4.79"
type input "2.77"
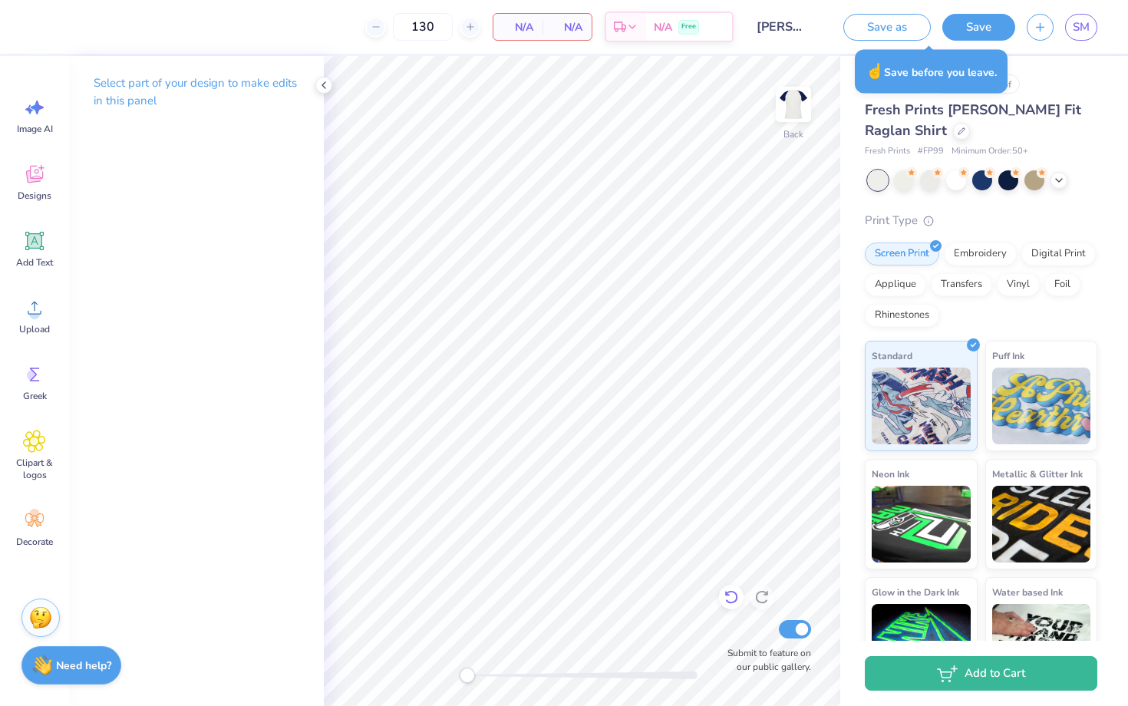
click at [732, 592] on icon at bounding box center [731, 598] width 13 height 14
click at [969, 23] on button "Save" at bounding box center [979, 25] width 73 height 27
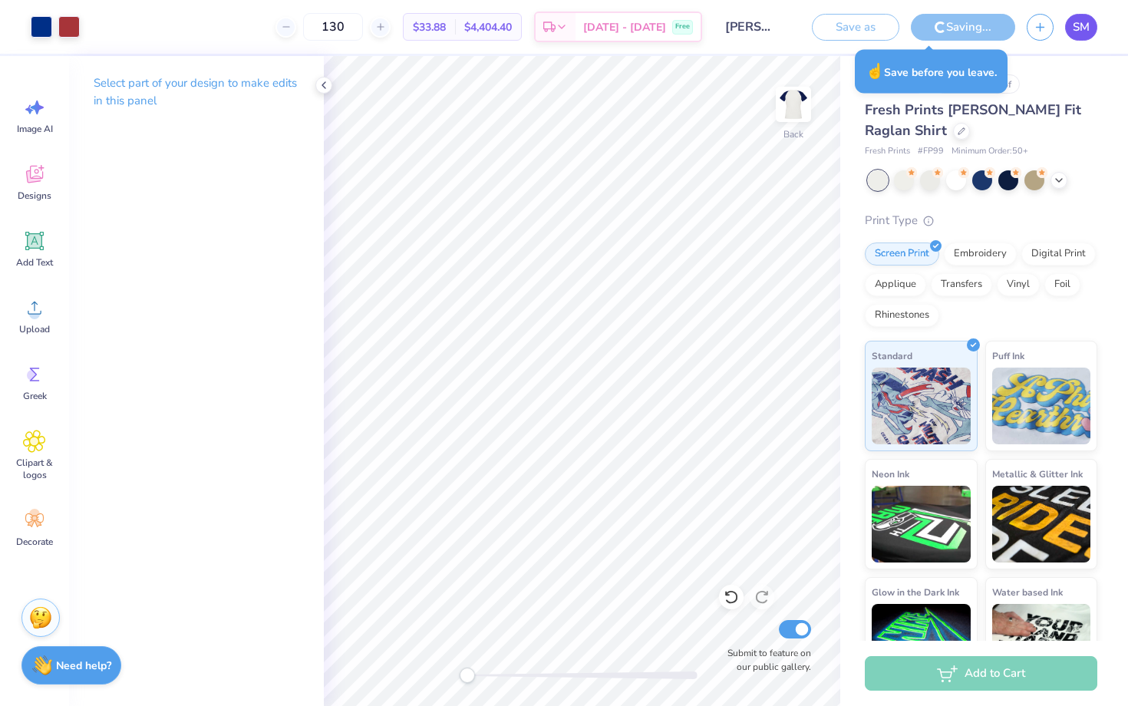
click at [1081, 31] on span "SM" at bounding box center [1081, 27] width 17 height 18
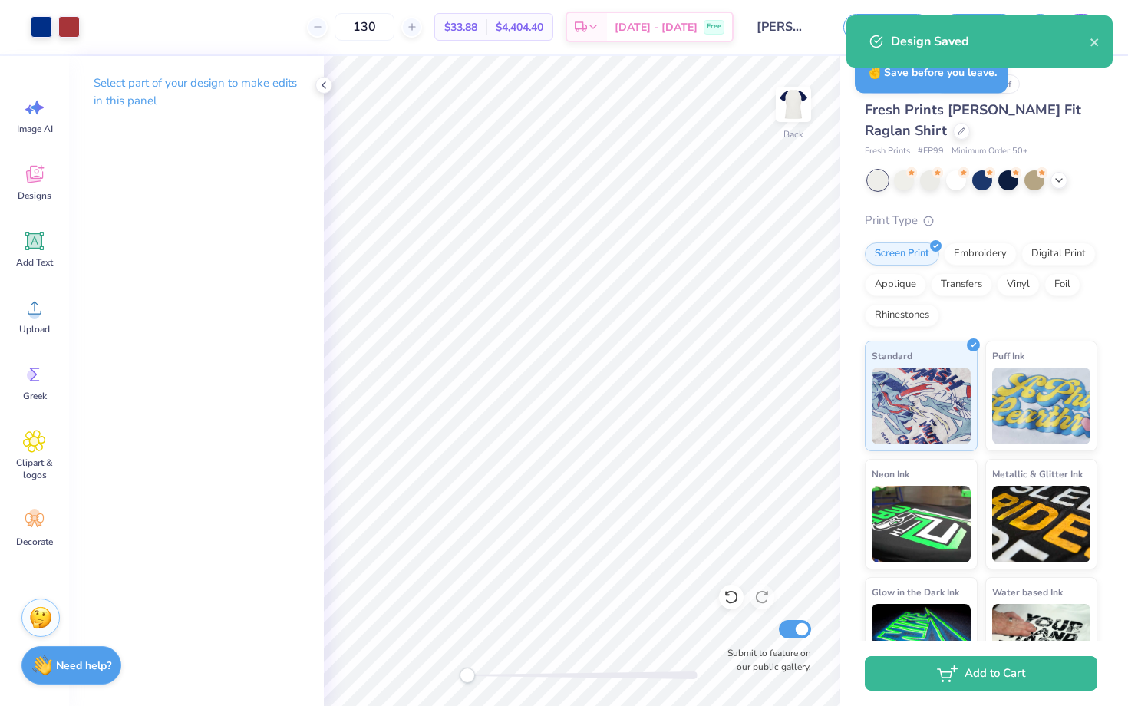
click at [1101, 43] on div "Design Saved" at bounding box center [980, 41] width 266 height 52
click at [1096, 45] on icon "close" at bounding box center [1095, 42] width 8 height 8
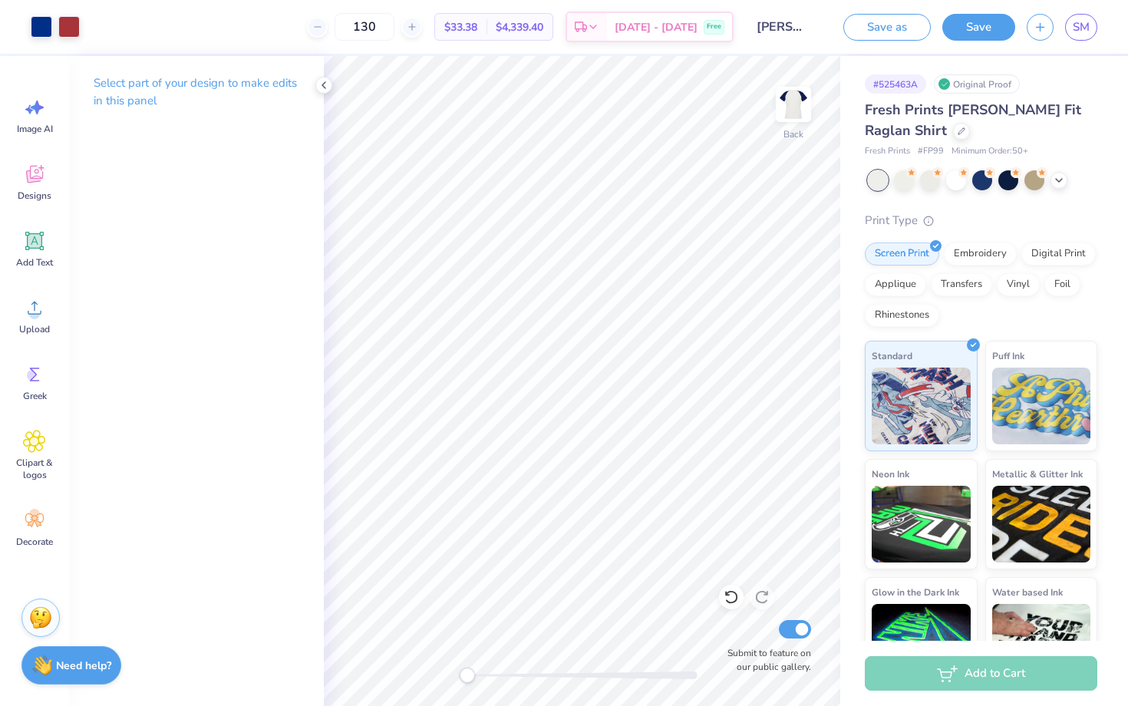
click at [1088, 33] on div "Design Saved" at bounding box center [980, 47] width 272 height 70
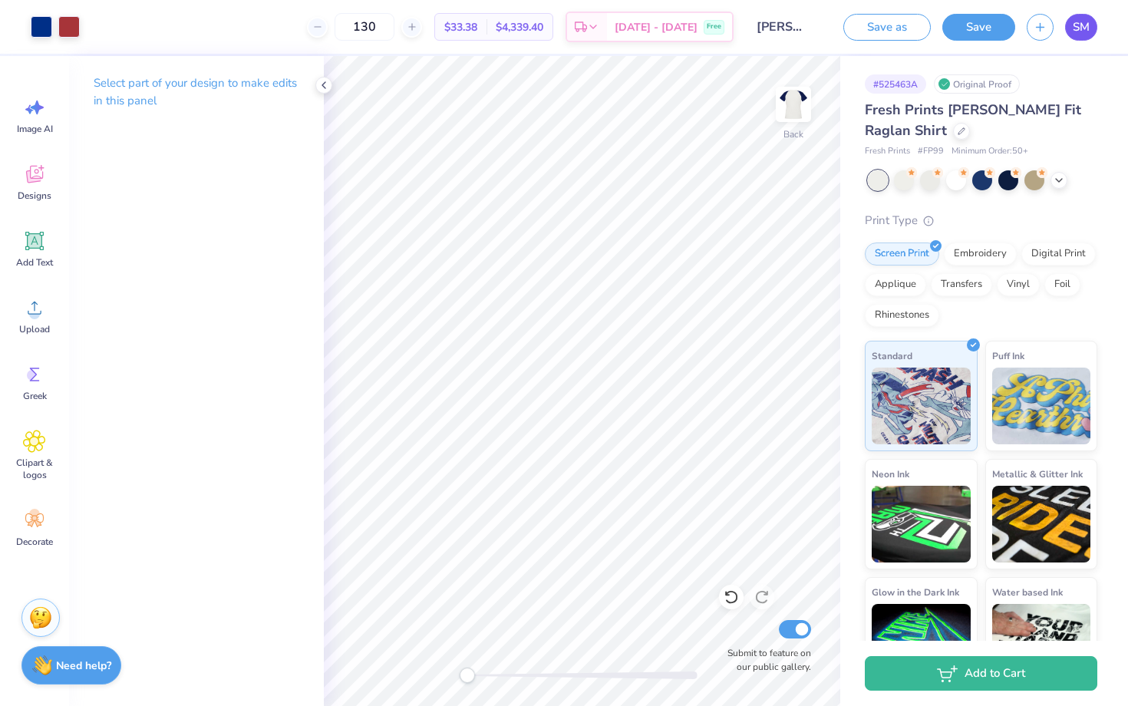
click at [1078, 28] on span "SM" at bounding box center [1081, 27] width 17 height 18
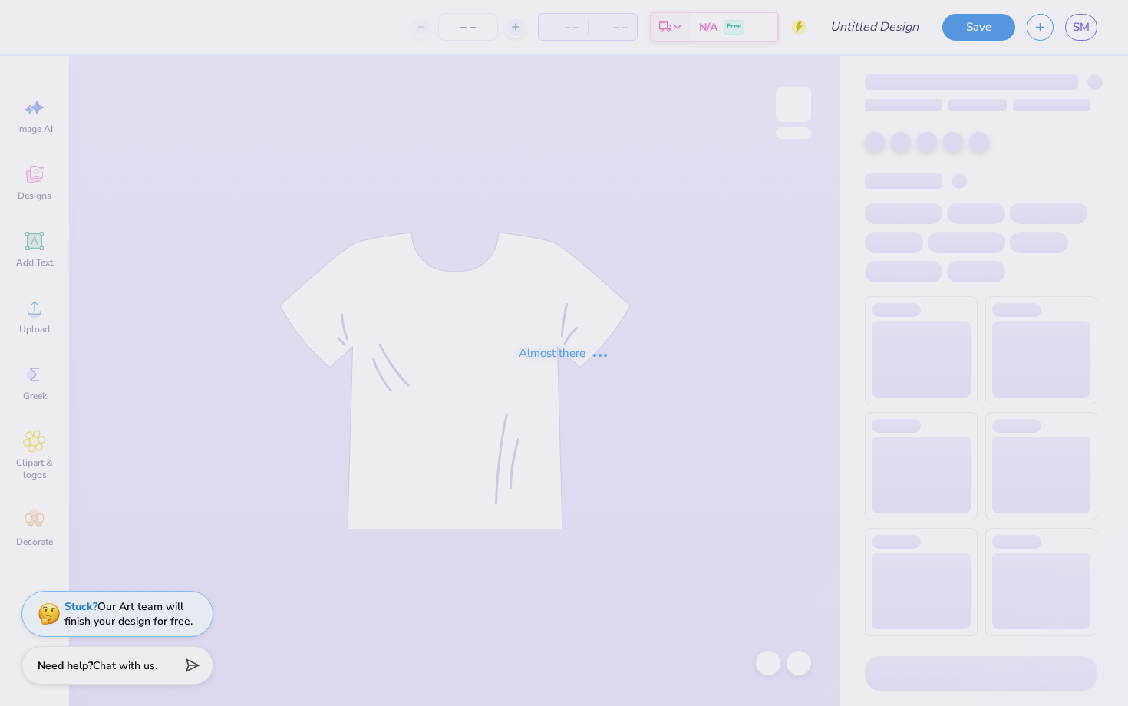
type input "tee"
type input "130"
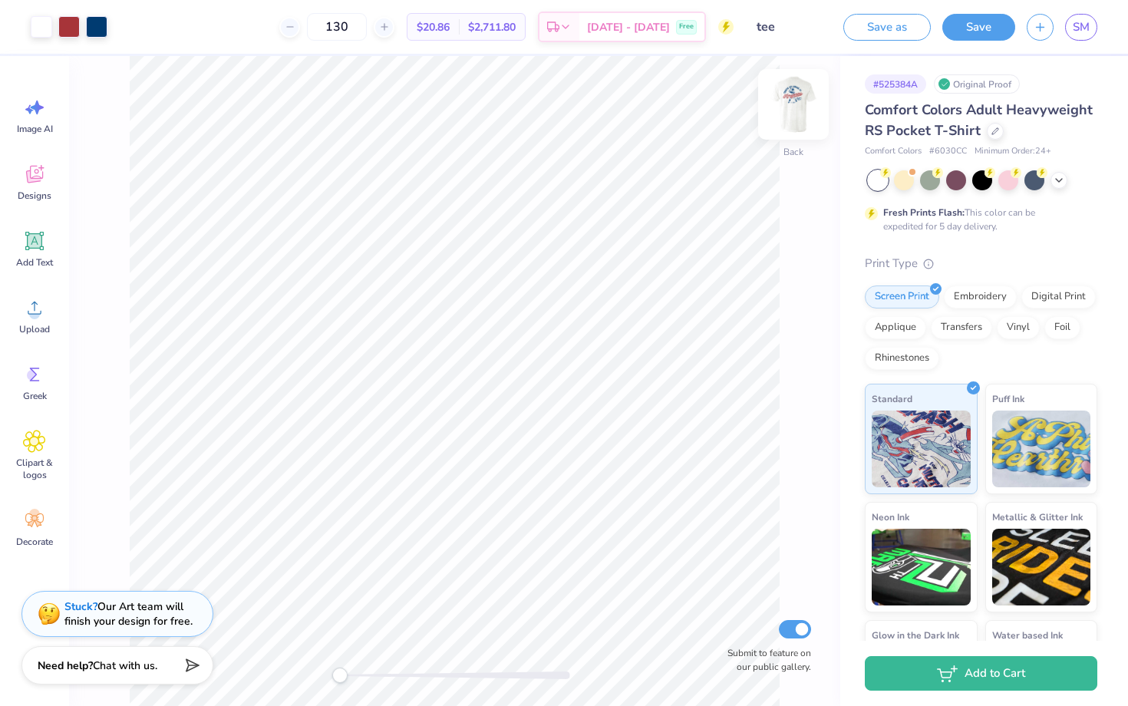
click at [795, 107] on img at bounding box center [793, 104] width 61 height 61
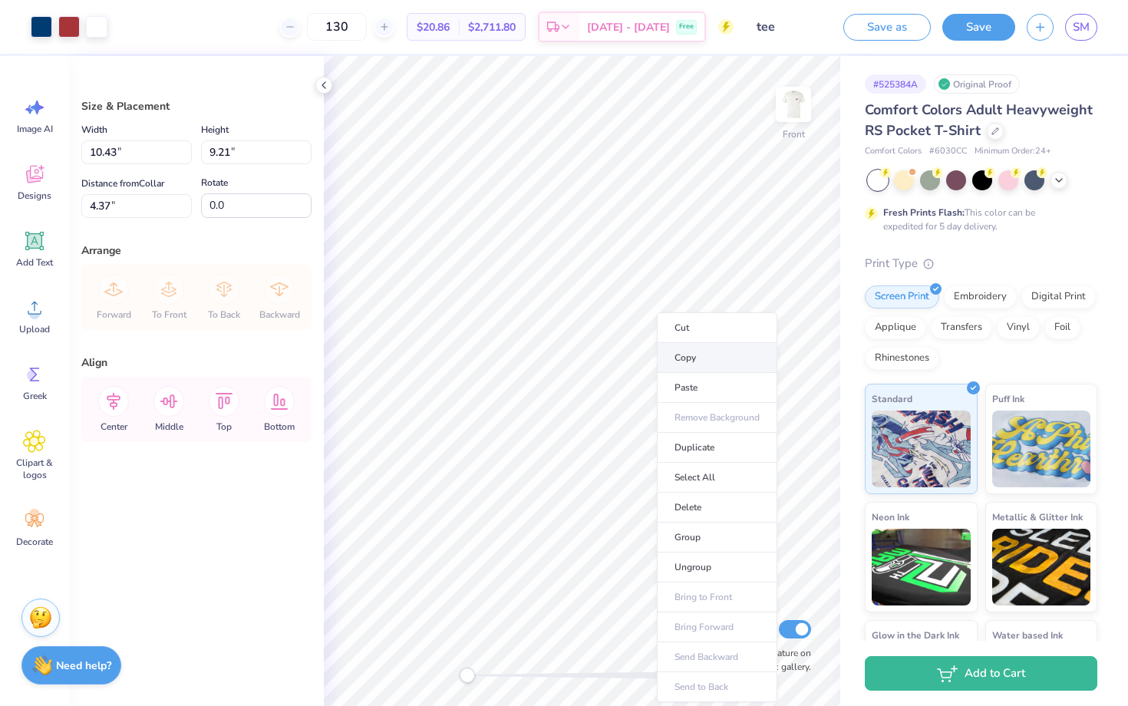
click at [686, 358] on li "Copy" at bounding box center [717, 358] width 121 height 30
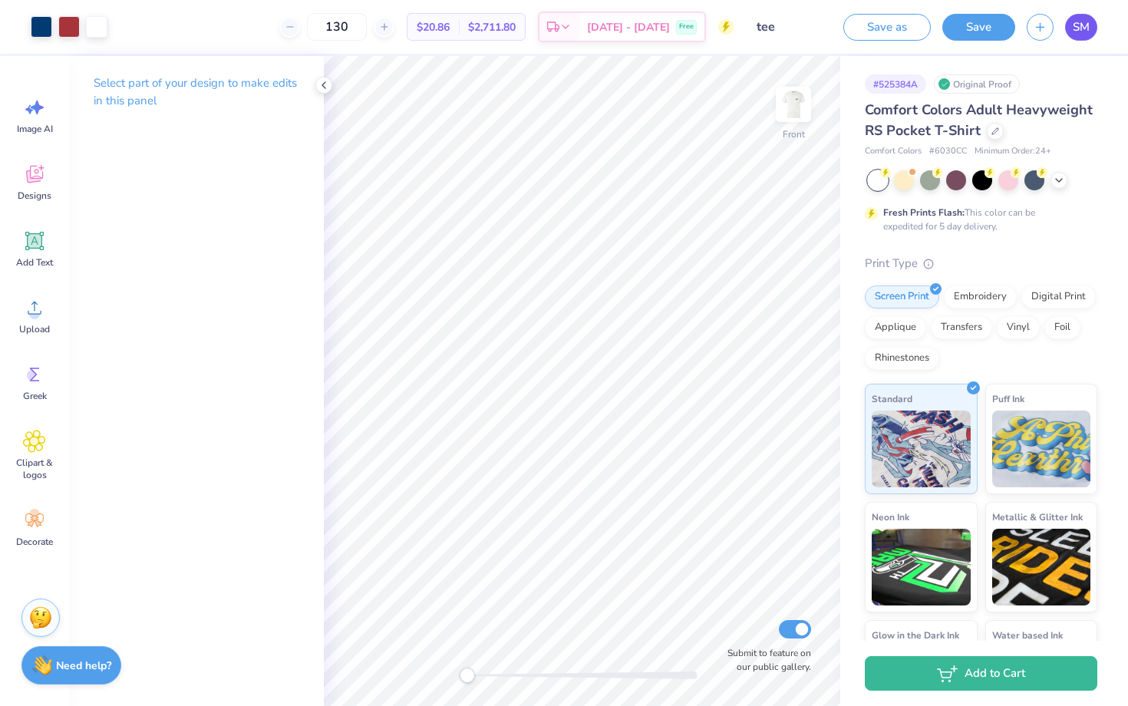
click at [1082, 29] on span "SM" at bounding box center [1081, 27] width 17 height 18
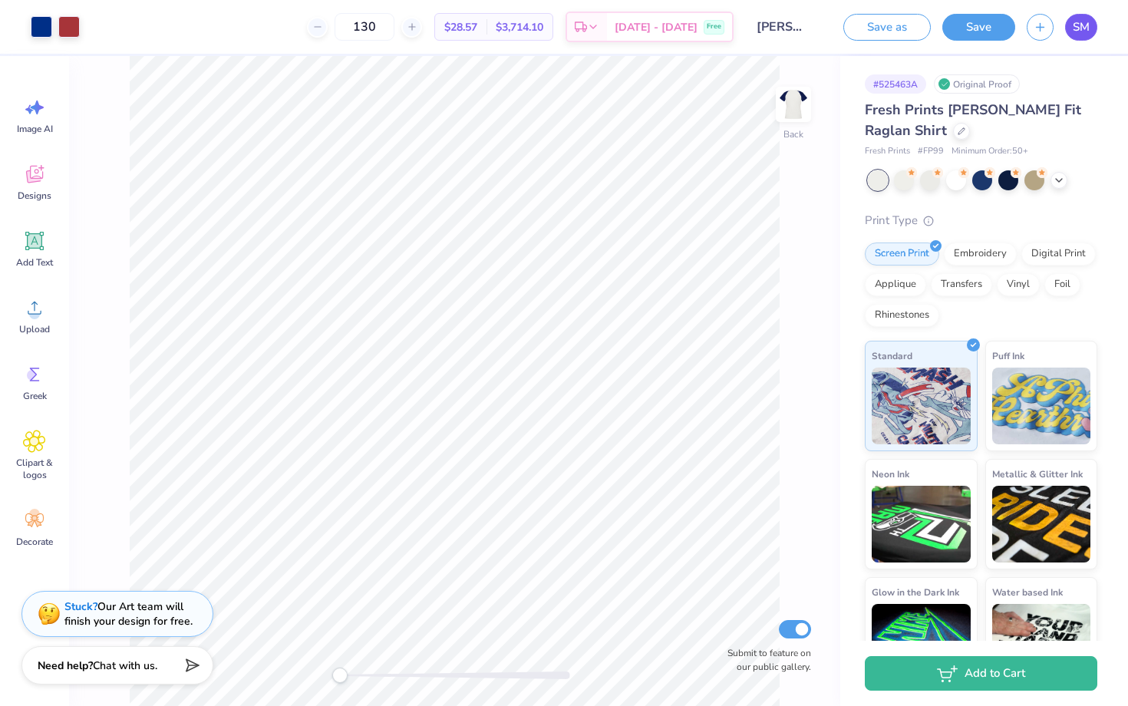
click at [1081, 24] on span "SM" at bounding box center [1081, 27] width 17 height 18
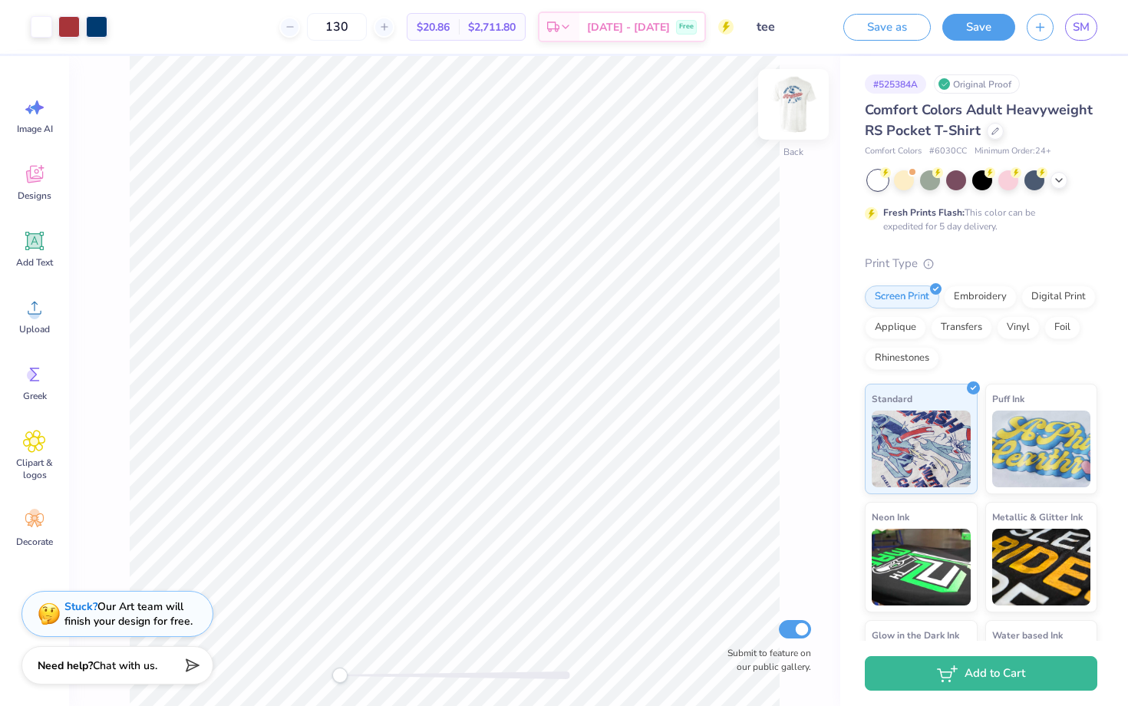
click at [804, 104] on img at bounding box center [793, 104] width 61 height 61
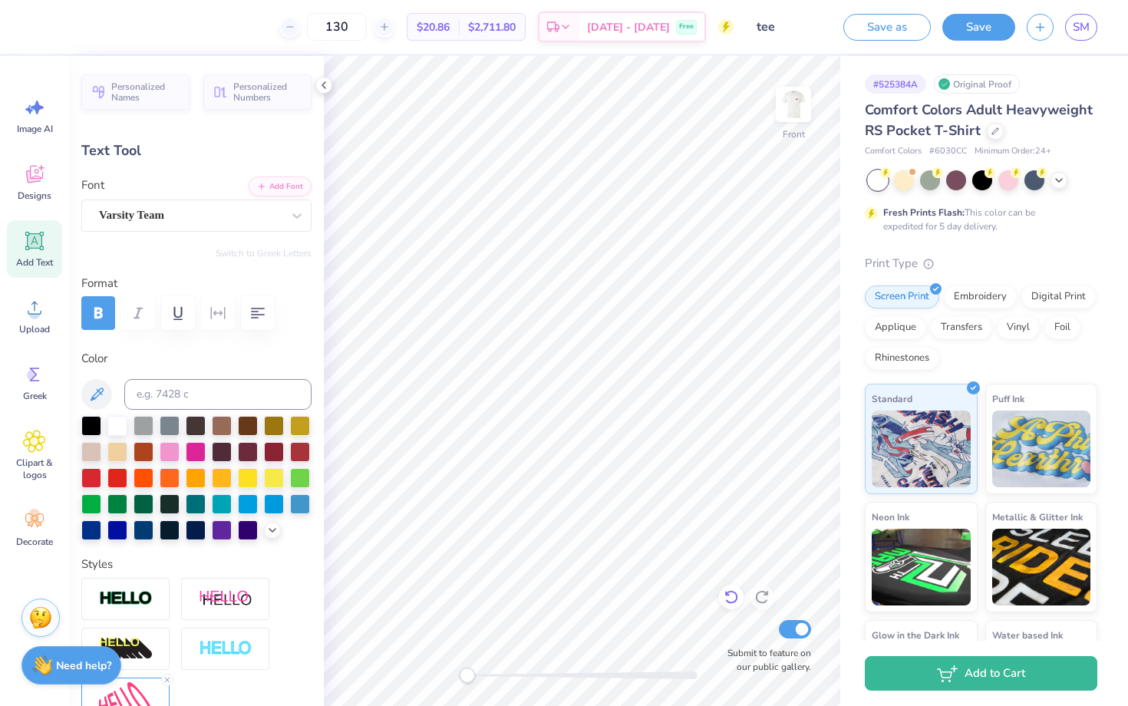
click at [733, 601] on icon at bounding box center [731, 597] width 15 height 15
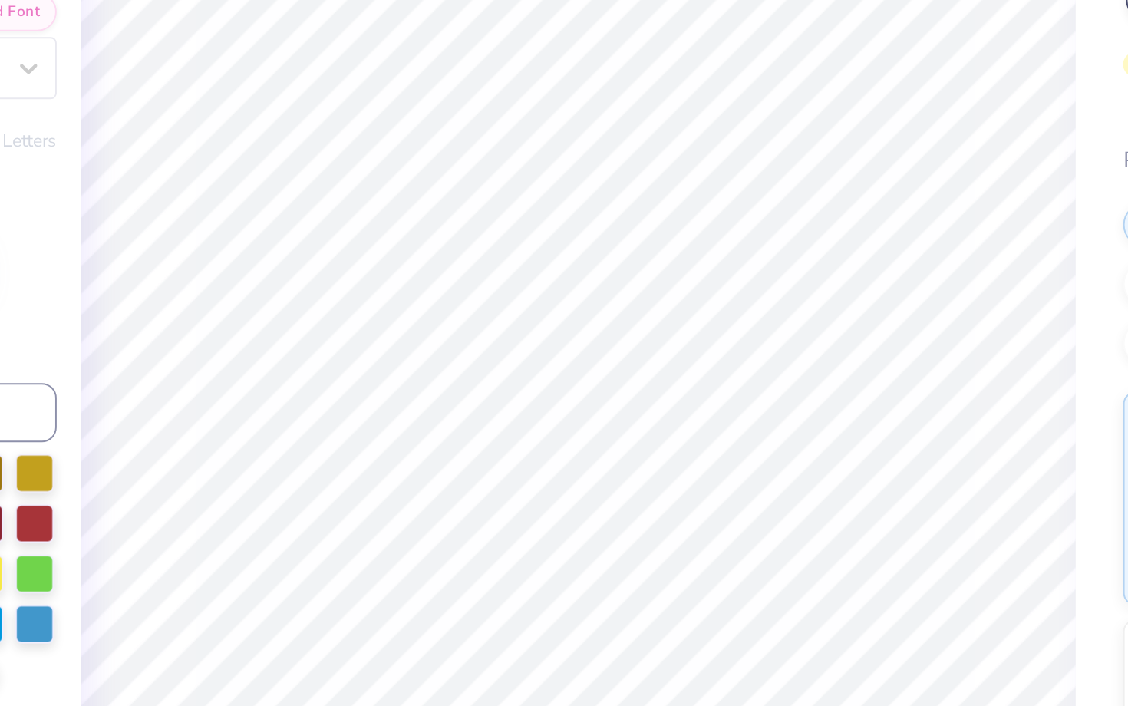
type input "0.0"
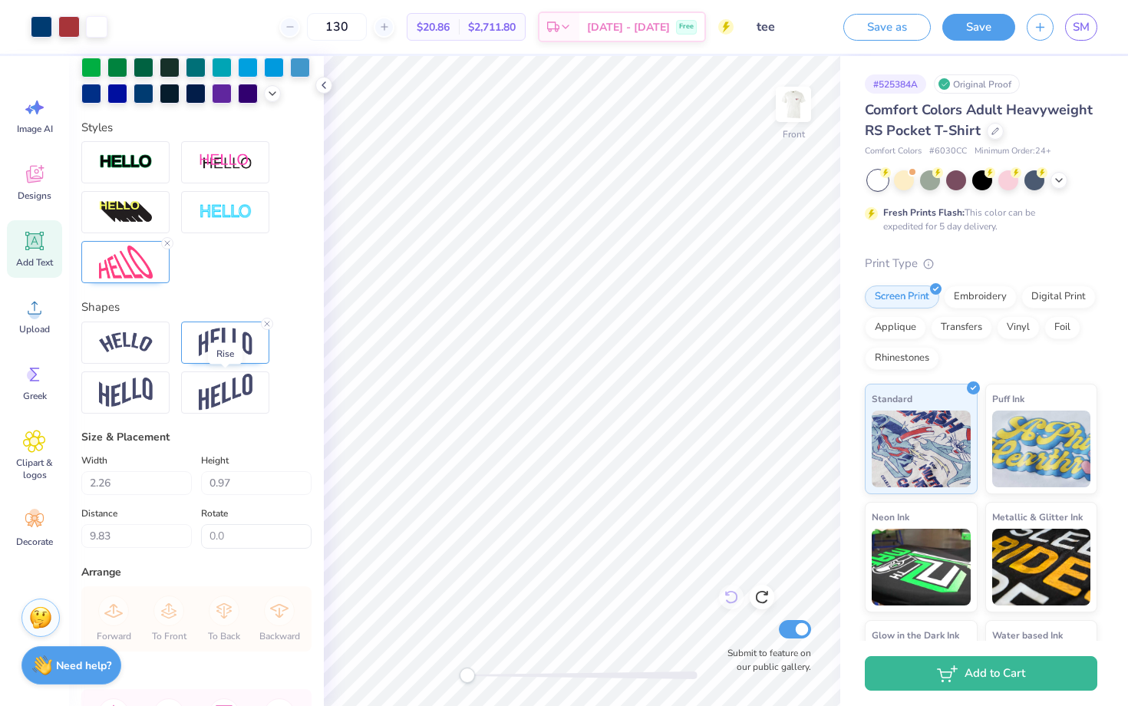
scroll to position [448, 0]
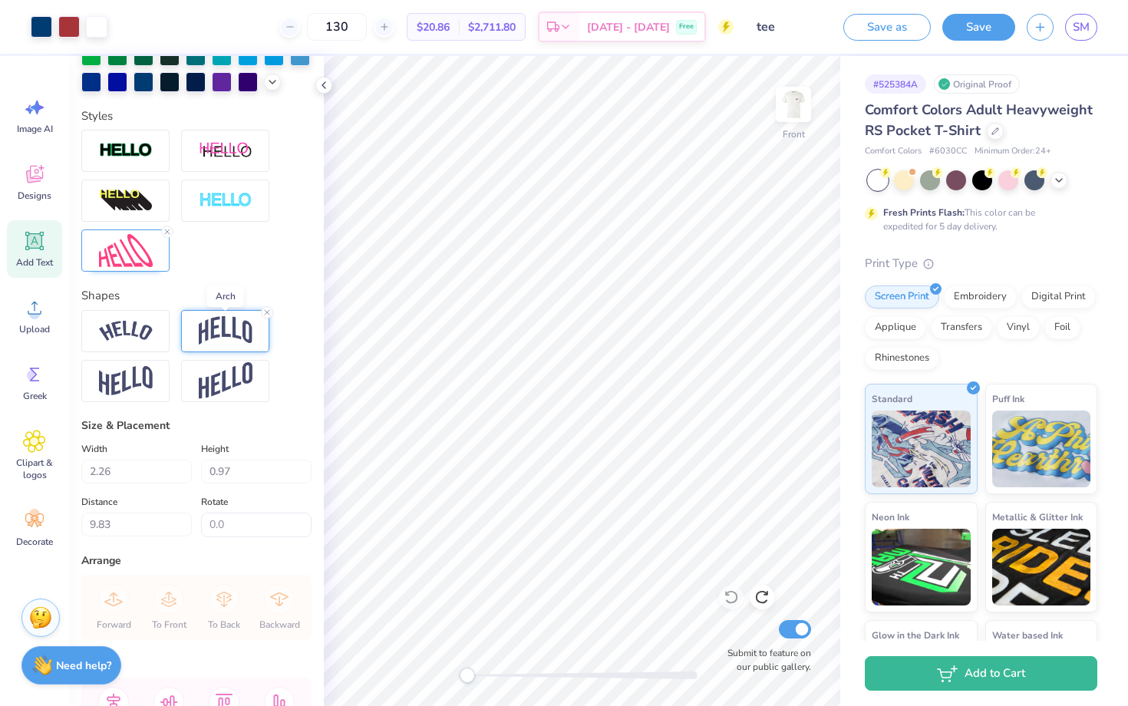
click at [220, 331] on img at bounding box center [226, 330] width 54 height 29
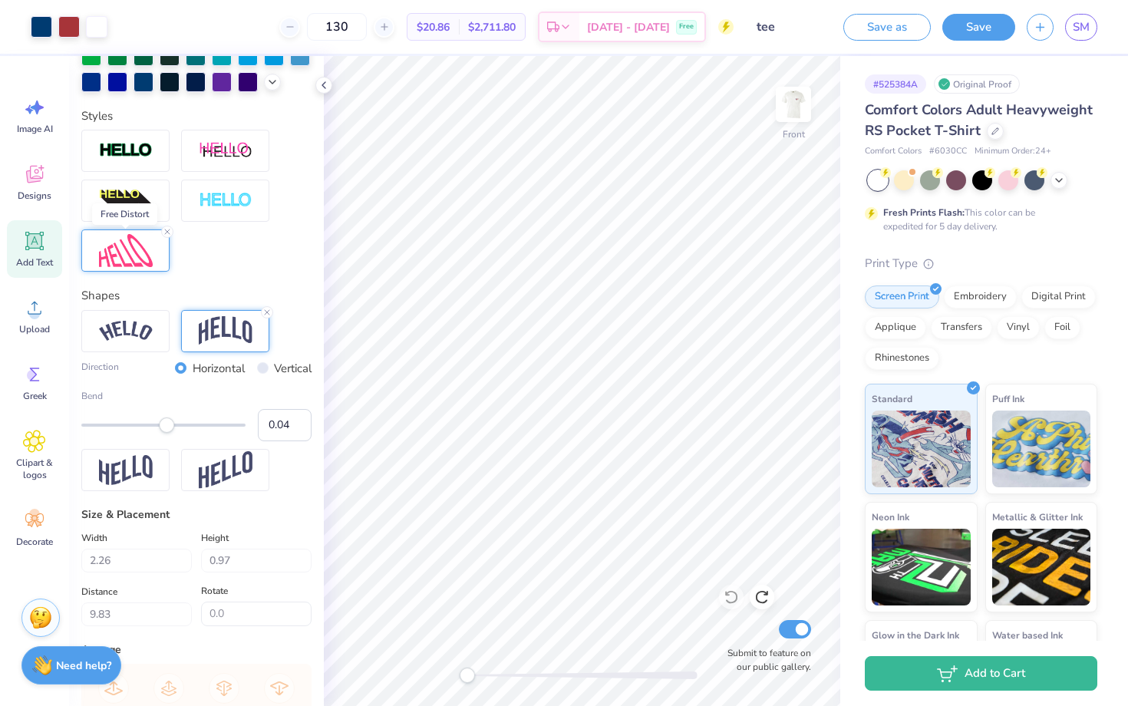
click at [112, 258] on img at bounding box center [126, 250] width 54 height 33
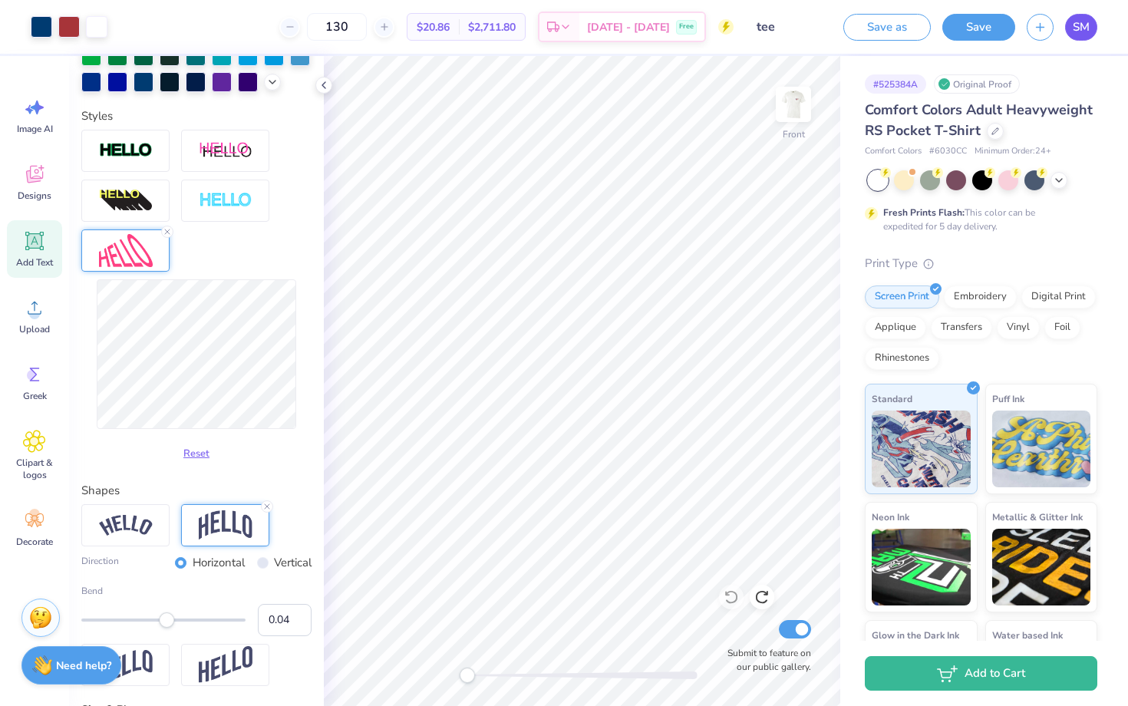
click at [1078, 32] on span "SM" at bounding box center [1081, 27] width 17 height 18
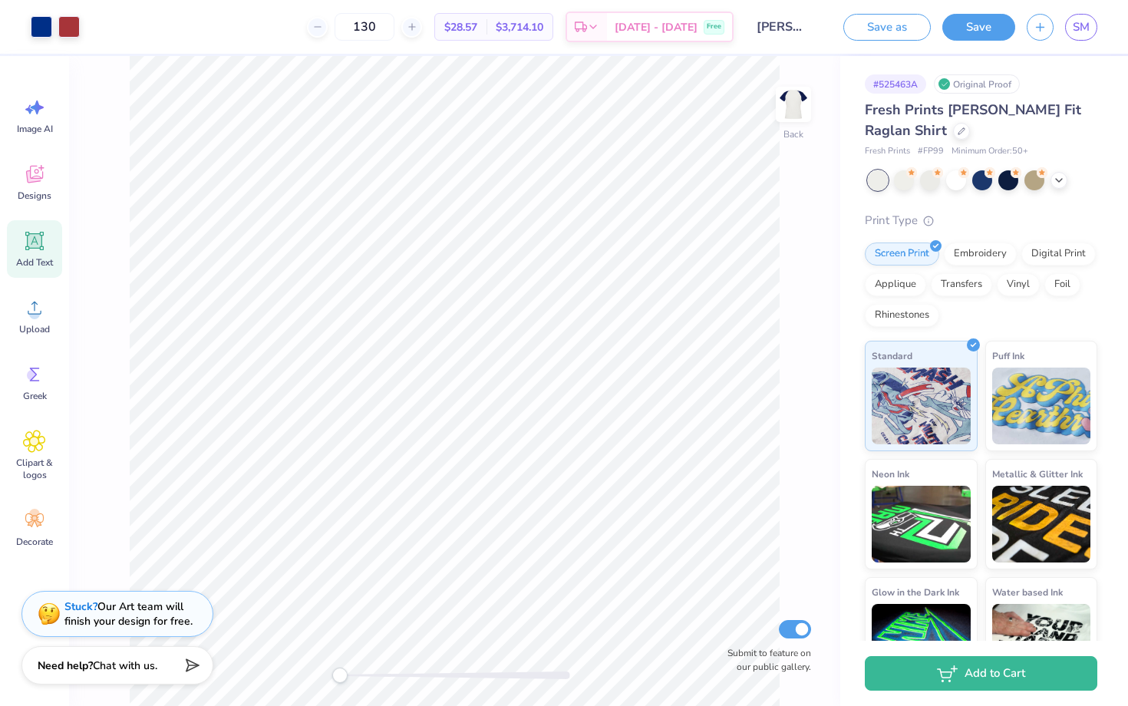
click at [33, 246] on icon at bounding box center [35, 241] width 15 height 15
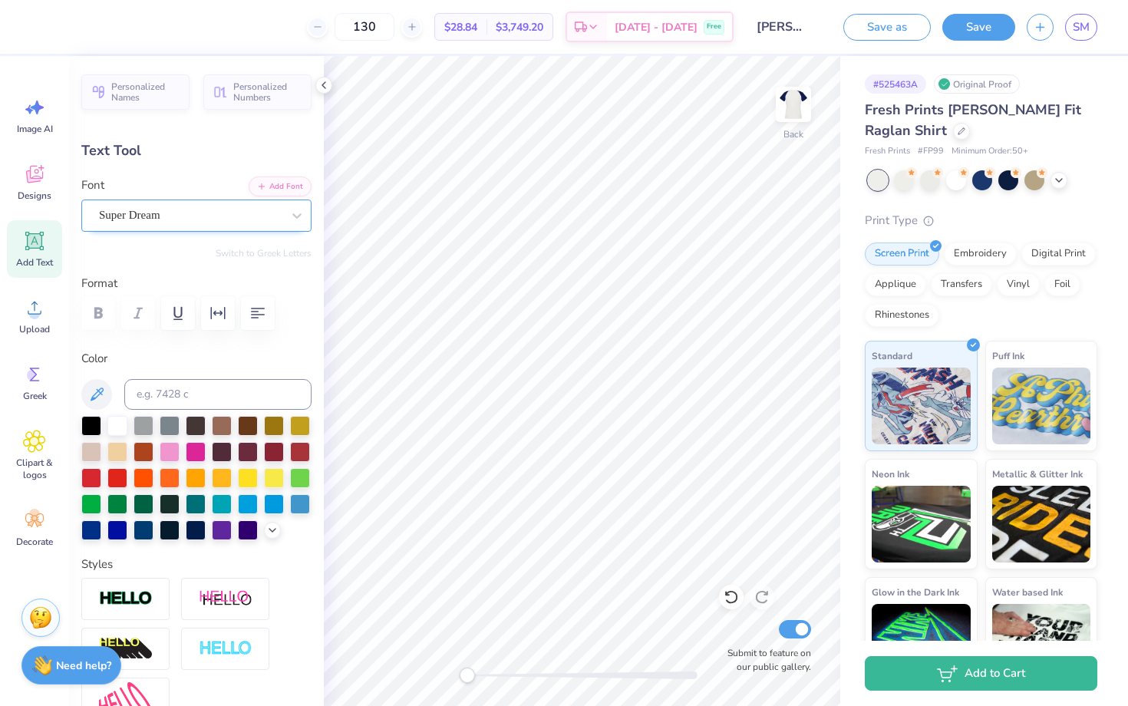
click at [200, 215] on div "Super Dream" at bounding box center [190, 215] width 186 height 24
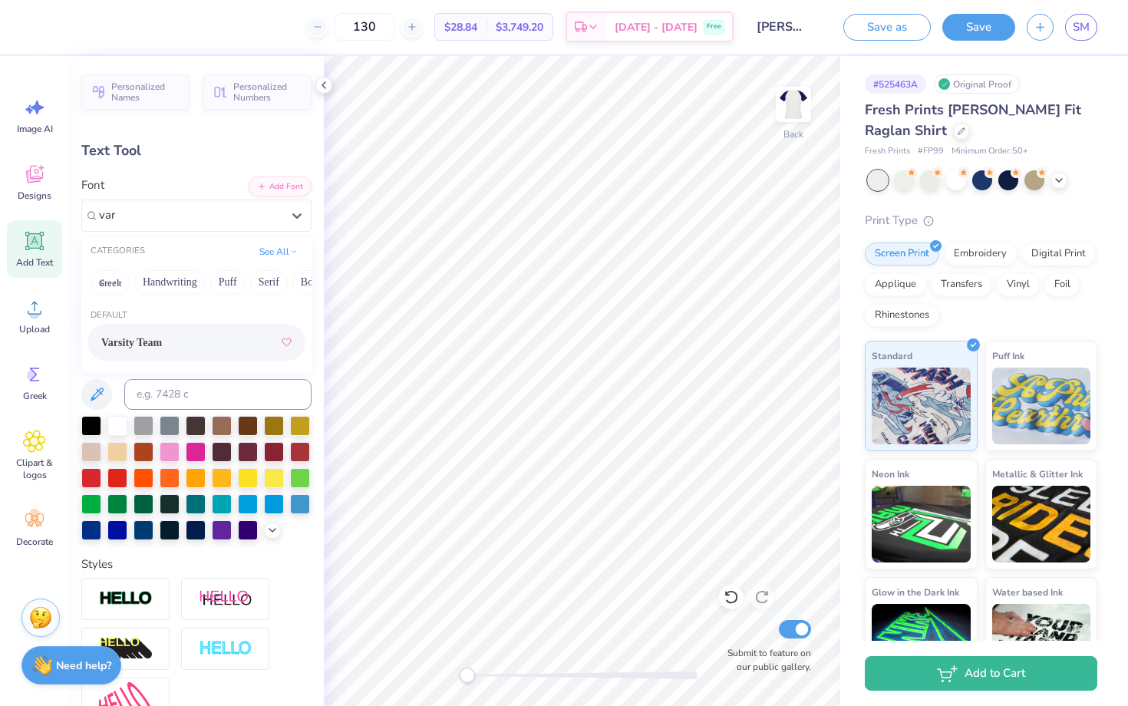
click at [196, 345] on div "Varsity Team" at bounding box center [196, 343] width 190 height 28
type input "var"
type textarea "[GEOGRAPHIC_DATA], [GEOGRAPHIC_DATA]"
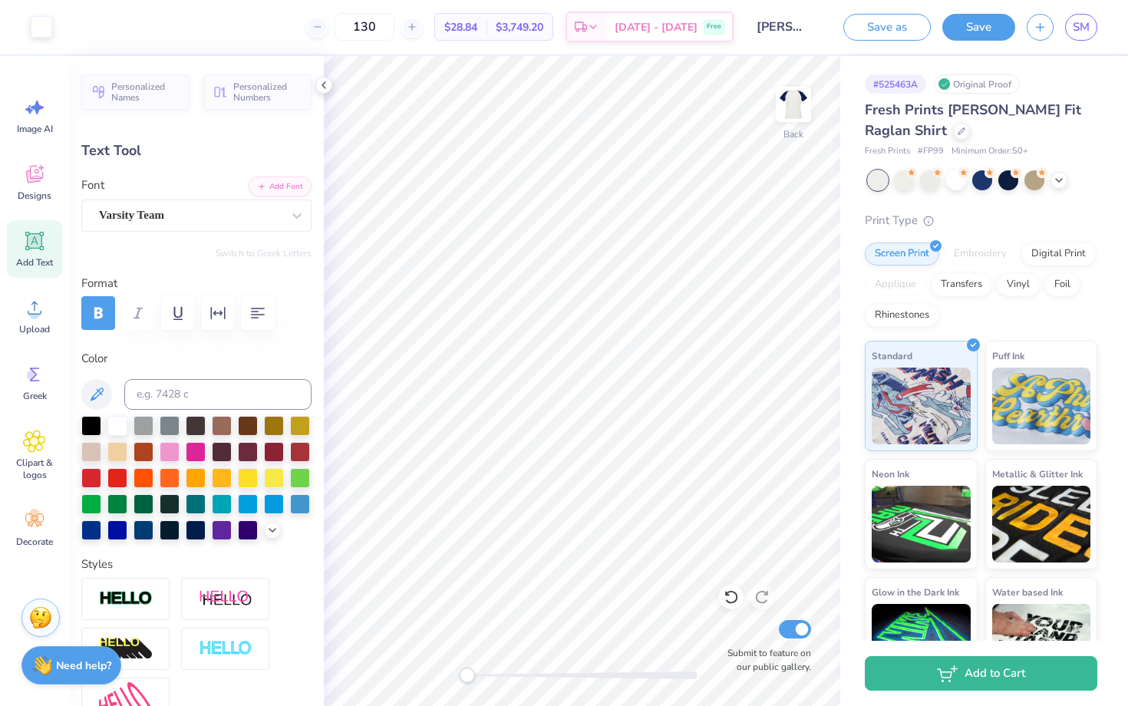
type input "12.17"
type input "1.10"
type input "9.57"
type input "4.13"
type input "0.37"
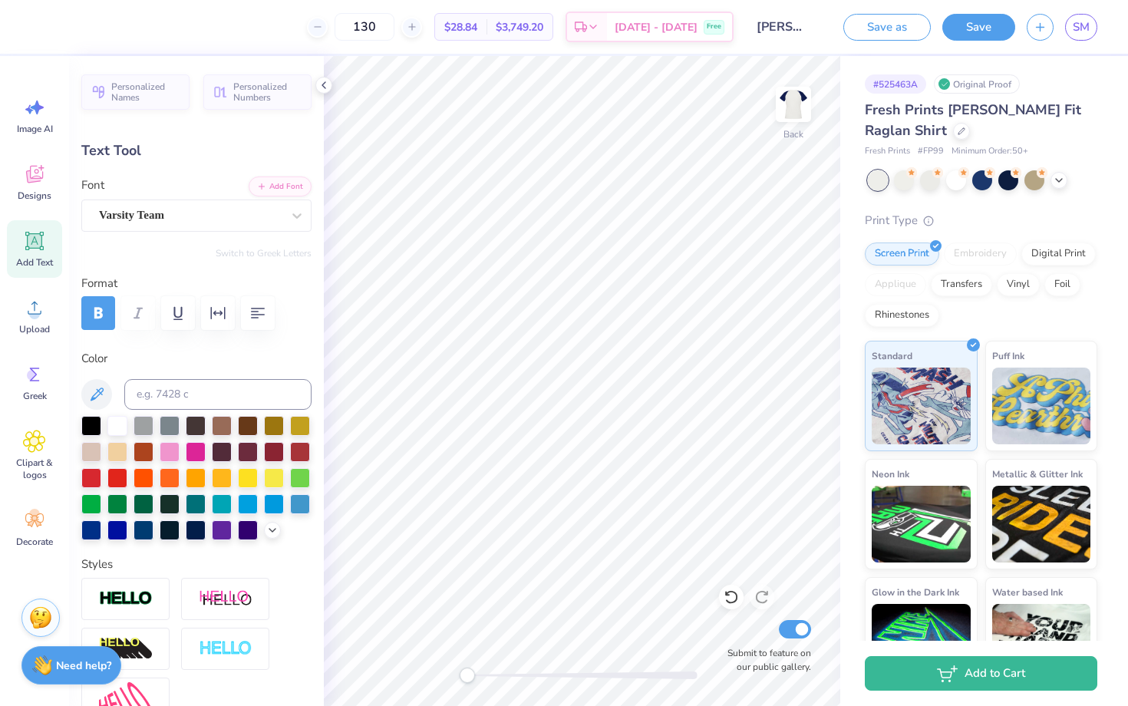
type input "10.30"
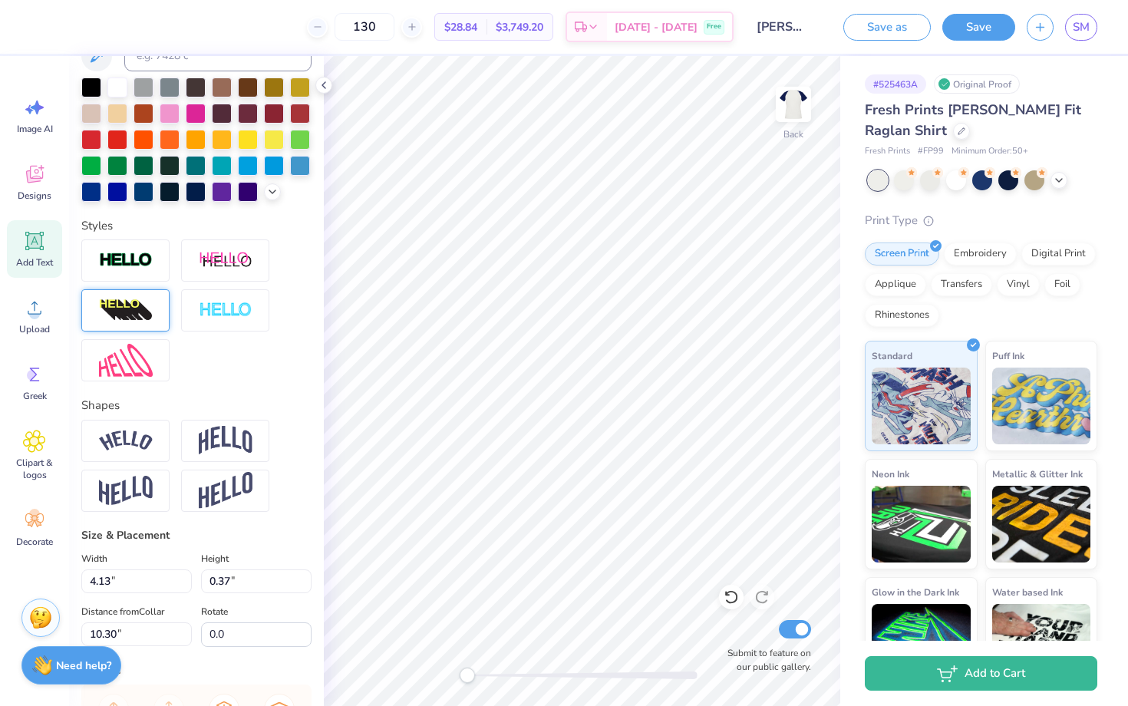
scroll to position [341, 0]
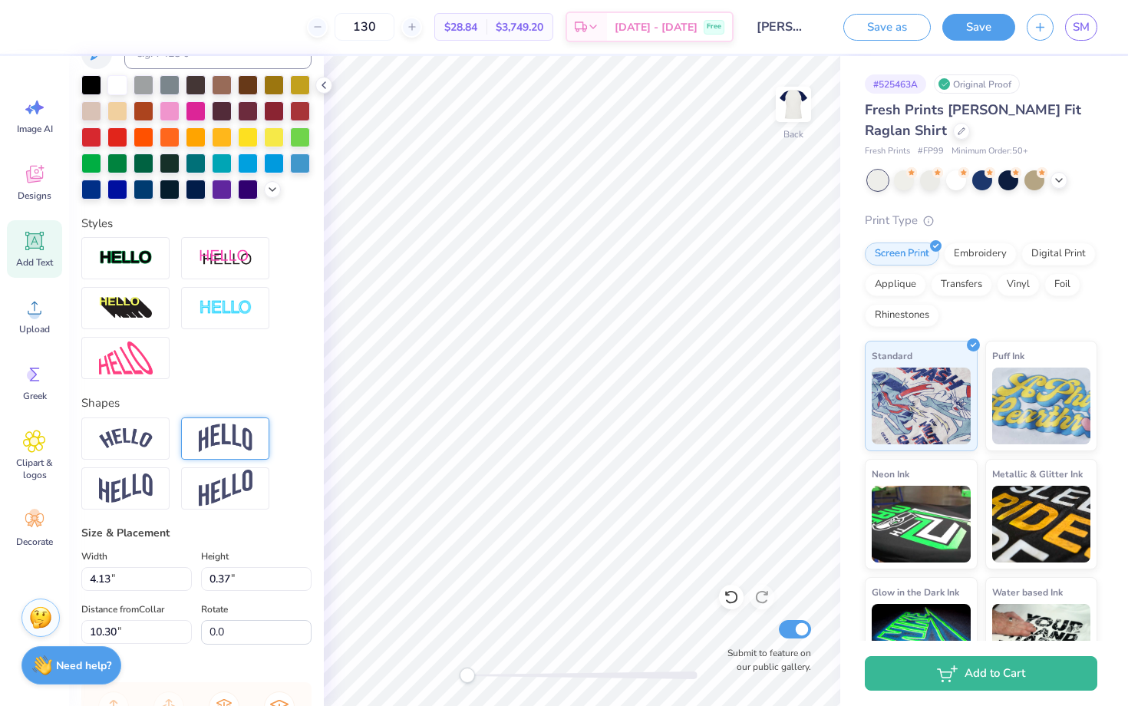
click at [213, 450] on img at bounding box center [226, 438] width 54 height 29
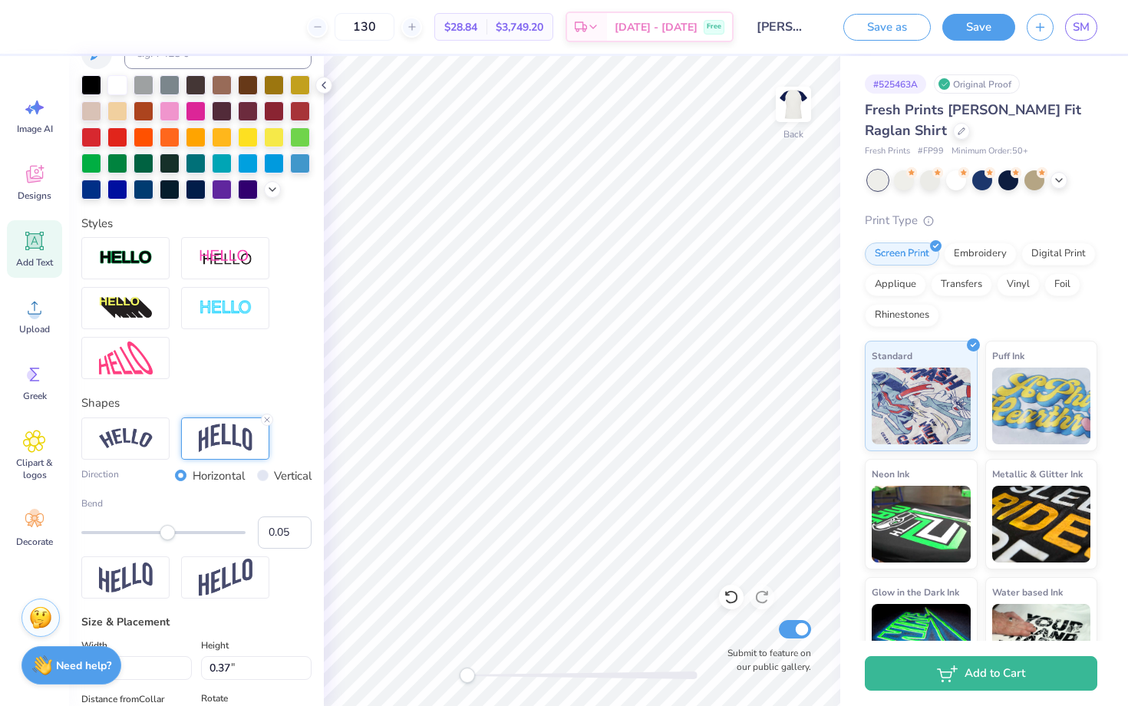
type input "0.04"
drag, startPoint x: 205, startPoint y: 533, endPoint x: 167, endPoint y: 537, distance: 38.7
click at [167, 537] on div "Accessibility label" at bounding box center [166, 532] width 15 height 15
click at [124, 356] on img at bounding box center [126, 358] width 54 height 33
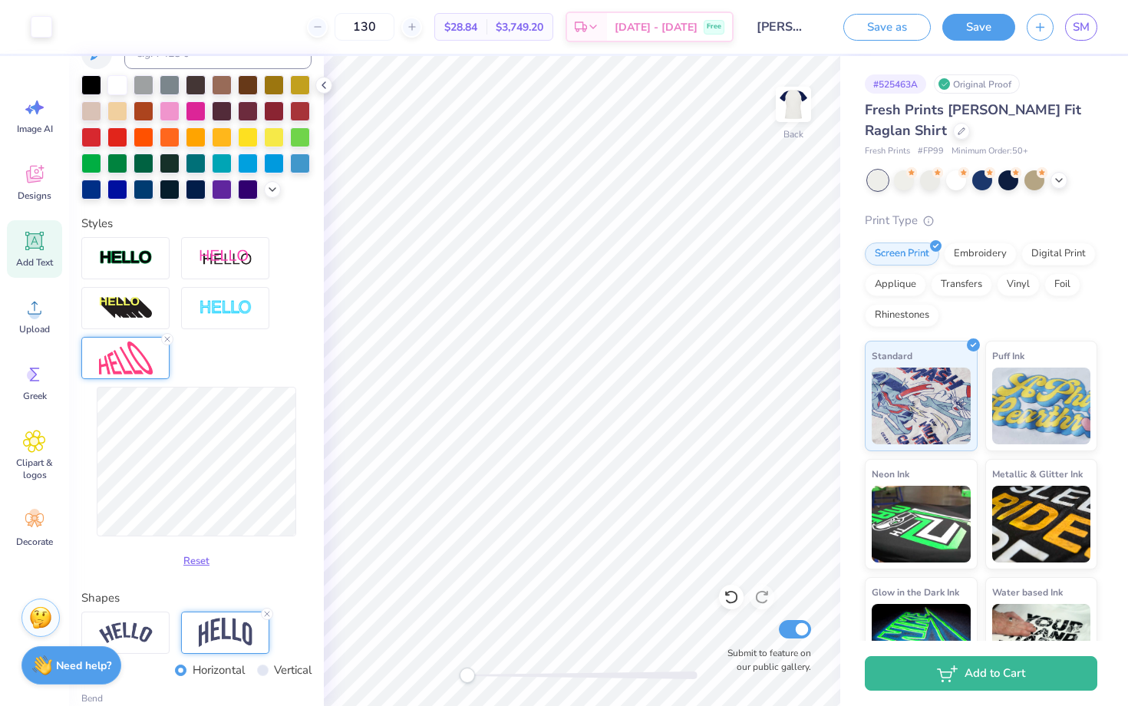
type input "4.16"
type input "0.97"
type input "9.83"
type input "2.40"
type input "0.56"
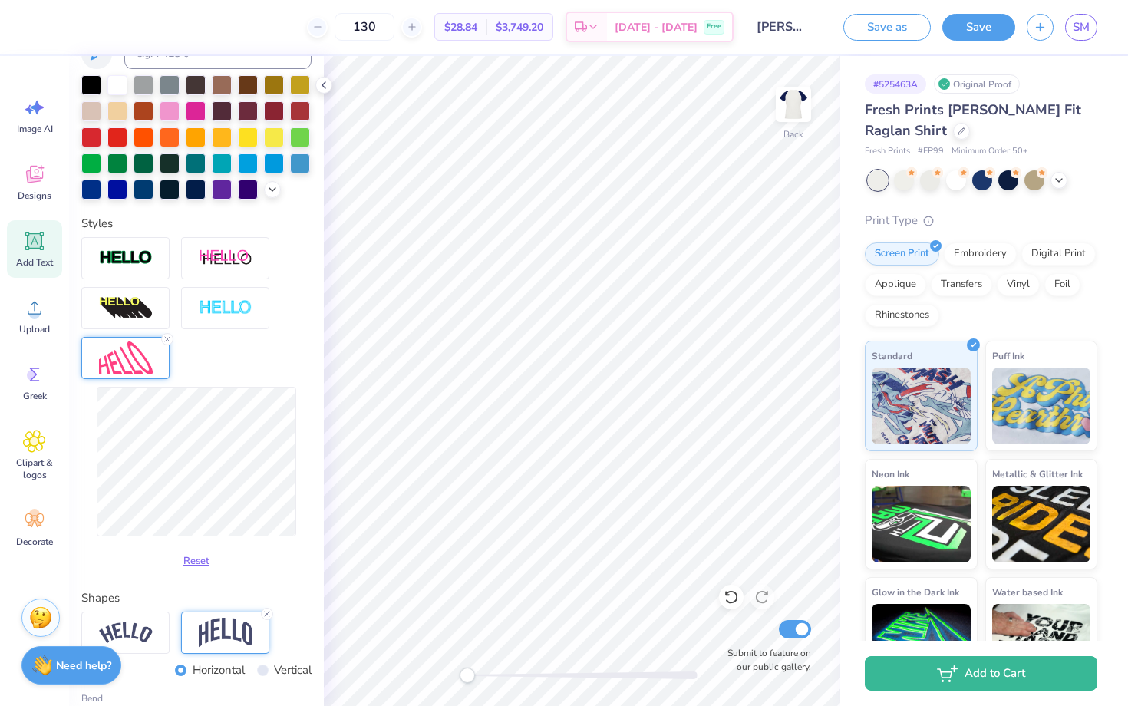
type input "10.24"
type input "1.99"
type input "0.47"
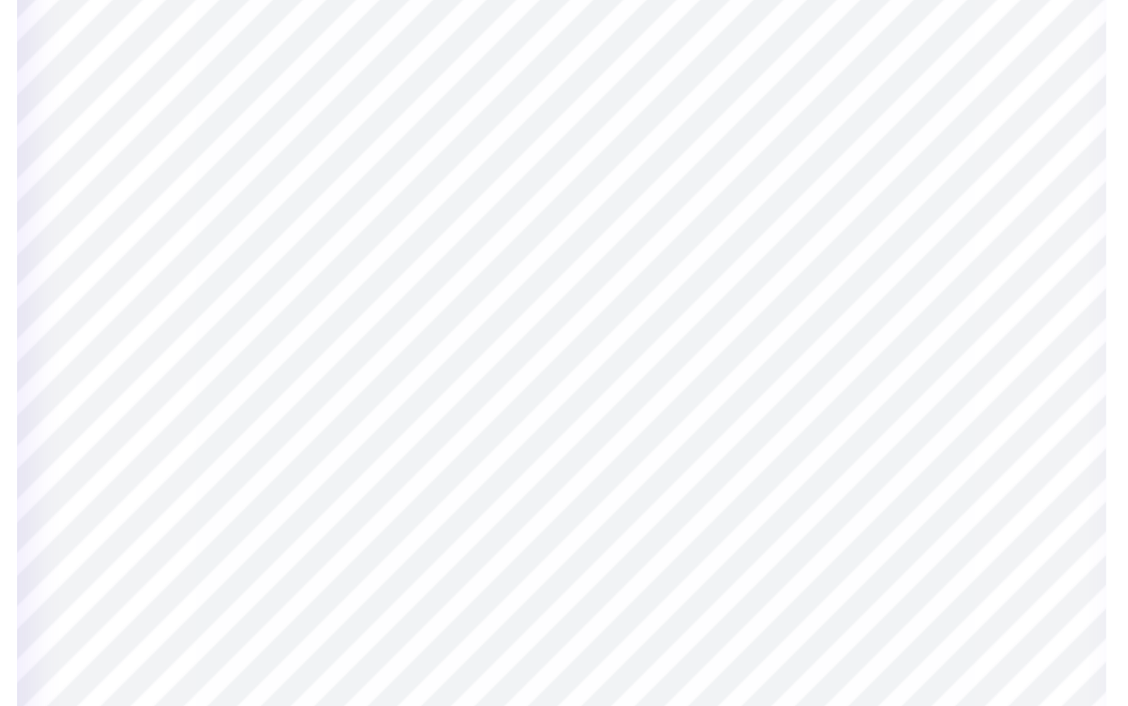
type input "1.22"
type input "0.28"
type input "6.27"
type input "0.0"
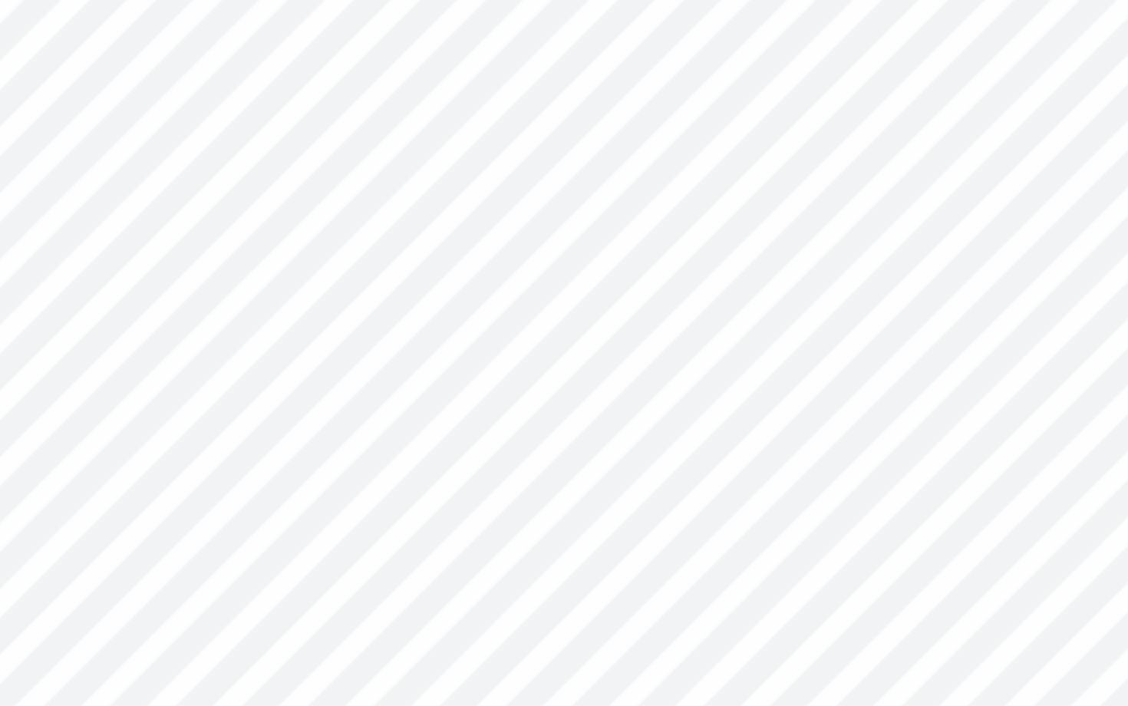
type input "1.24"
type input "0.49"
type input "5.59"
type input "0.0"
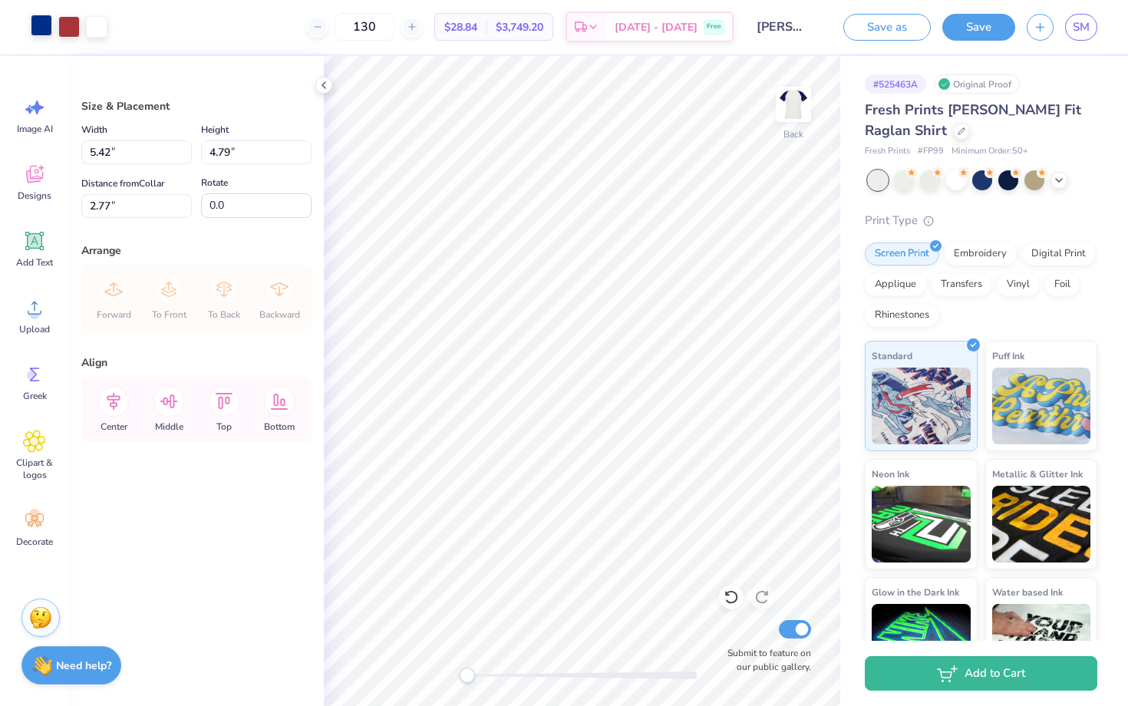
click at [43, 28] on div at bounding box center [41, 25] width 21 height 21
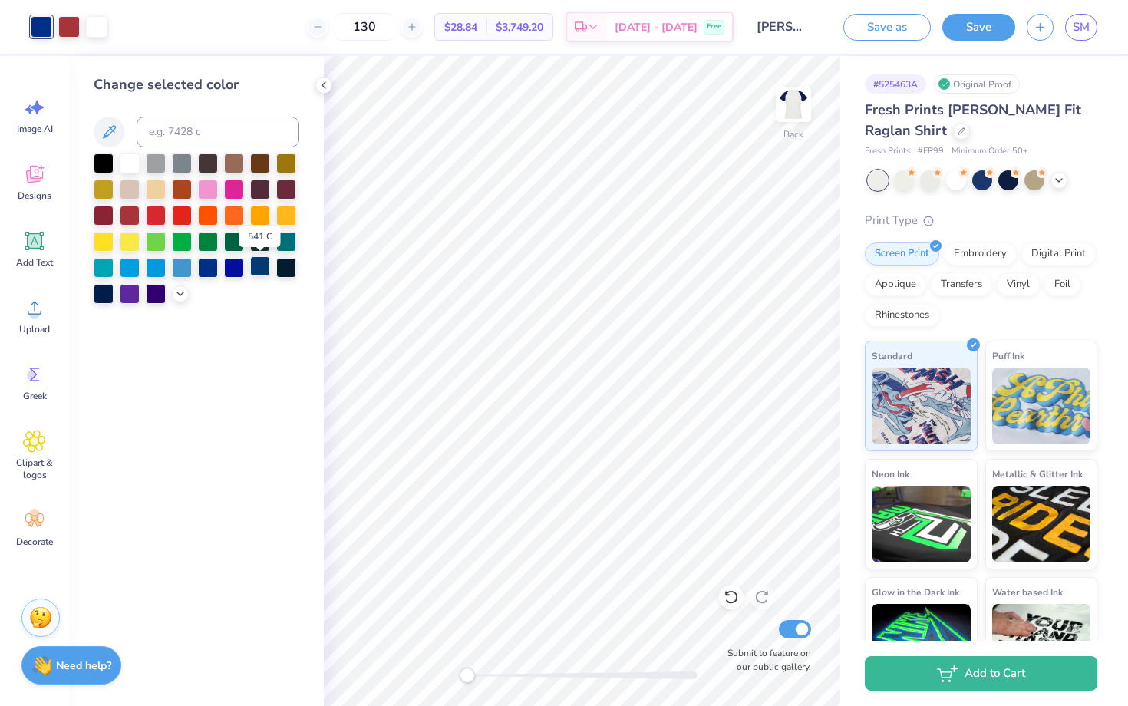
click at [259, 268] on div at bounding box center [260, 266] width 20 height 20
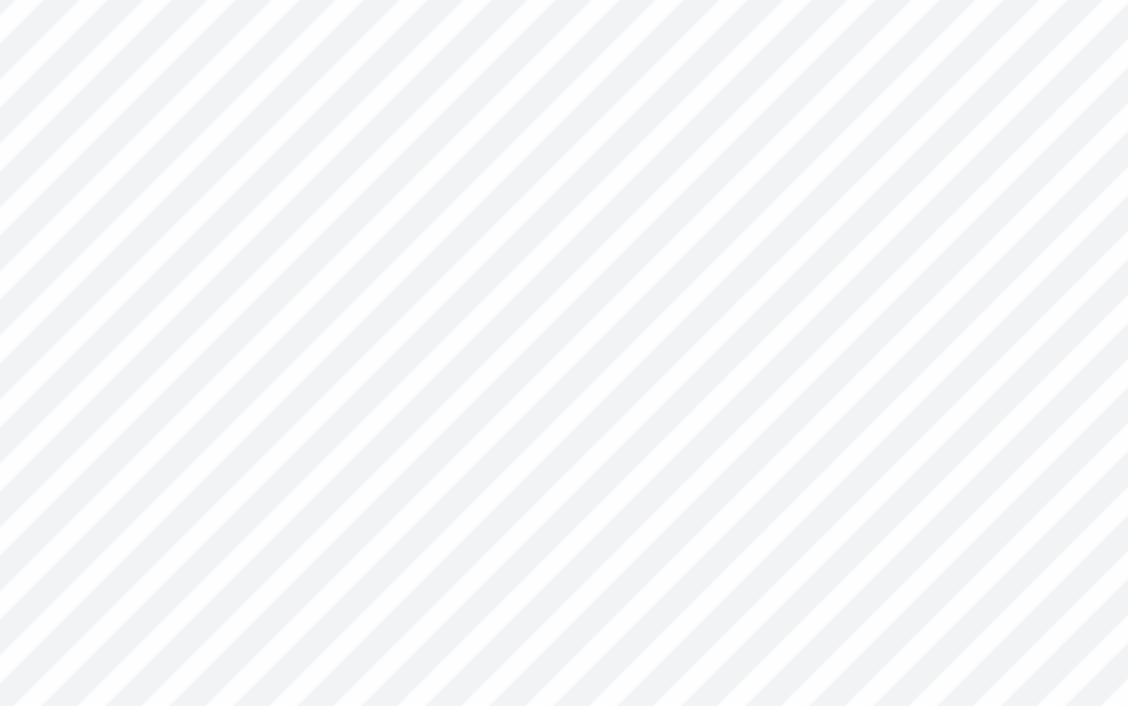
type input "0.0"
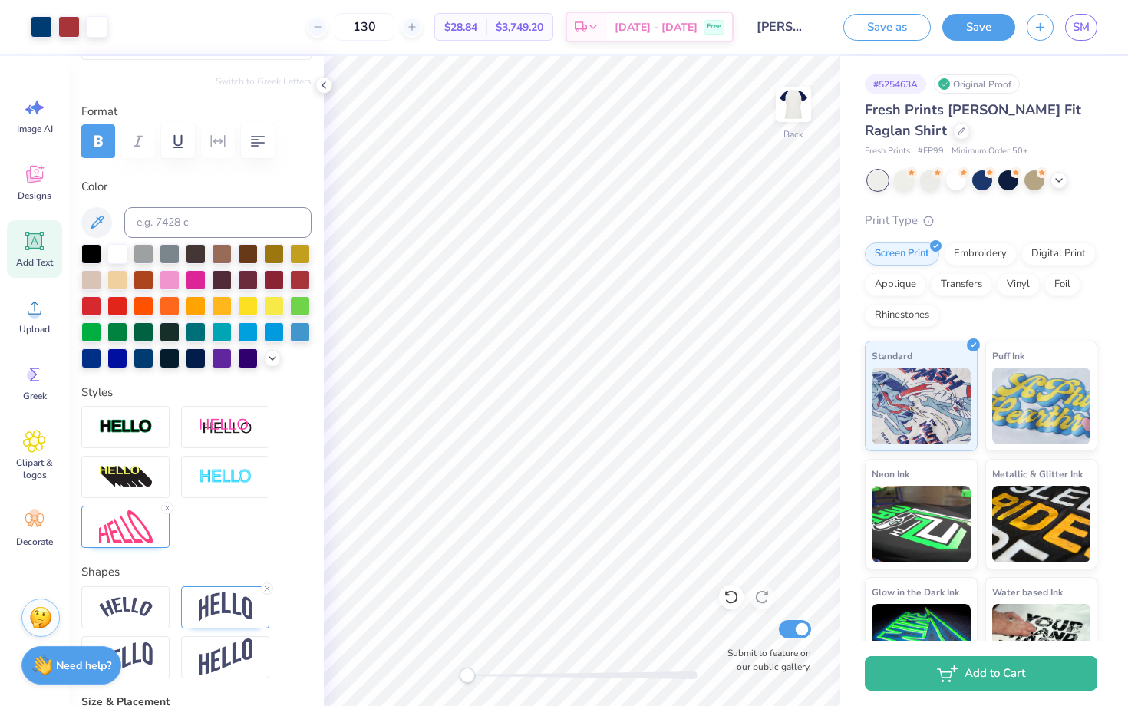
scroll to position [195, 0]
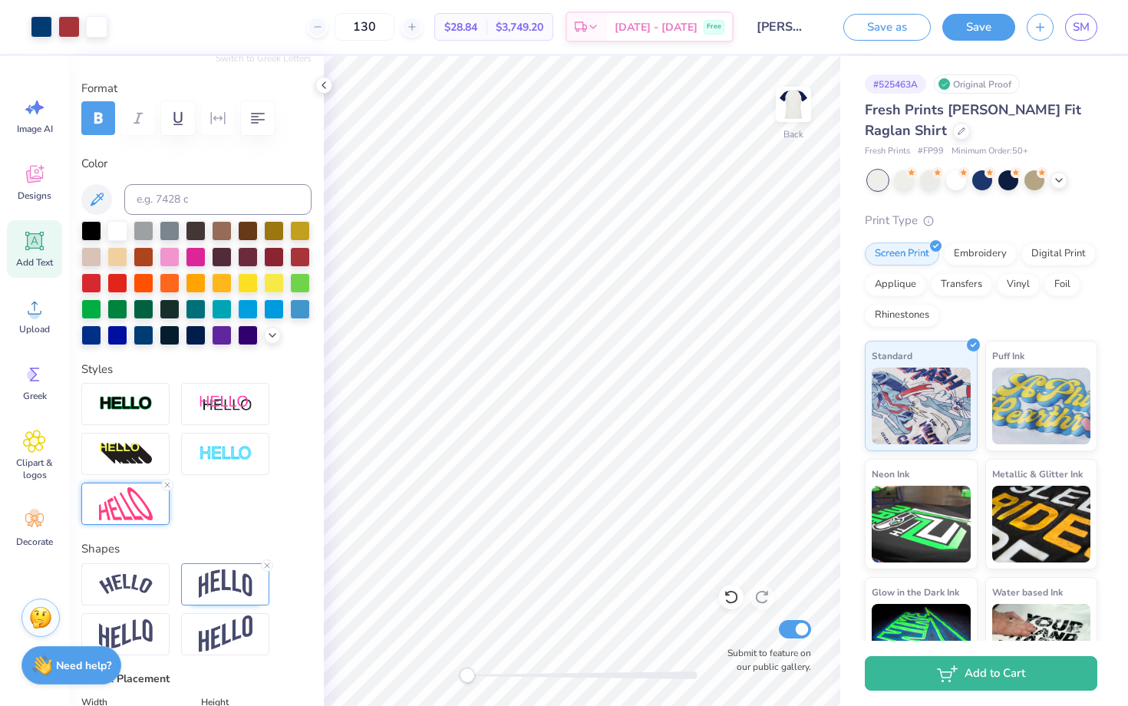
click at [134, 508] on img at bounding box center [126, 503] width 54 height 33
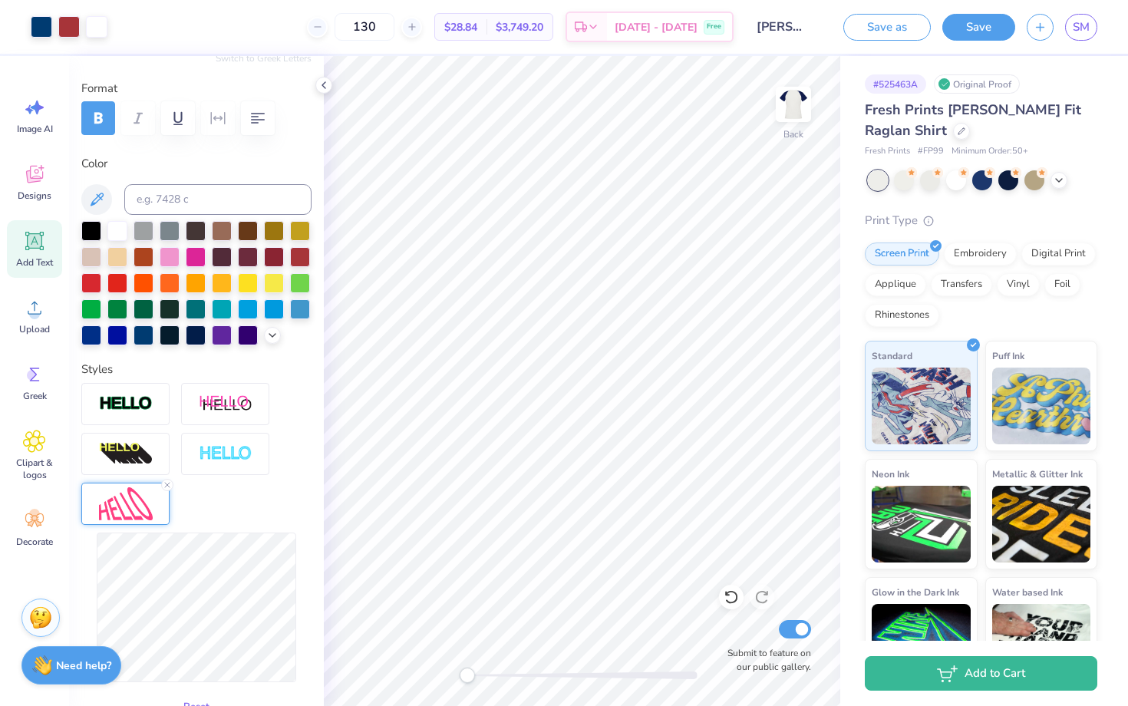
click at [247, 509] on div "Reset" at bounding box center [196, 551] width 230 height 337
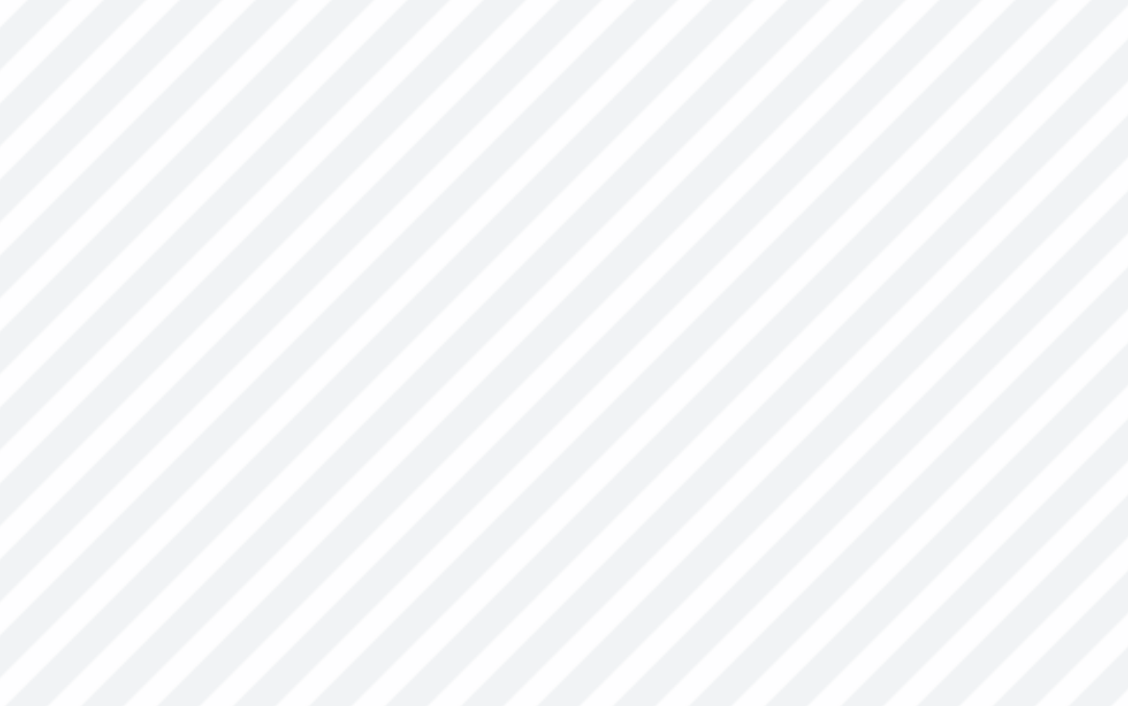
type input "1.26"
type input "0.0"
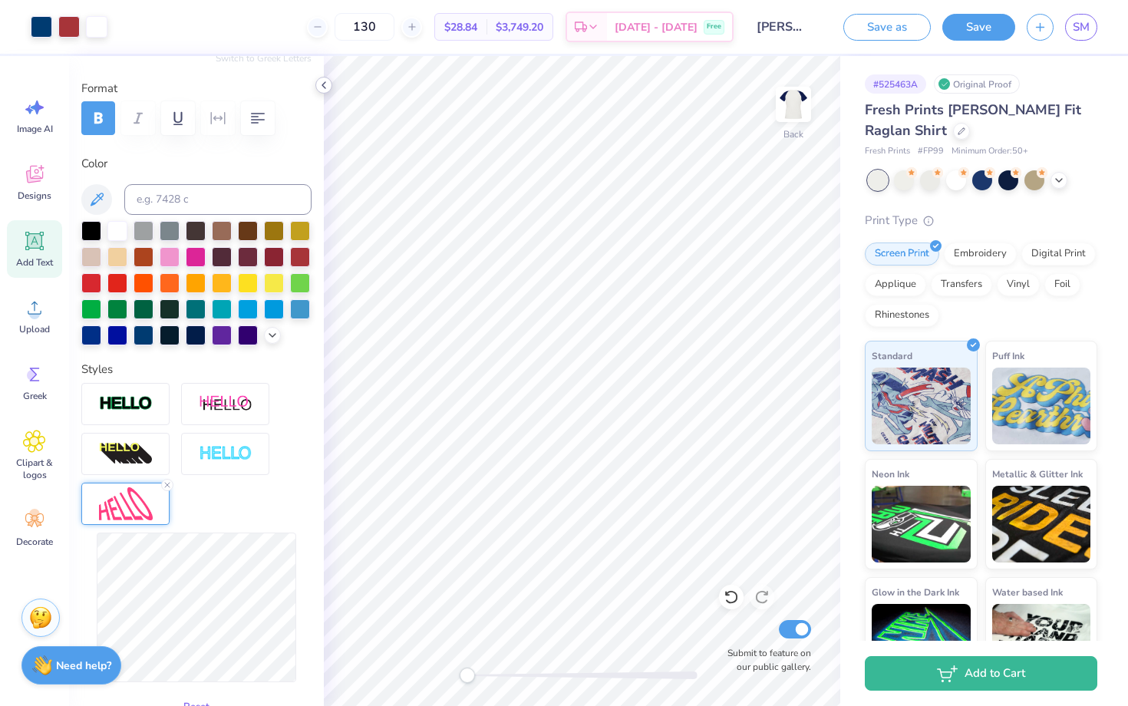
click at [324, 88] on polyline at bounding box center [323, 85] width 3 height 6
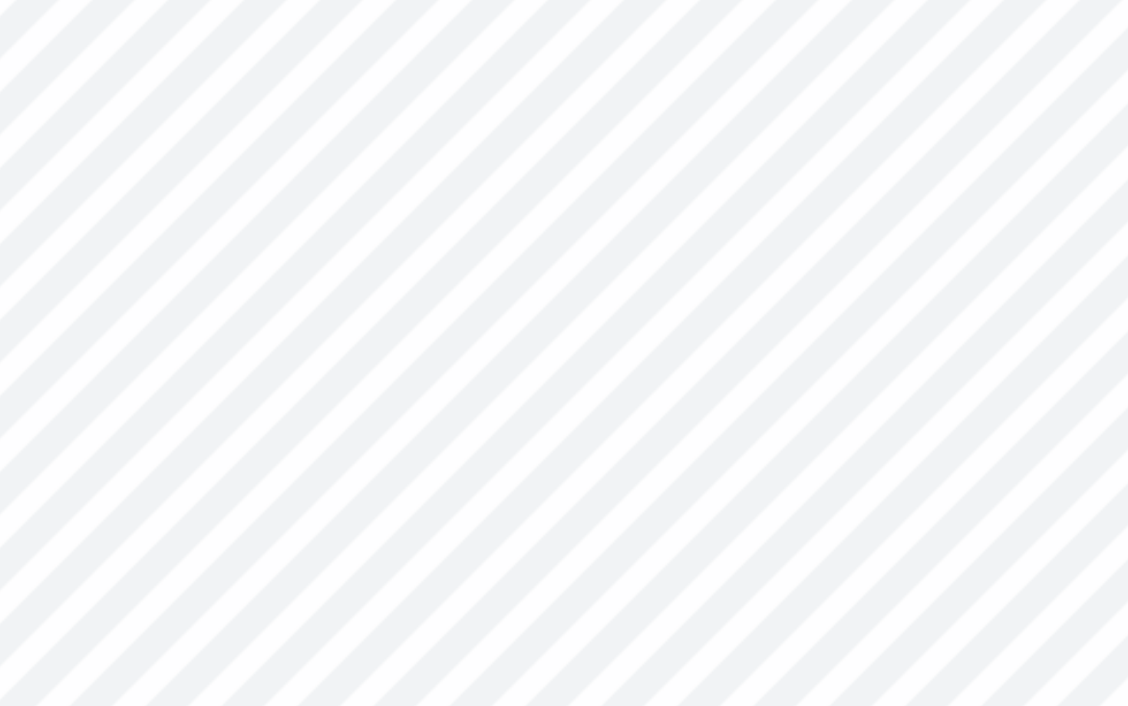
type input "1.25"
type input "0.50"
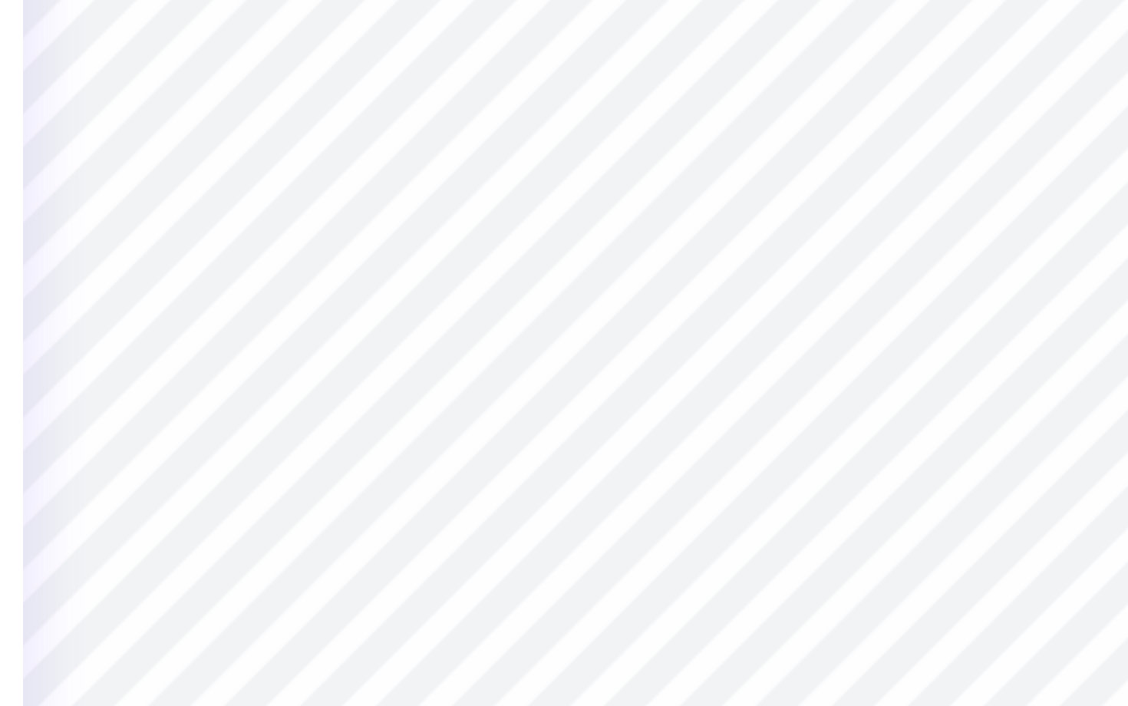
type input "0.0"
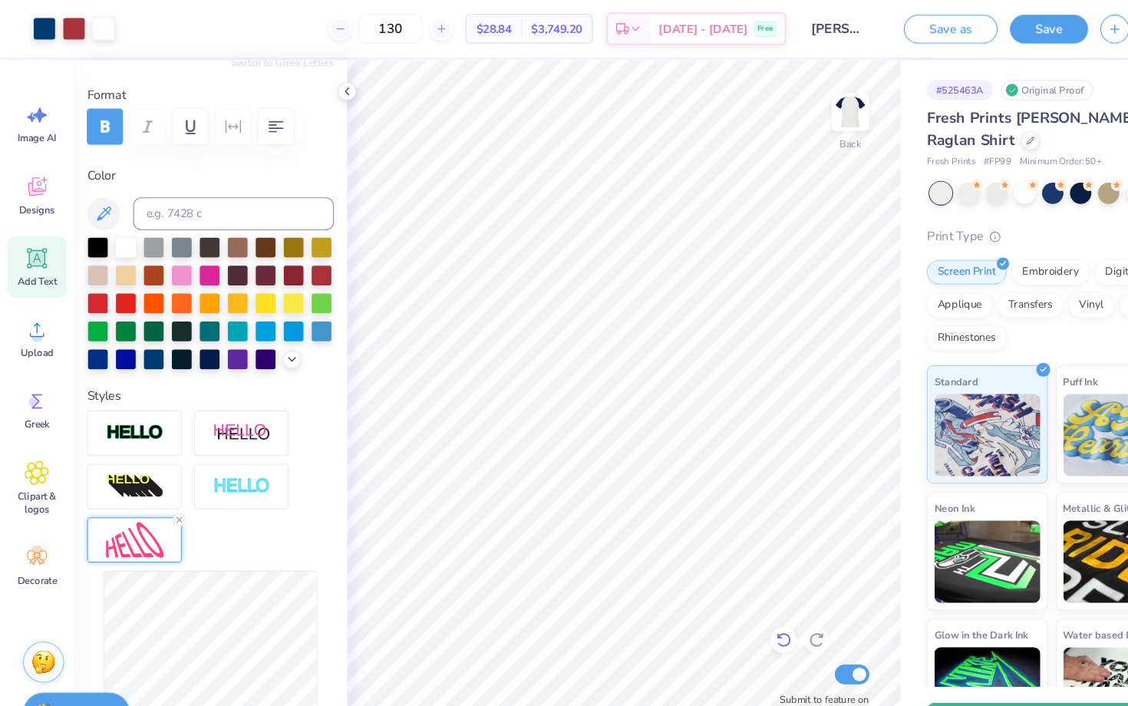
click at [732, 599] on icon at bounding box center [731, 597] width 15 height 15
click at [766, 600] on icon at bounding box center [761, 598] width 13 height 14
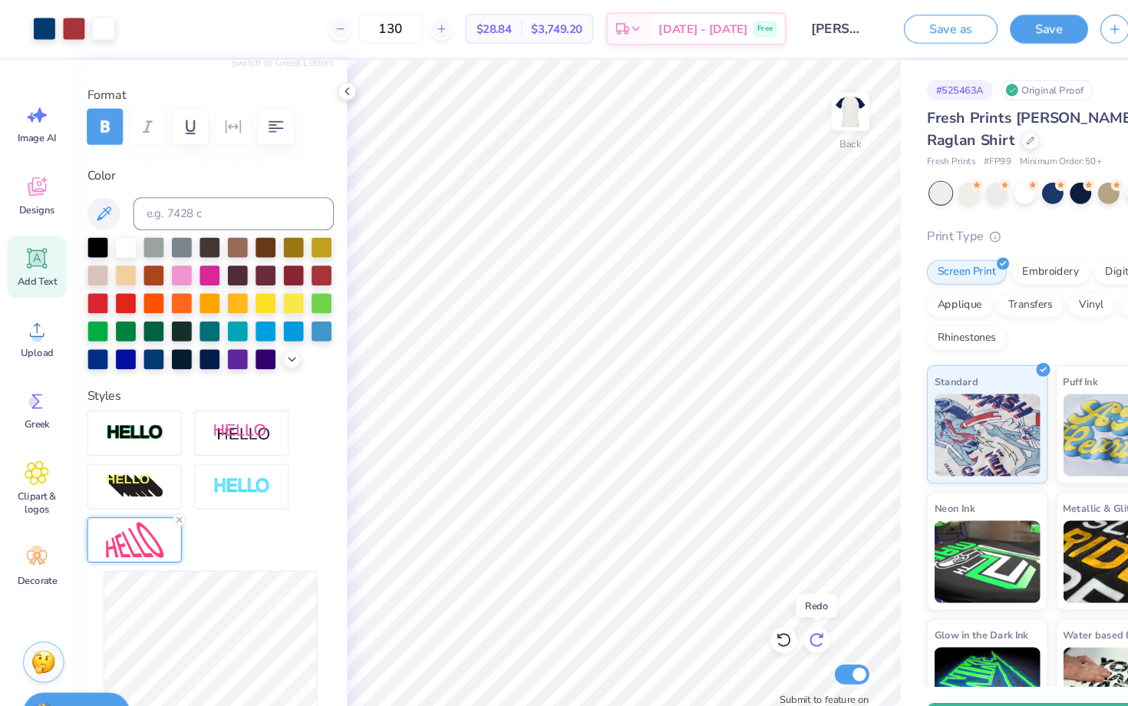
click at [766, 600] on icon at bounding box center [761, 598] width 13 height 14
click at [732, 595] on icon at bounding box center [731, 597] width 15 height 15
click at [766, 599] on icon at bounding box center [762, 597] width 15 height 15
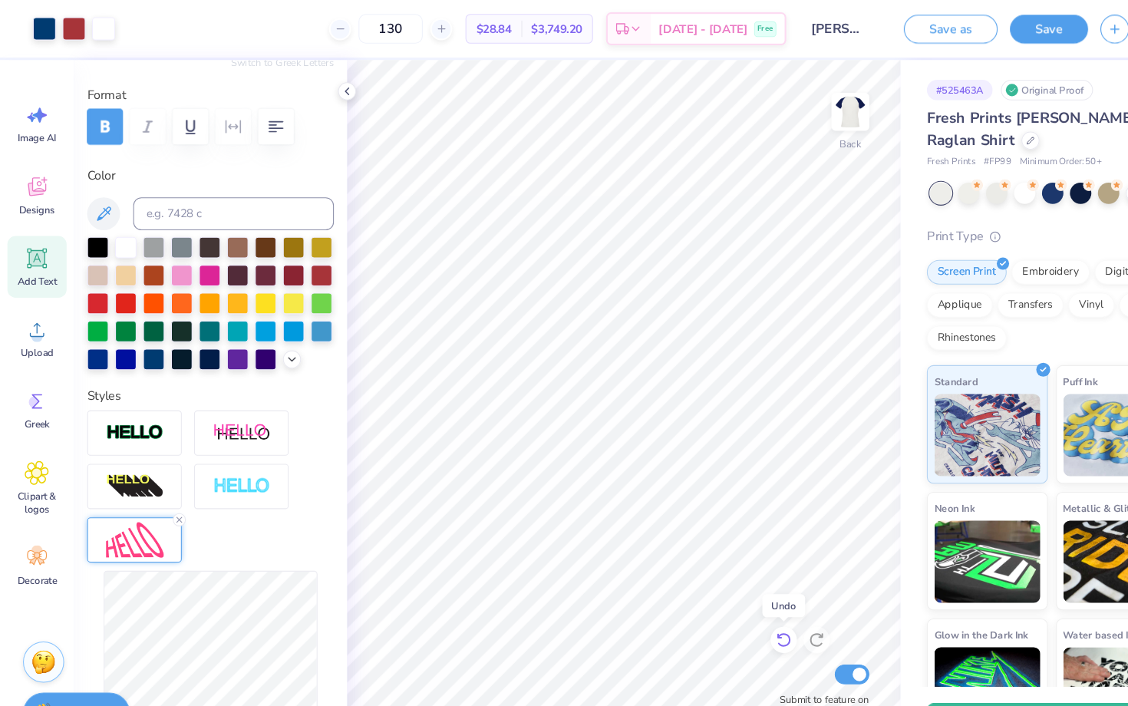
click at [735, 597] on icon at bounding box center [731, 597] width 15 height 15
click at [758, 599] on icon at bounding box center [762, 597] width 15 height 15
click at [732, 598] on icon at bounding box center [731, 597] width 15 height 15
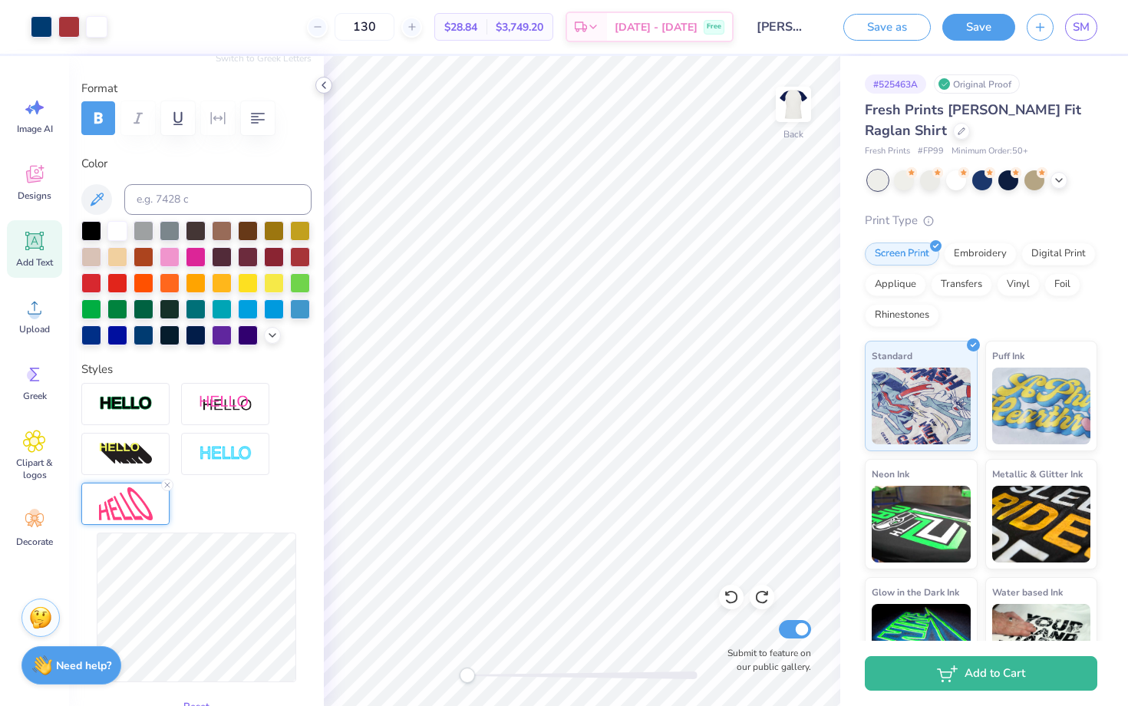
click at [328, 83] on icon at bounding box center [324, 85] width 12 height 12
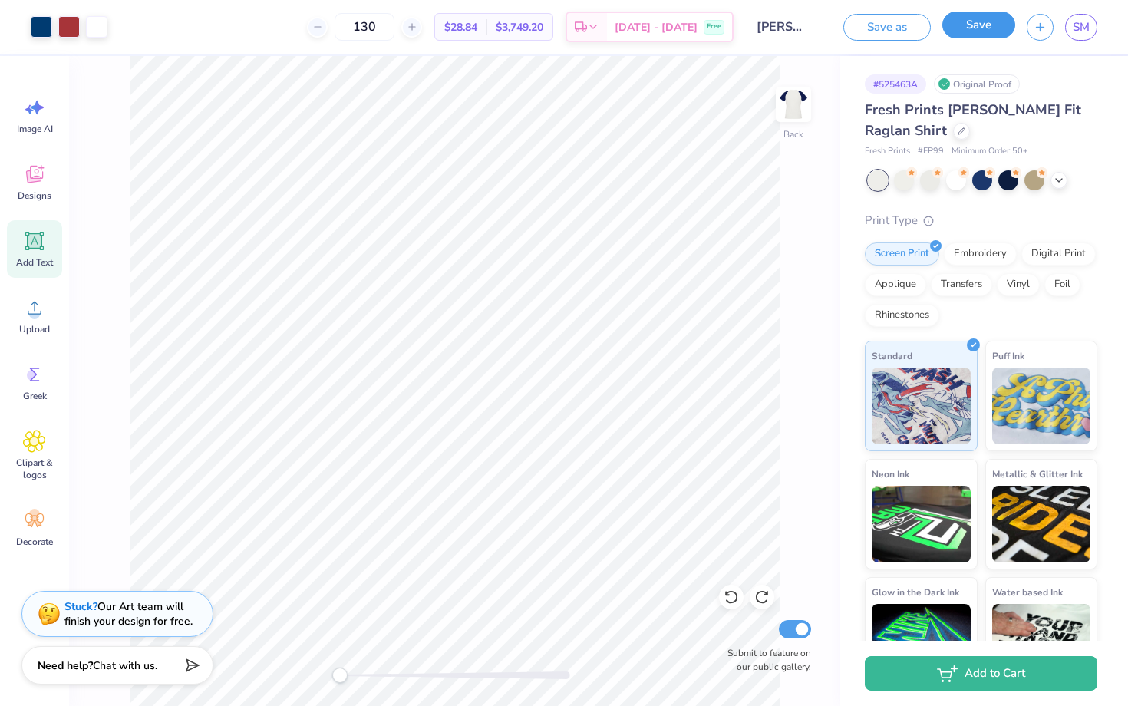
click at [979, 29] on button "Save" at bounding box center [979, 25] width 73 height 27
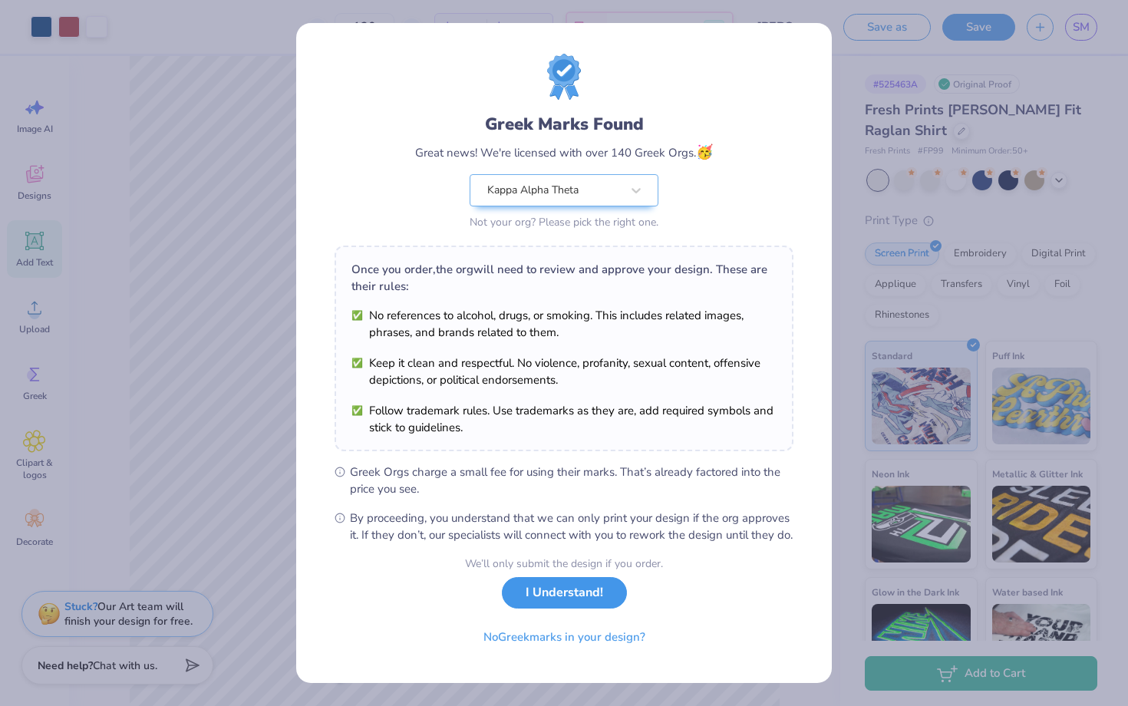
click at [547, 609] on button "I Understand!" at bounding box center [564, 592] width 125 height 31
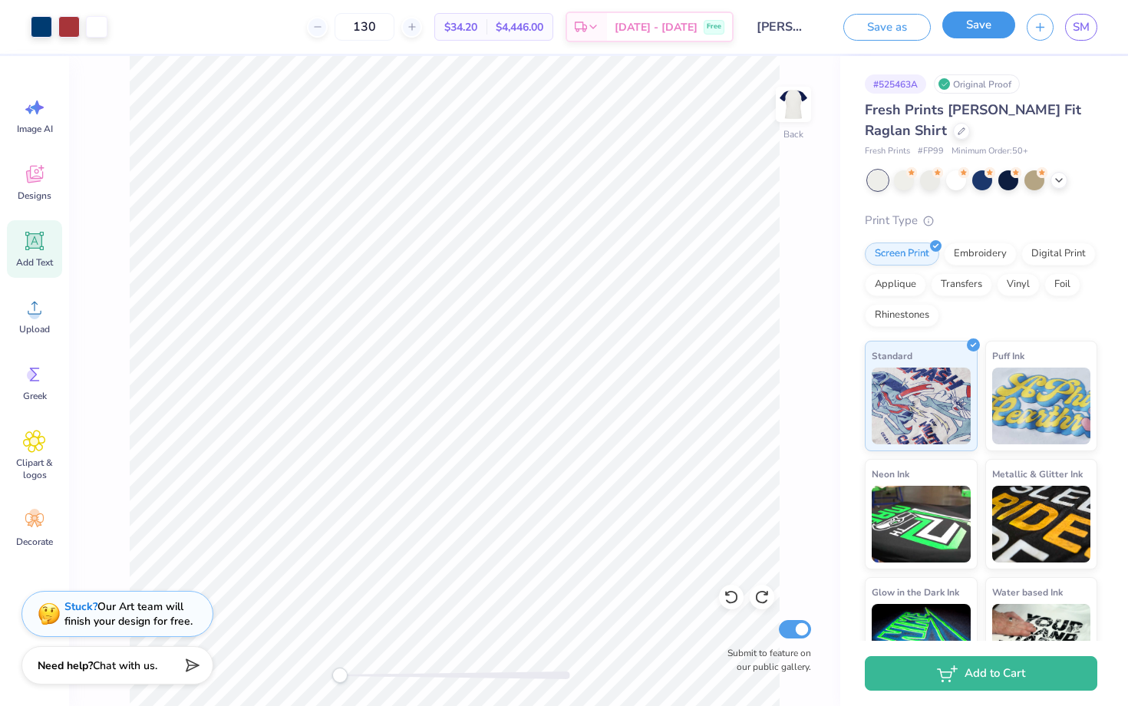
click at [995, 29] on button "Save" at bounding box center [979, 25] width 73 height 27
